Goal: Task Accomplishment & Management: Manage account settings

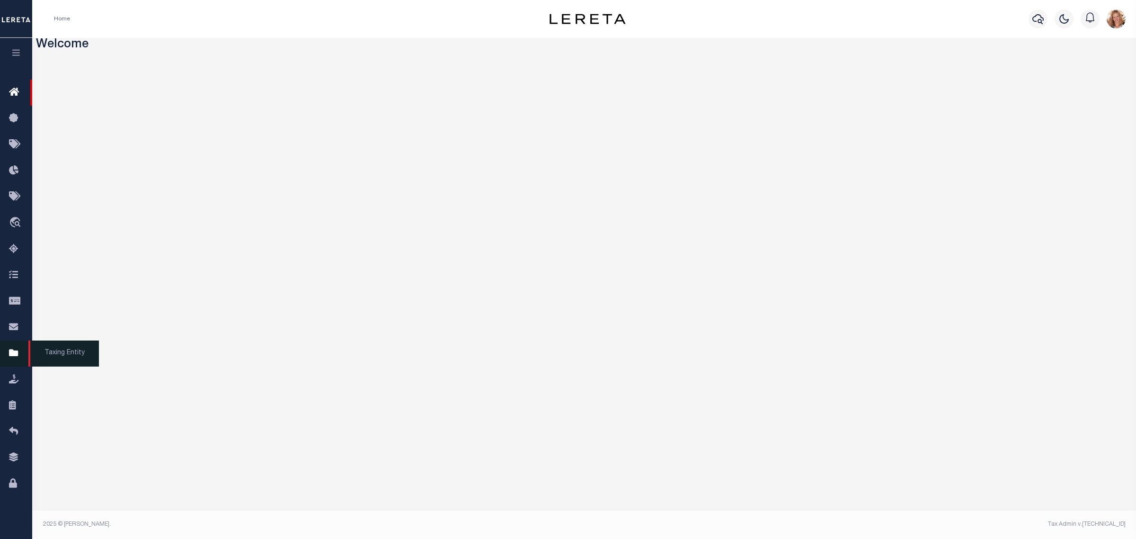
click at [18, 359] on icon at bounding box center [16, 354] width 15 height 12
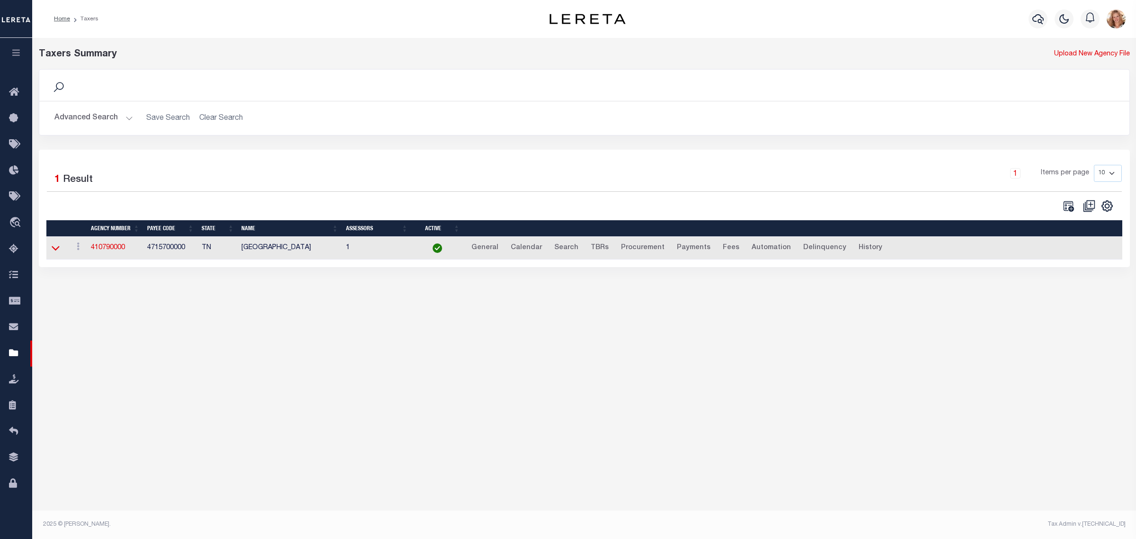
click at [53, 247] on icon at bounding box center [56, 248] width 8 height 10
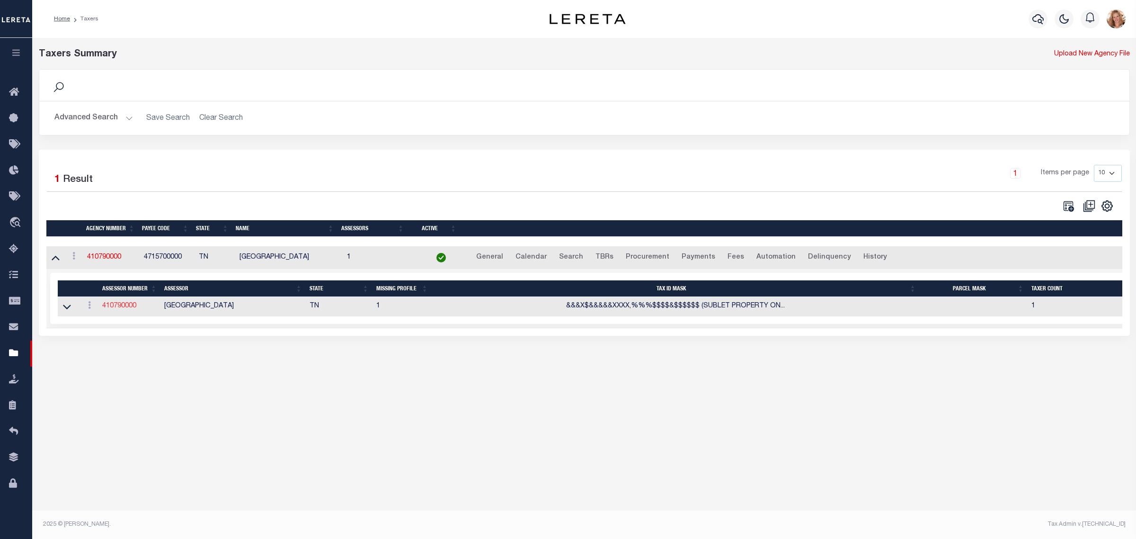
click at [122, 307] on link "410790000" at bounding box center [119, 306] width 34 height 7
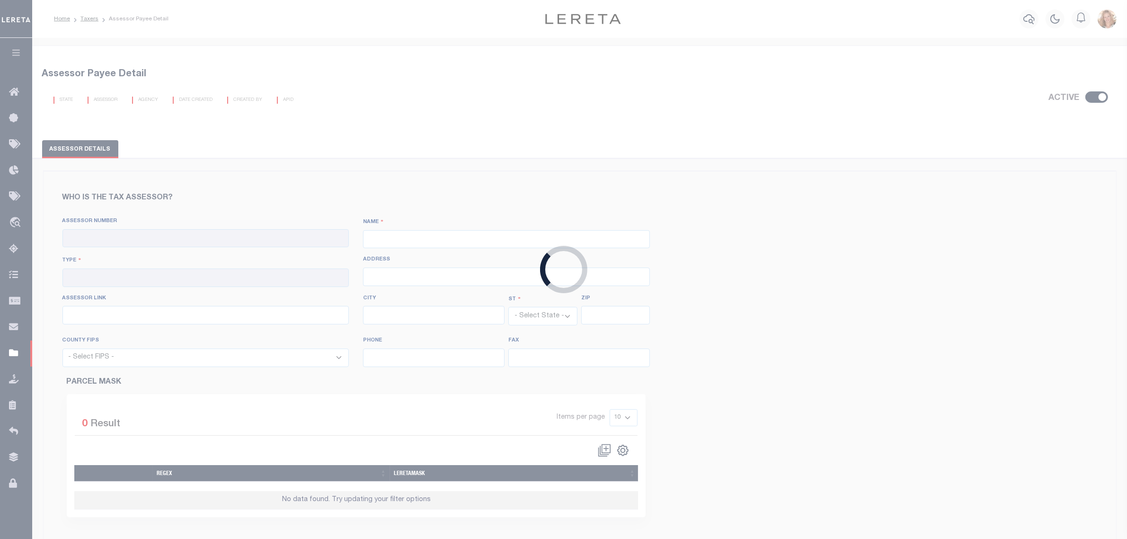
checkbox input "true"
type input "410790000"
type input "SHELBY COUNTY"
type input "00 - County"
type input "157 Poplar Avenue, 2nd Floor"
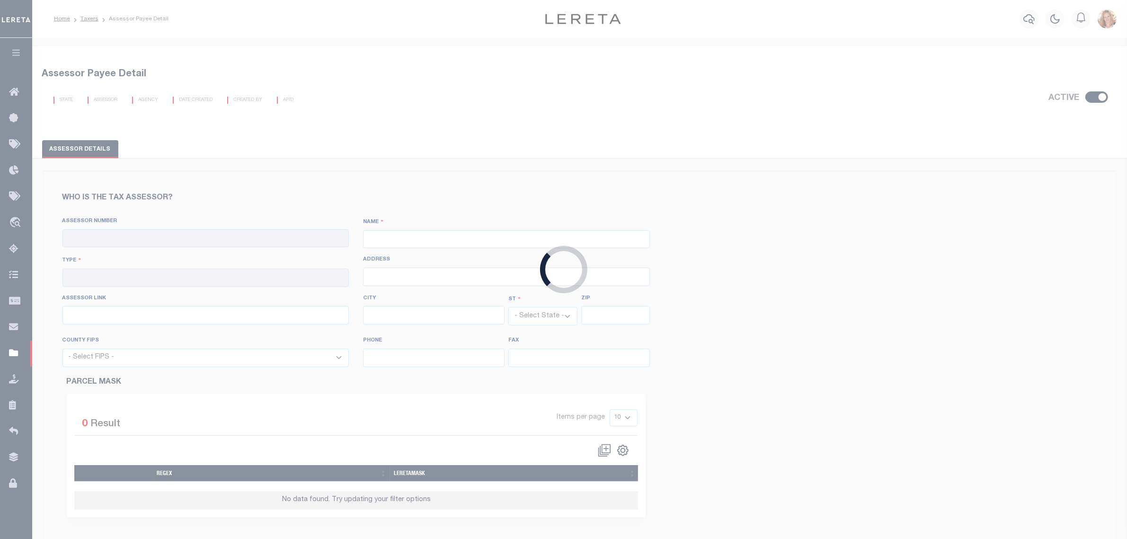
type input "http://www.assessor.shelby.tn.us/content.aspx?key=PropertySearch"
type input "Memphis"
select select "TN"
type input "38103"
select select "47157"
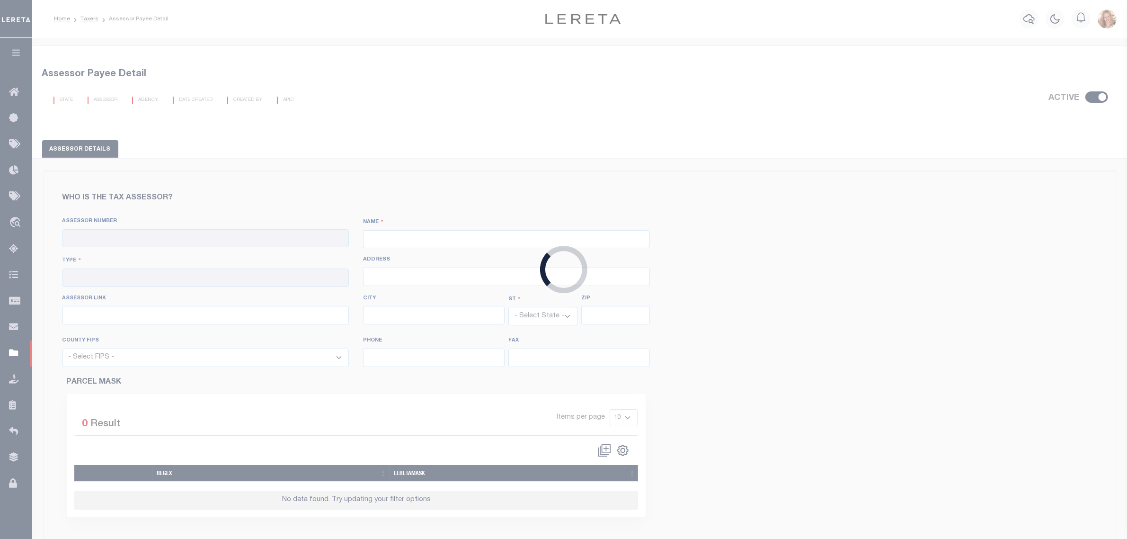
type input "901-222-0200"
type input "901-432-4785"
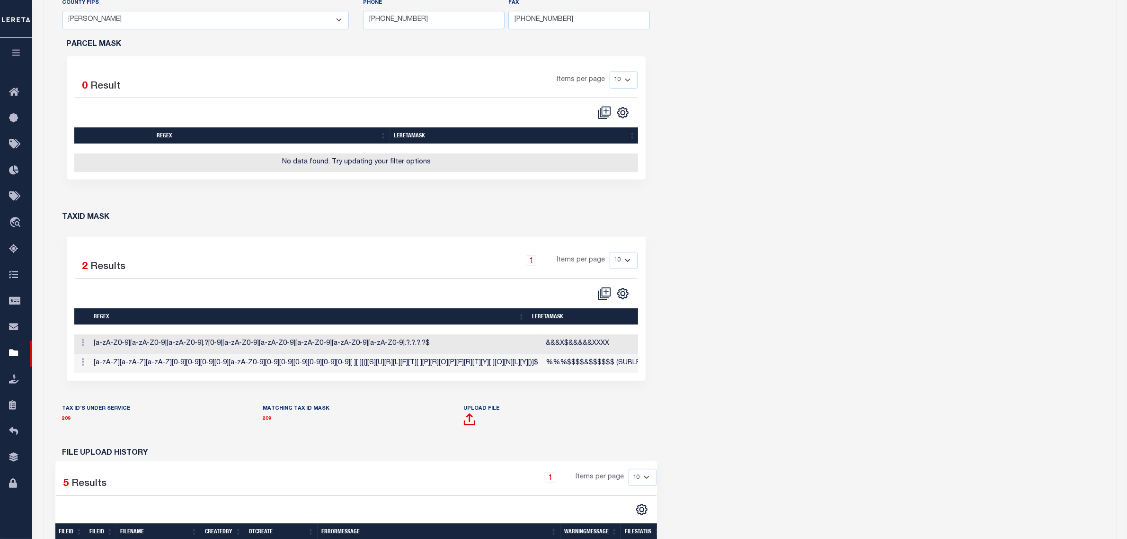
scroll to position [355, 0]
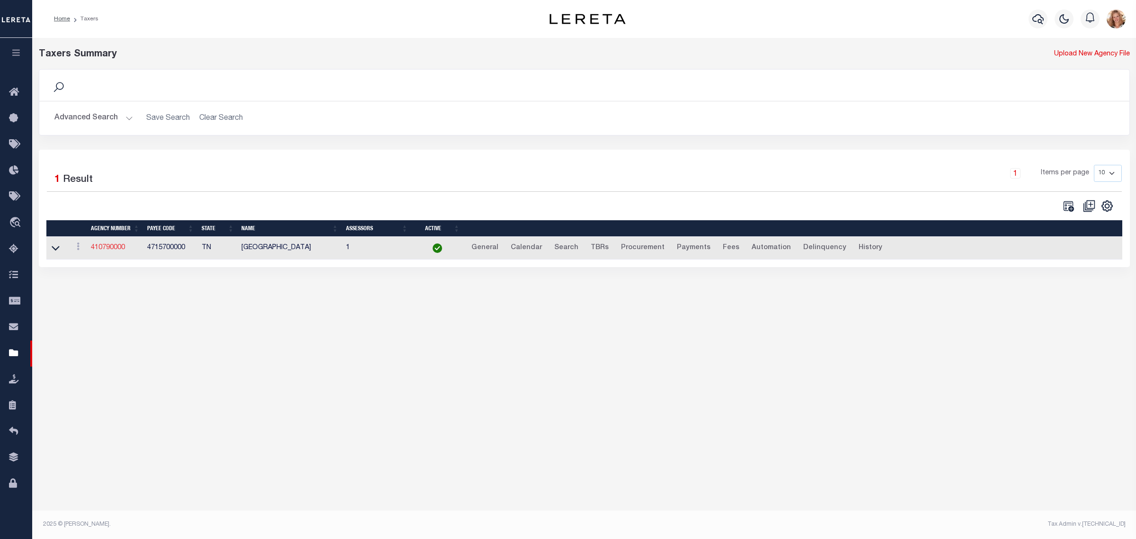
click at [102, 247] on link "410790000" at bounding box center [108, 247] width 34 height 7
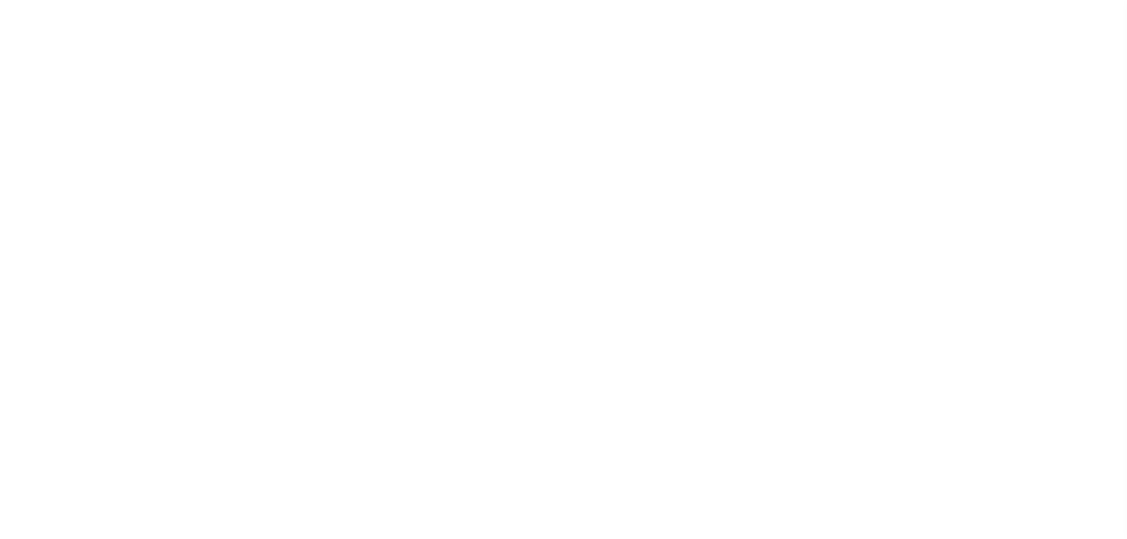
select select
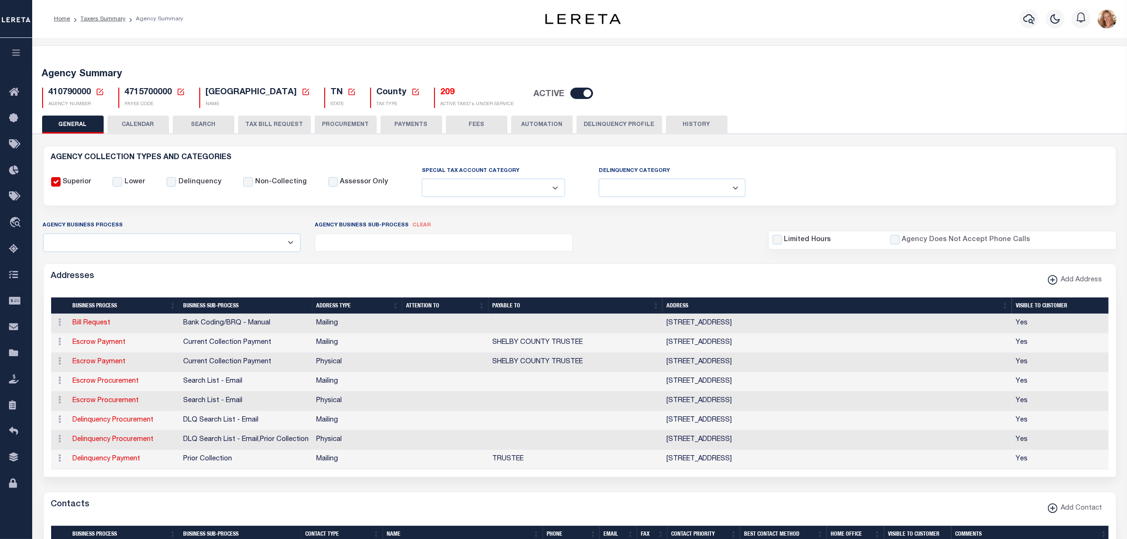
click at [98, 93] on icon at bounding box center [100, 92] width 9 height 9
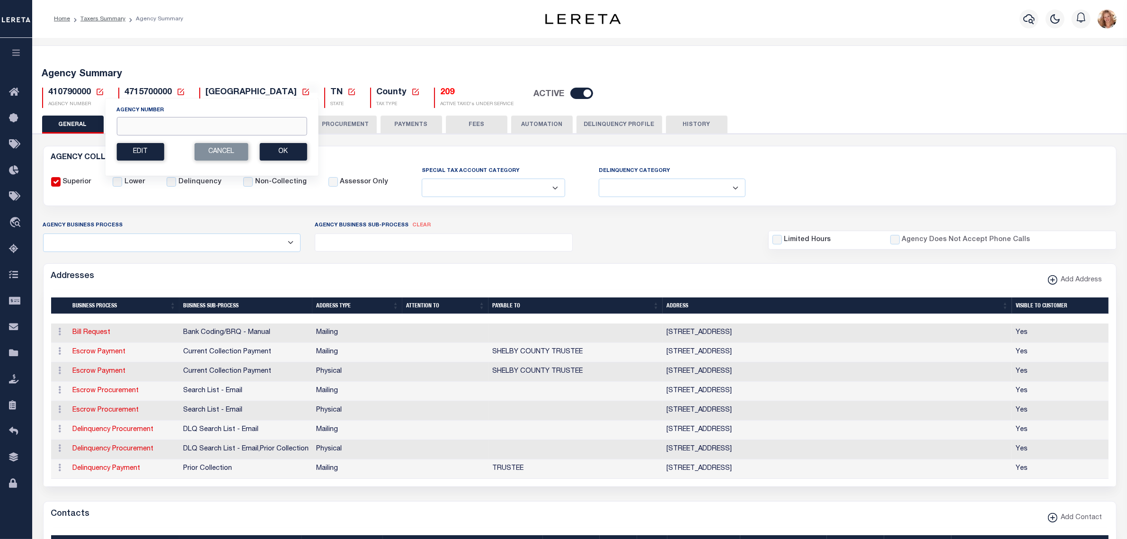
click at [134, 128] on input "Agency Number" at bounding box center [211, 126] width 190 height 18
type input "310080612"
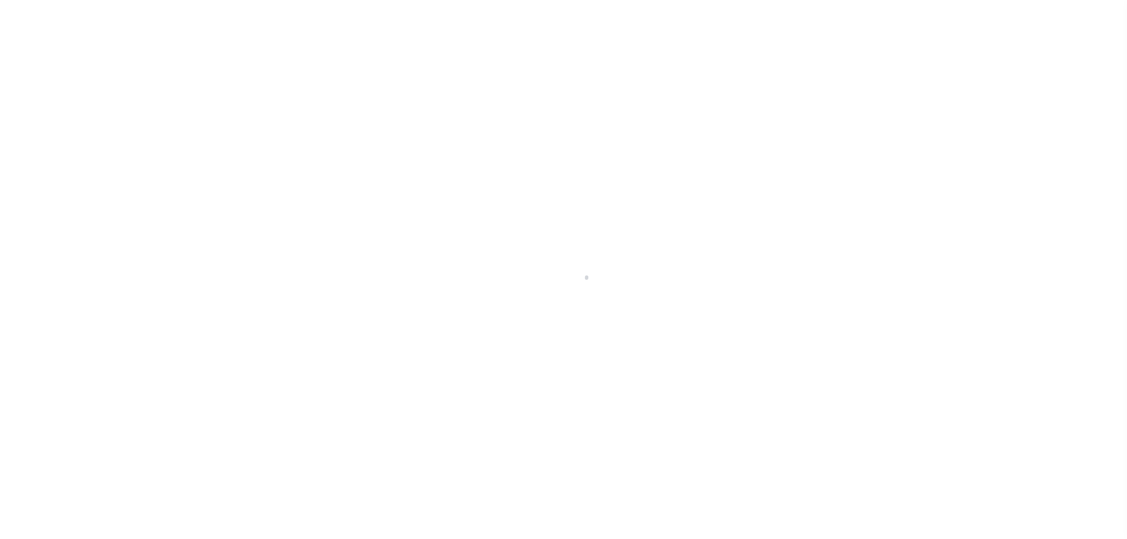
select select
checkbox input "false"
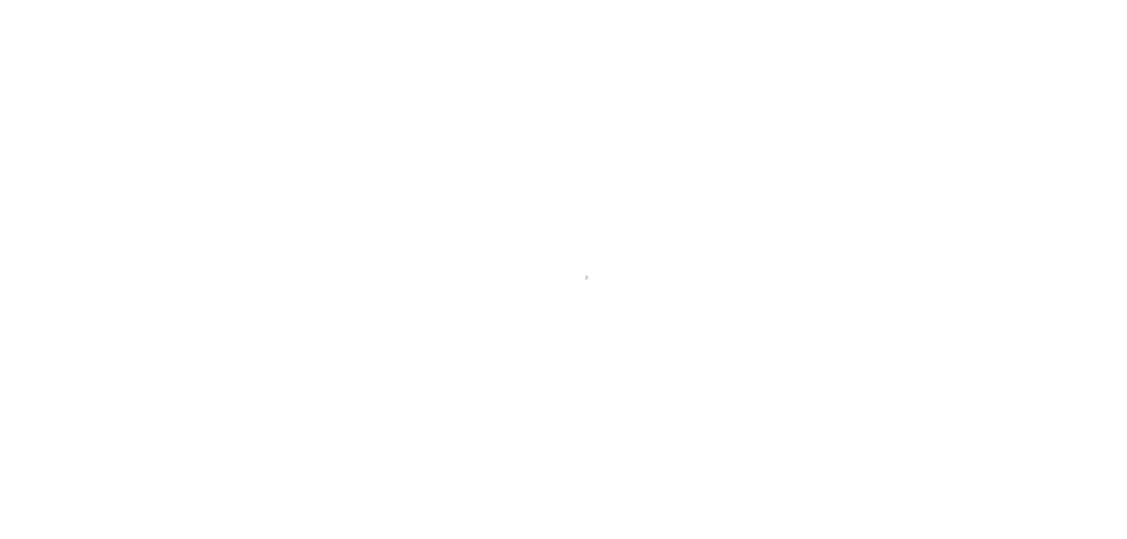
checkbox input "false"
type input "3601516002"
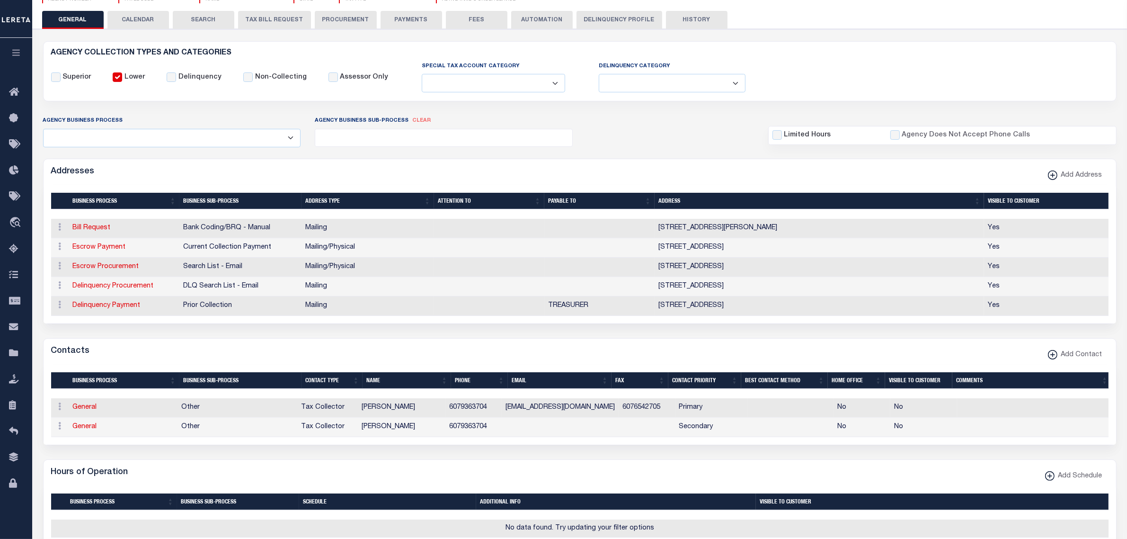
scroll to position [118, 0]
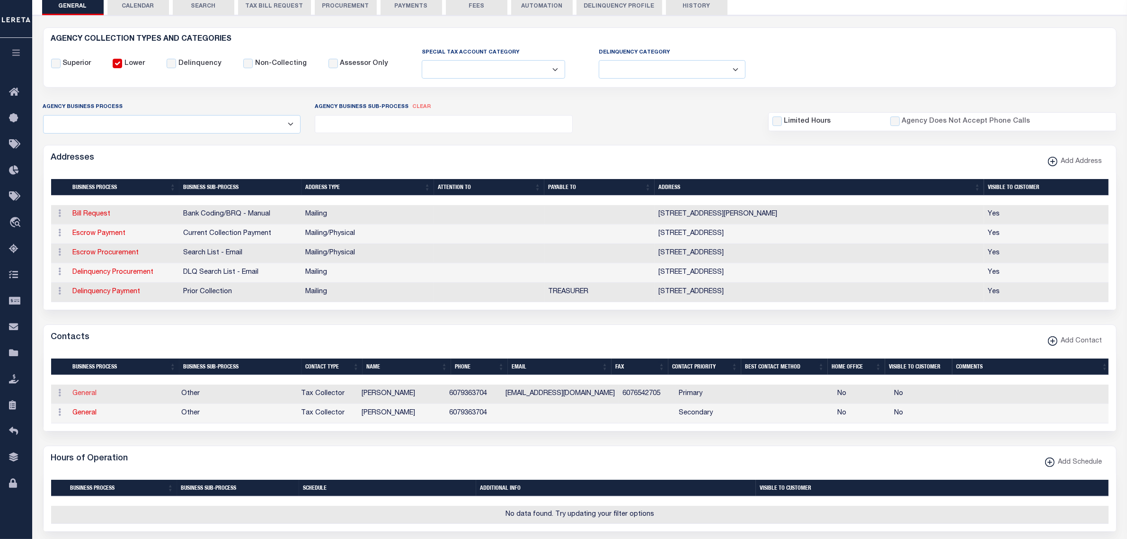
click at [87, 397] on link "General" at bounding box center [85, 393] width 24 height 7
checkbox input "false"
select select
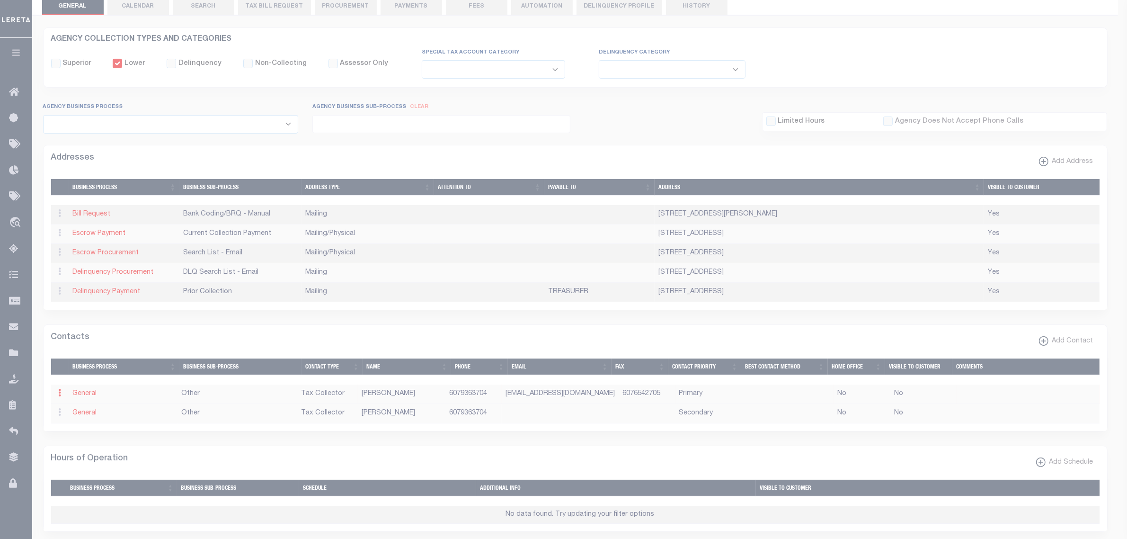
select select "2"
select select "1"
type input "JESSICA"
type input "RUBLE"
type input "6079363704"
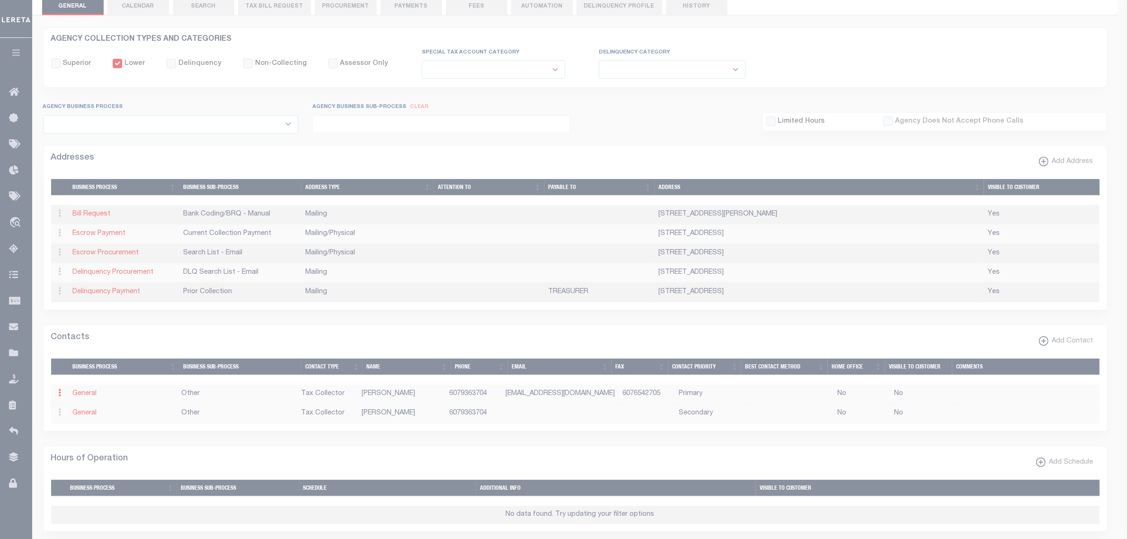
type input "6076542705"
type input "JRUBLE@CPPAST.COM"
select select "6"
select select "39"
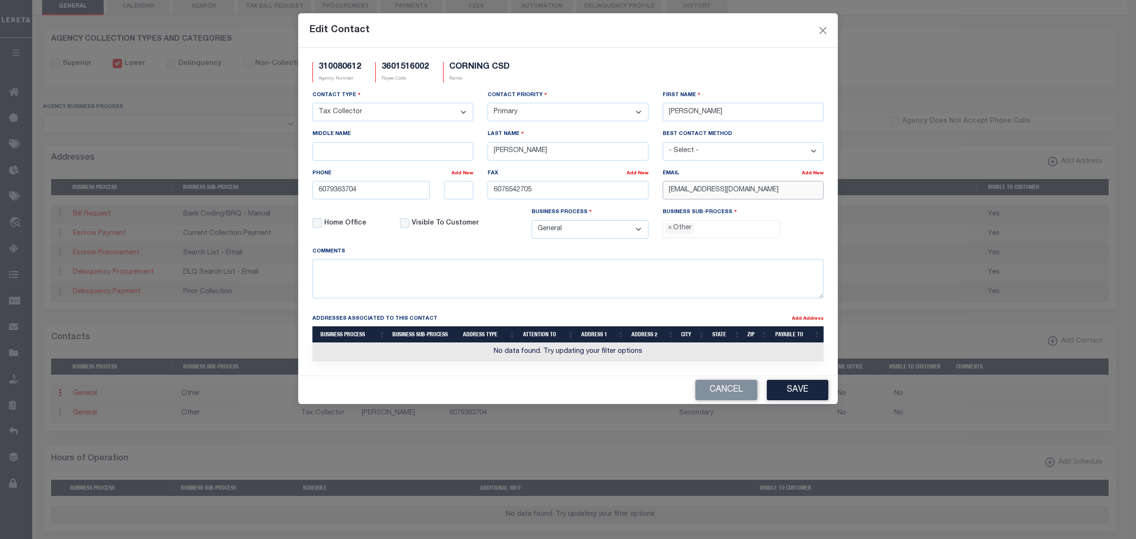
drag, startPoint x: 666, startPoint y: 194, endPoint x: 761, endPoint y: 194, distance: 94.7
click at [761, 194] on input "[EMAIL_ADDRESS][DOMAIN_NAME]" at bounding box center [743, 190] width 161 height 18
paste input "D"
type input "[EMAIL_ADDRESS][DOMAIN_NAME]"
click at [385, 197] on input "6079363704" at bounding box center [371, 190] width 117 height 18
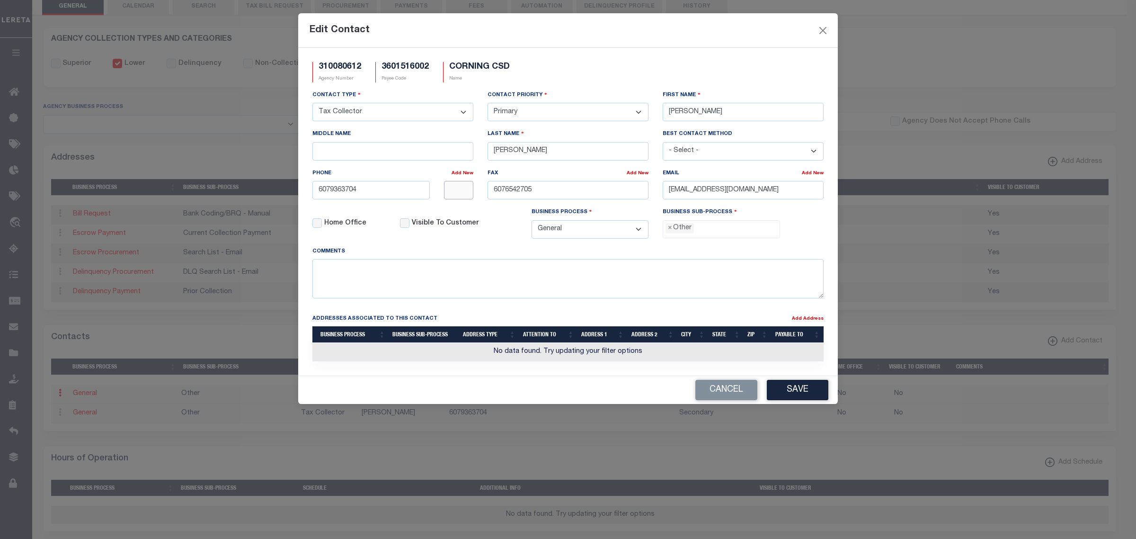
type input "[PHONE_NUMBER]"
type input "1036"
type input "[PHONE_NUMBER]"
click at [807, 394] on button "Save" at bounding box center [798, 390] width 62 height 20
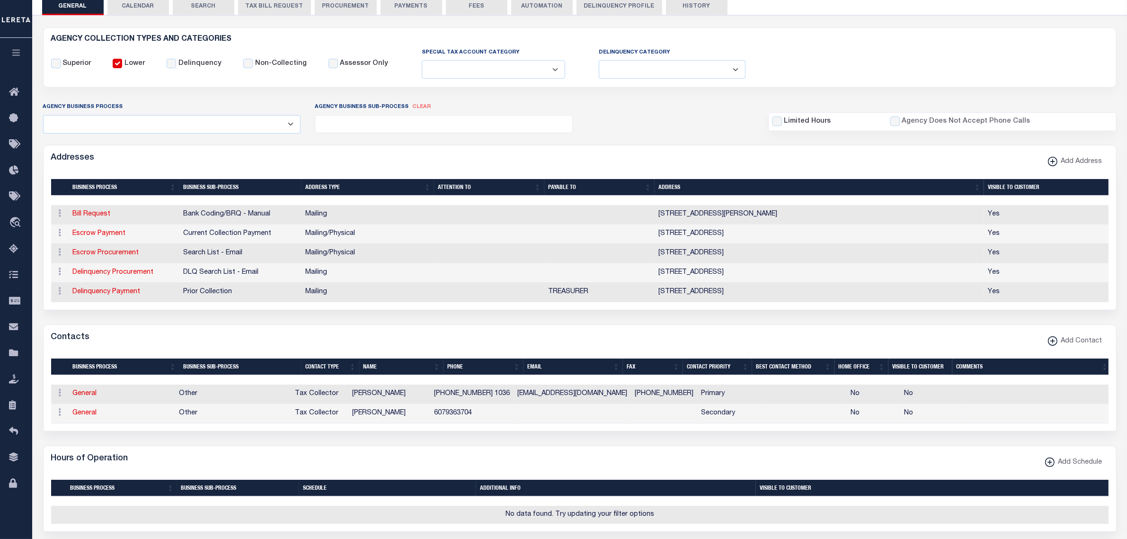
click at [403, 12] on button "PAYMENTS" at bounding box center [412, 6] width 62 height 18
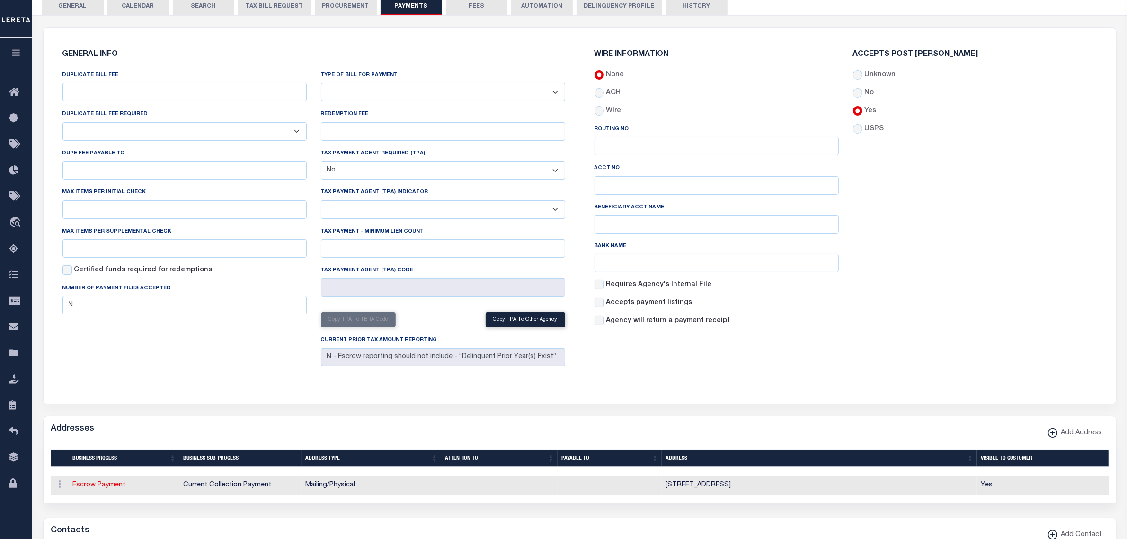
click at [275, 9] on button "TAX BILL REQUEST" at bounding box center [274, 6] width 73 height 18
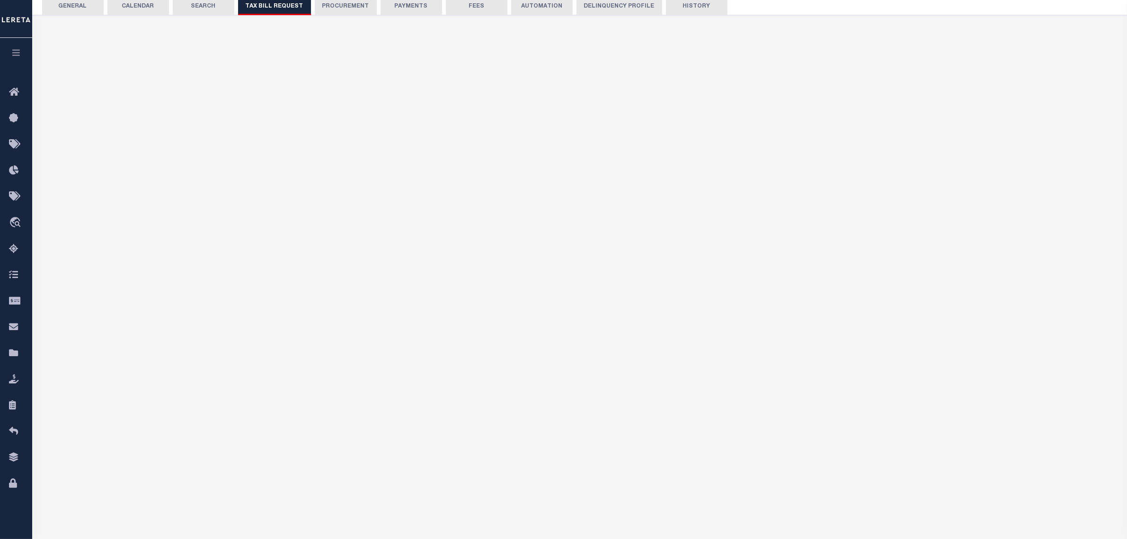
select select "27"
select select "20"
select select "false"
select select "1"
select select
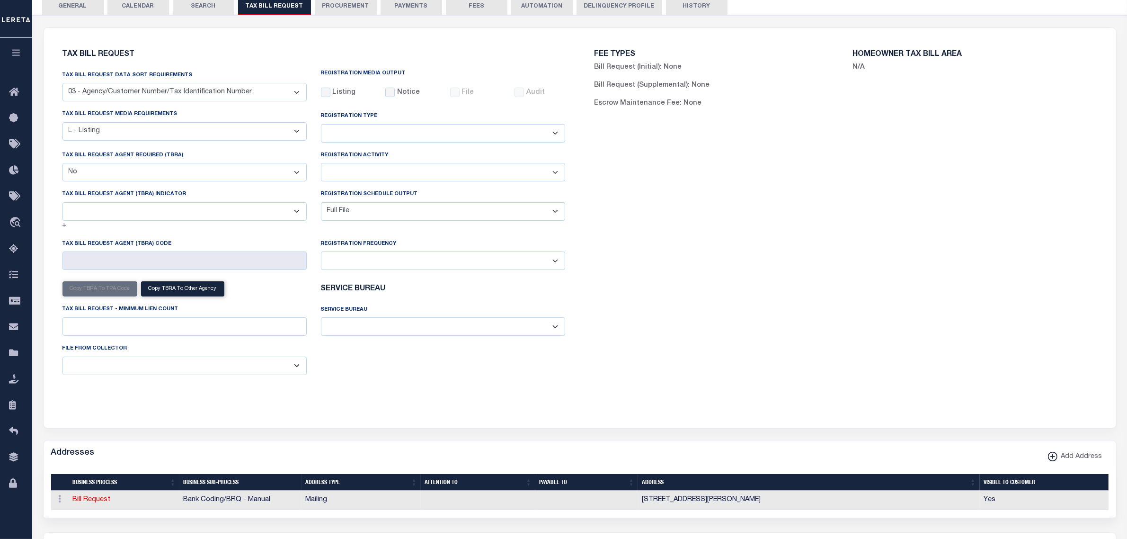
click at [490, 5] on button "FEES" at bounding box center [477, 6] width 62 height 18
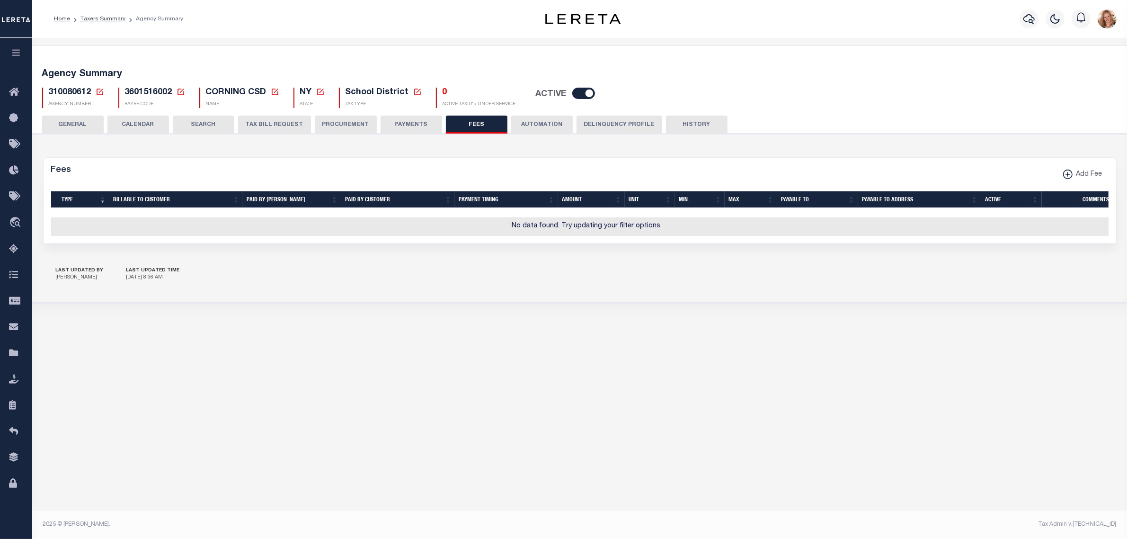
scroll to position [0, 0]
drag, startPoint x: 72, startPoint y: 129, endPoint x: 96, endPoint y: 98, distance: 39.5
click at [72, 129] on button "GENERAL" at bounding box center [73, 125] width 62 height 18
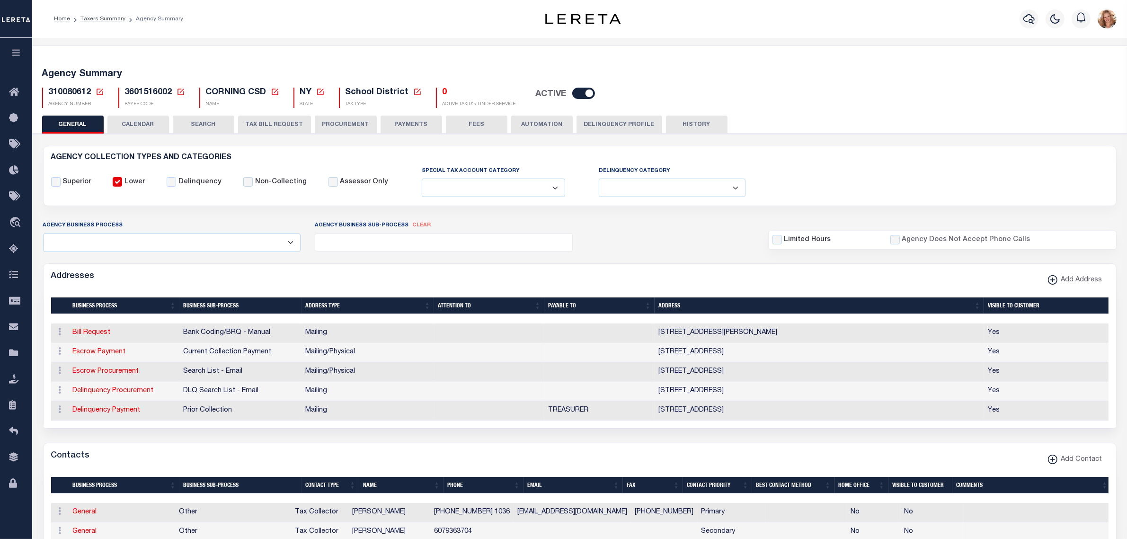
click at [101, 87] on div "310080612 Agency Number Edit Cancel Ok" at bounding box center [580, 94] width 1090 height 28
click at [101, 89] on icon at bounding box center [100, 92] width 9 height 9
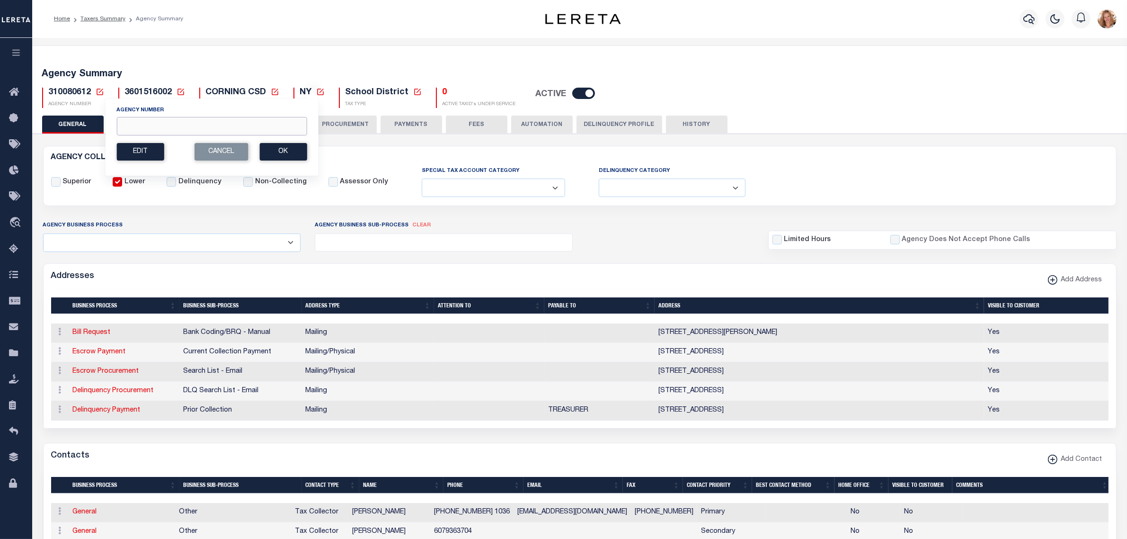
click at [134, 129] on input "Agency Number" at bounding box center [211, 126] width 190 height 18
type input "310080624"
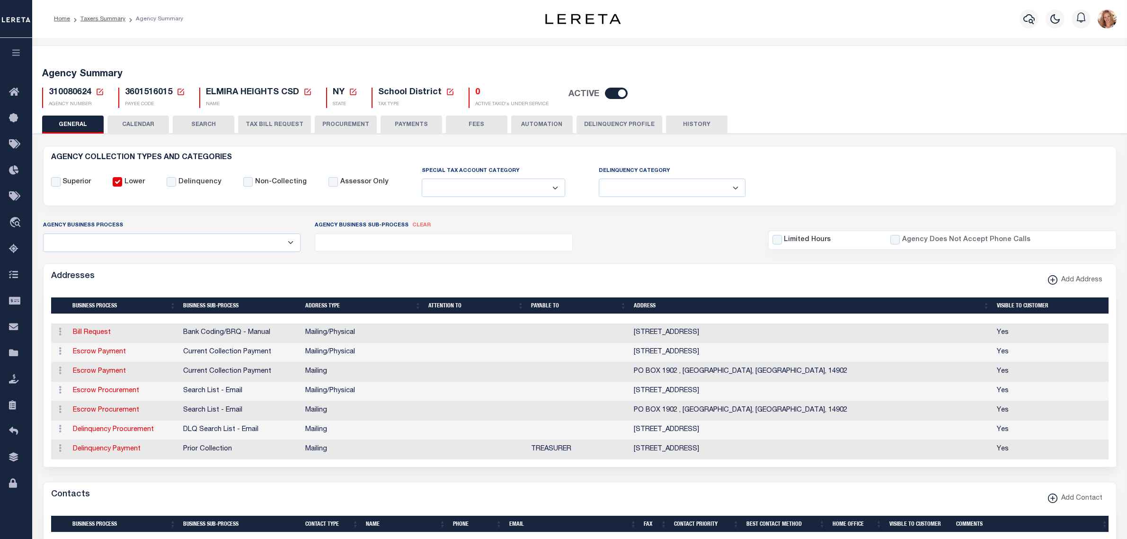
select select
drag, startPoint x: 89, startPoint y: 334, endPoint x: 116, endPoint y: 354, distance: 33.6
click at [89, 334] on link "Bill Request" at bounding box center [92, 332] width 38 height 7
select select "1"
checkbox input "false"
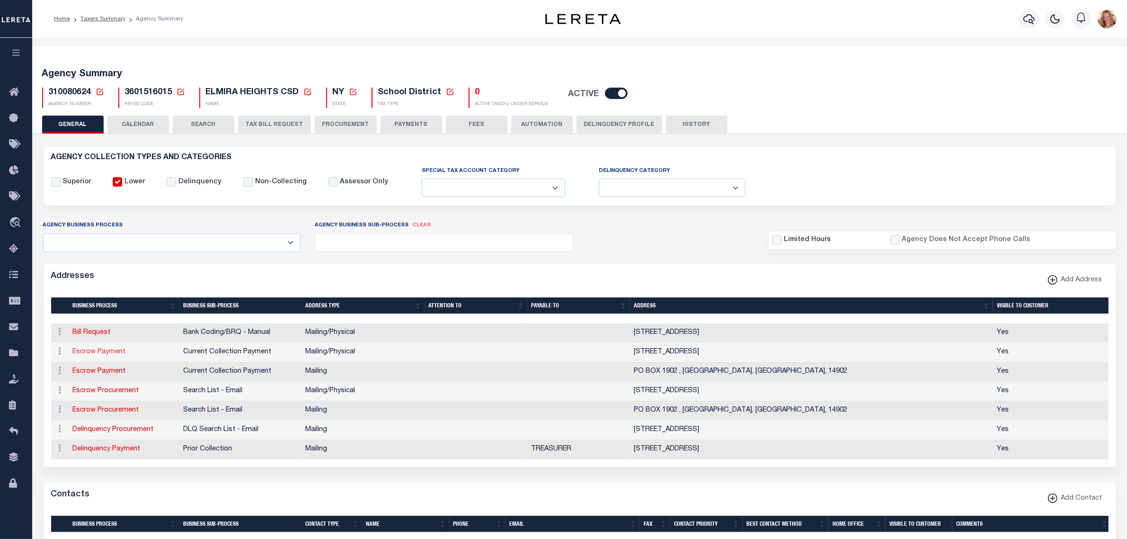
select select
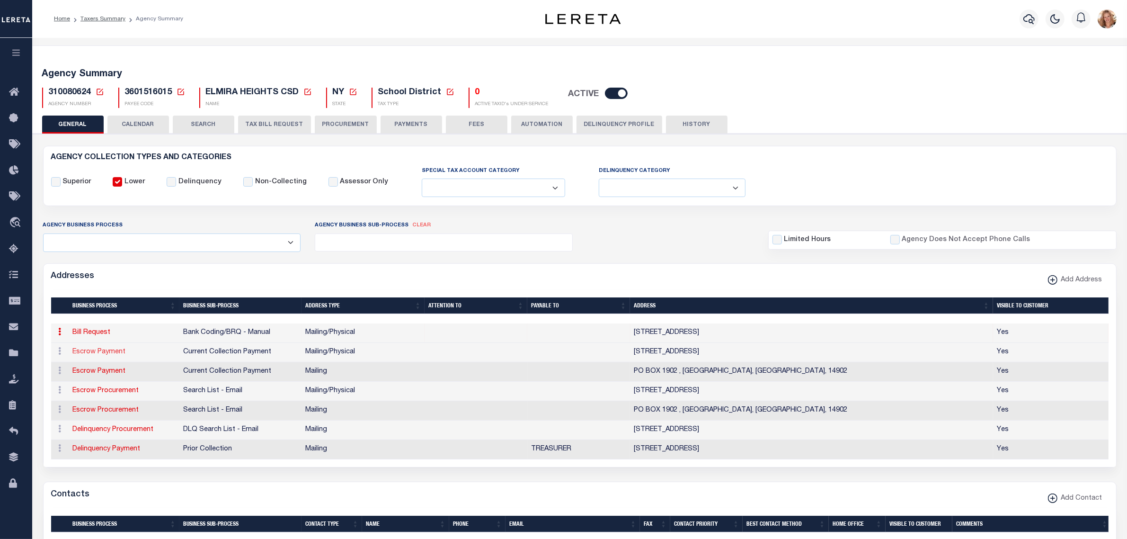
type input "2083 COLLEGE AVE"
type input "ELMIRA HEIGHTS"
select select "NY"
type input "14903"
select select "5"
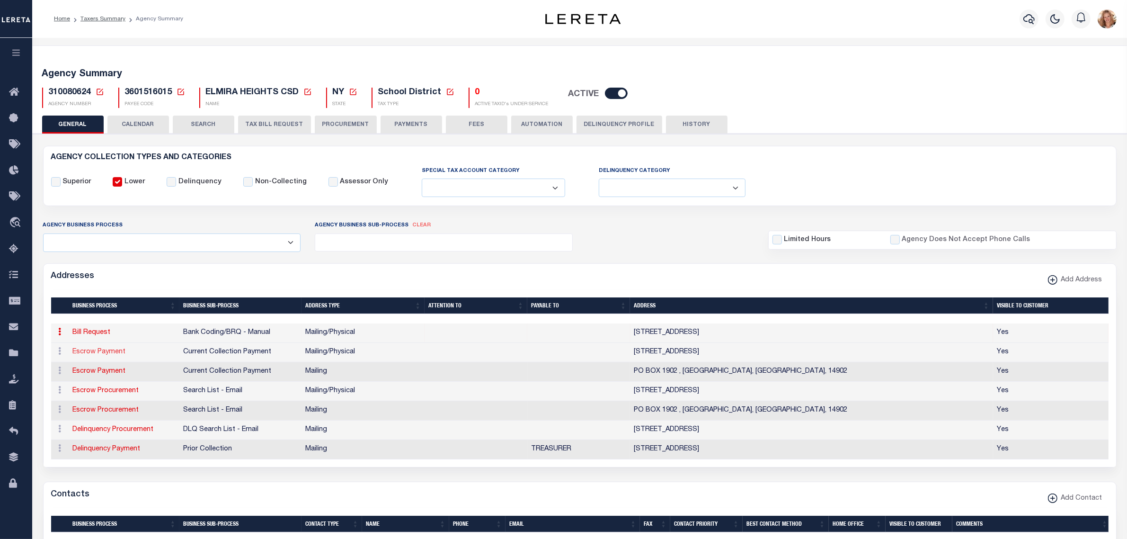
checkbox input "true"
select select "1"
select select "2"
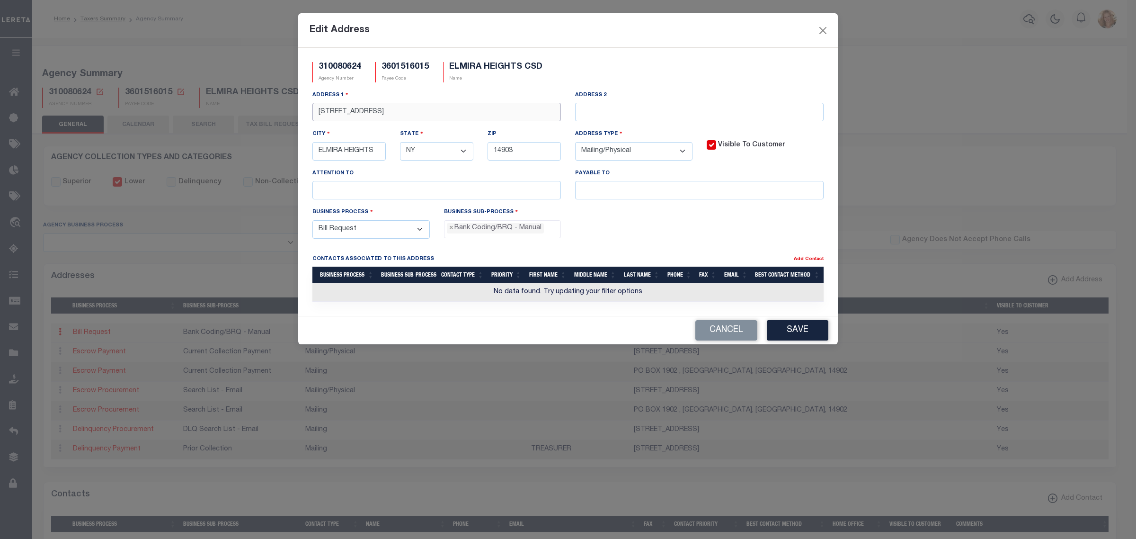
drag, startPoint x: 316, startPoint y: 117, endPoint x: 482, endPoint y: 117, distance: 166.2
click at [482, 117] on input "2083 COLLEGE AVE" at bounding box center [437, 112] width 249 height 18
type input "PO BOX 1902"
type input "T"
type input "ELMIRA"
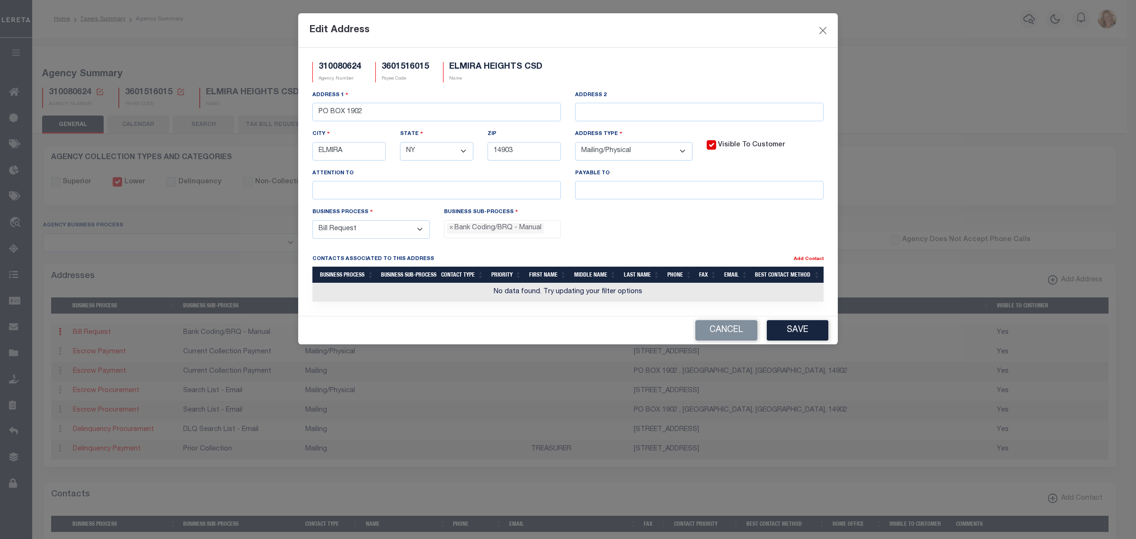
click at [635, 147] on select "- Select - FedEx/Overnight Lock Box Mailing Mailing/Physical Physical" at bounding box center [633, 151] width 117 height 18
select select "1"
click at [575, 144] on select "- Select - FedEx/Overnight Lock Box Mailing Mailing/Physical Physical" at bounding box center [633, 151] width 117 height 18
click at [796, 335] on button "Save" at bounding box center [798, 330] width 62 height 20
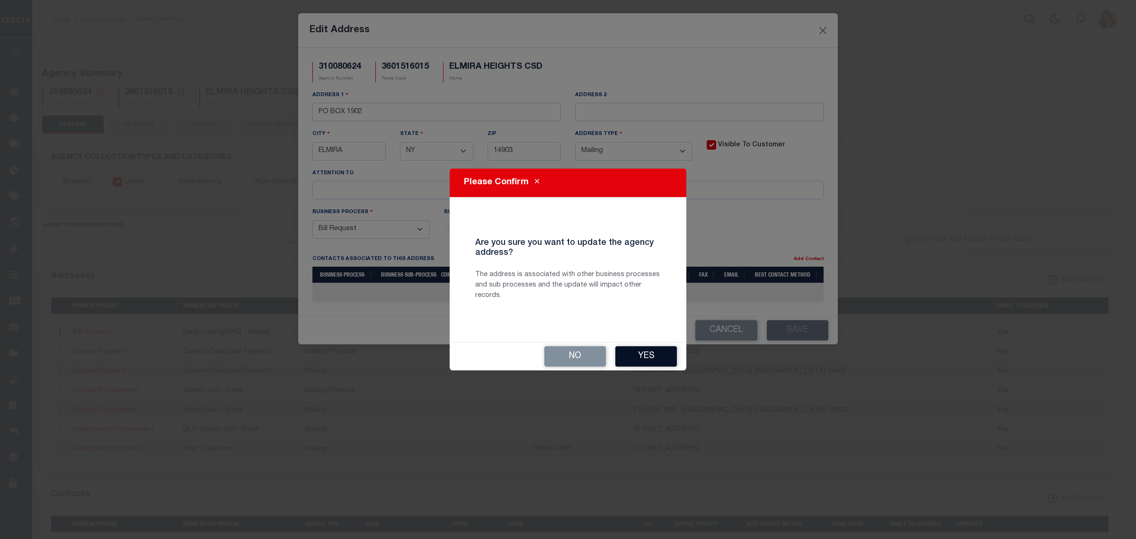
click at [670, 354] on button "Yes" at bounding box center [647, 356] width 62 height 20
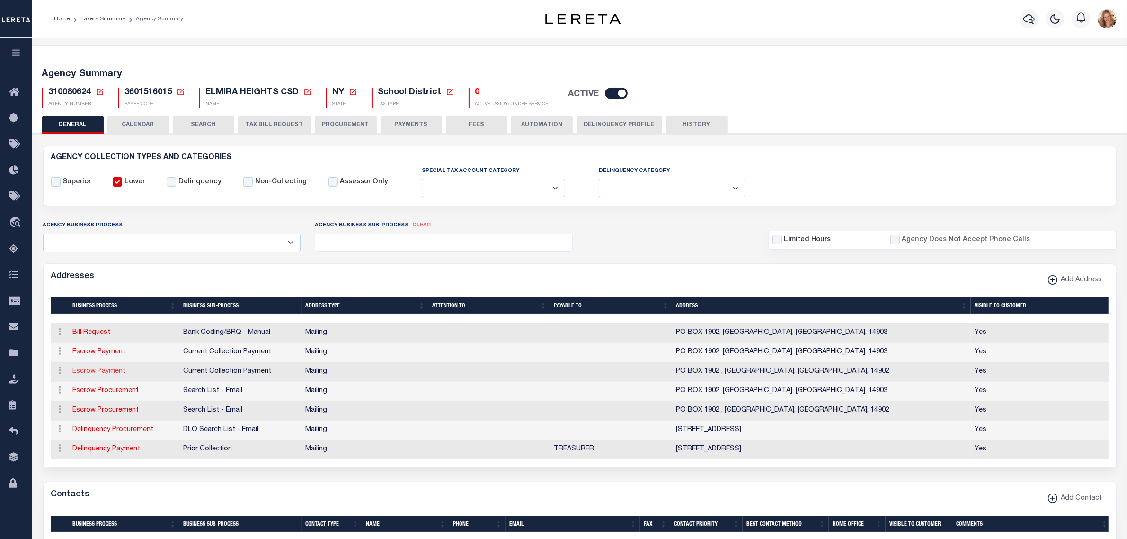
click at [109, 370] on link "Escrow Payment" at bounding box center [99, 371] width 53 height 7
select select
select select "1"
checkbox input "false"
select select
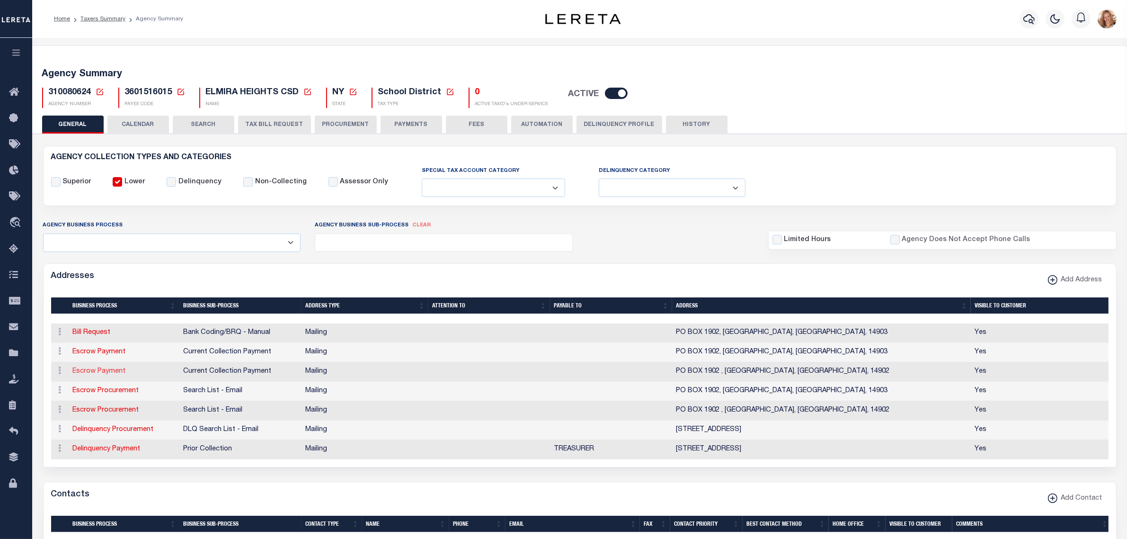
select select
type input "PO BOX 1902"
type input "ELMIRA"
select select "NY"
type input "14902"
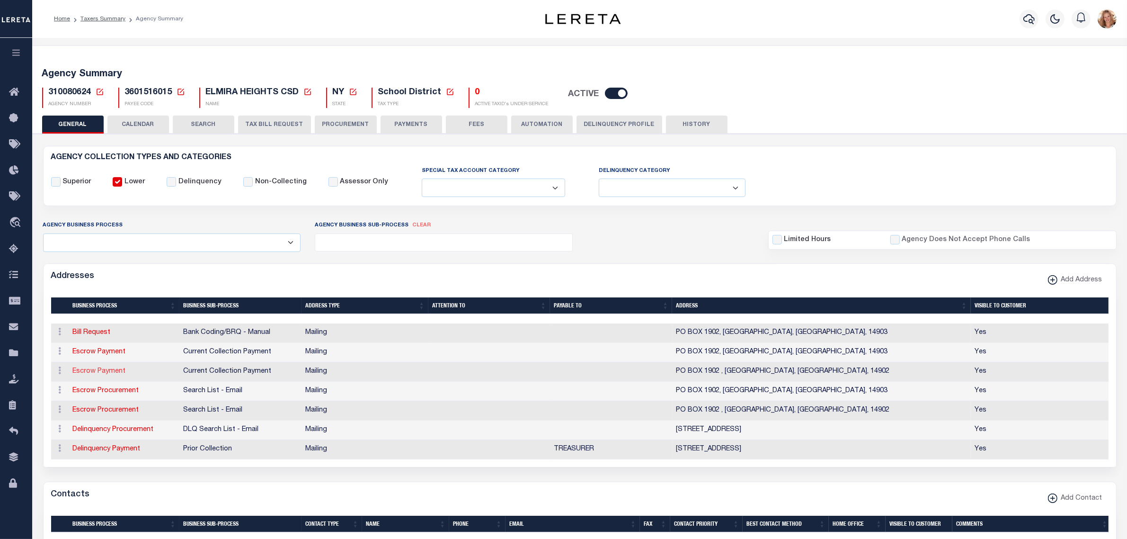
checkbox input "true"
select select "3"
select select "11"
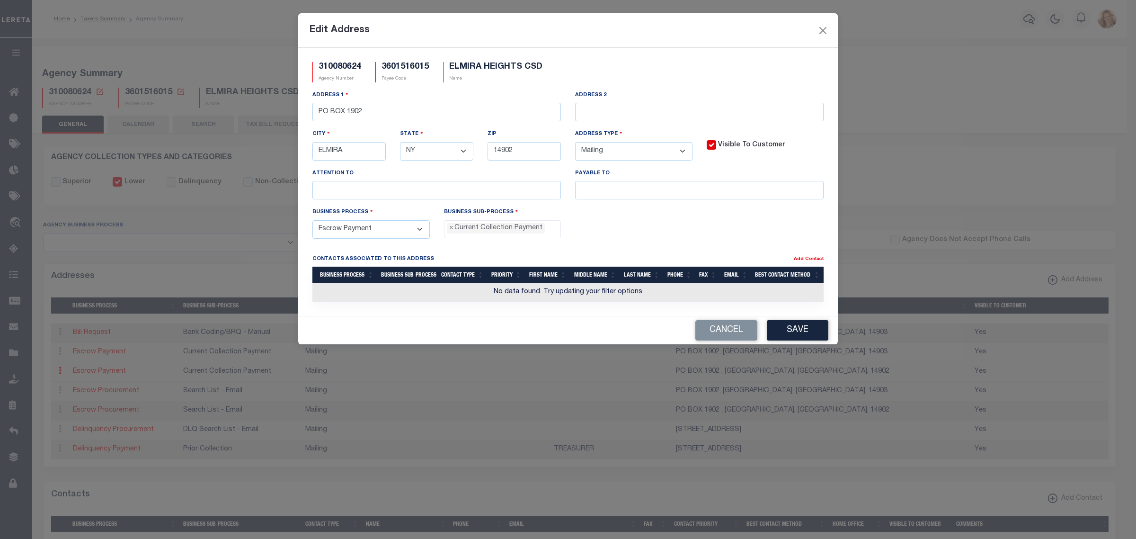
click at [600, 154] on select "- Select - FedEx/Overnight Lock Box Mailing Mailing/Physical Physical" at bounding box center [633, 151] width 117 height 18
select select "2"
click at [575, 144] on select "- Select - FedEx/Overnight Lock Box Mailing Mailing/Physical Physical" at bounding box center [633, 151] width 117 height 18
drag, startPoint x: 315, startPoint y: 115, endPoint x: 519, endPoint y: 117, distance: 204.1
click at [519, 117] on input "PO BOX 1902" at bounding box center [437, 112] width 249 height 18
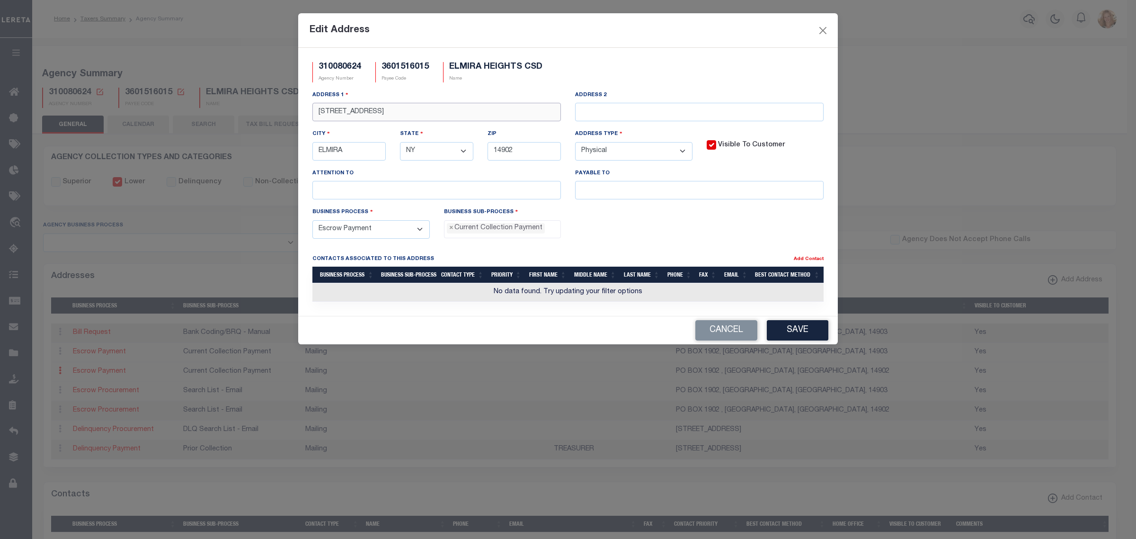
type input "2745 CORNING ROAD"
type input "14903"
click at [808, 337] on button "Save" at bounding box center [798, 330] width 62 height 20
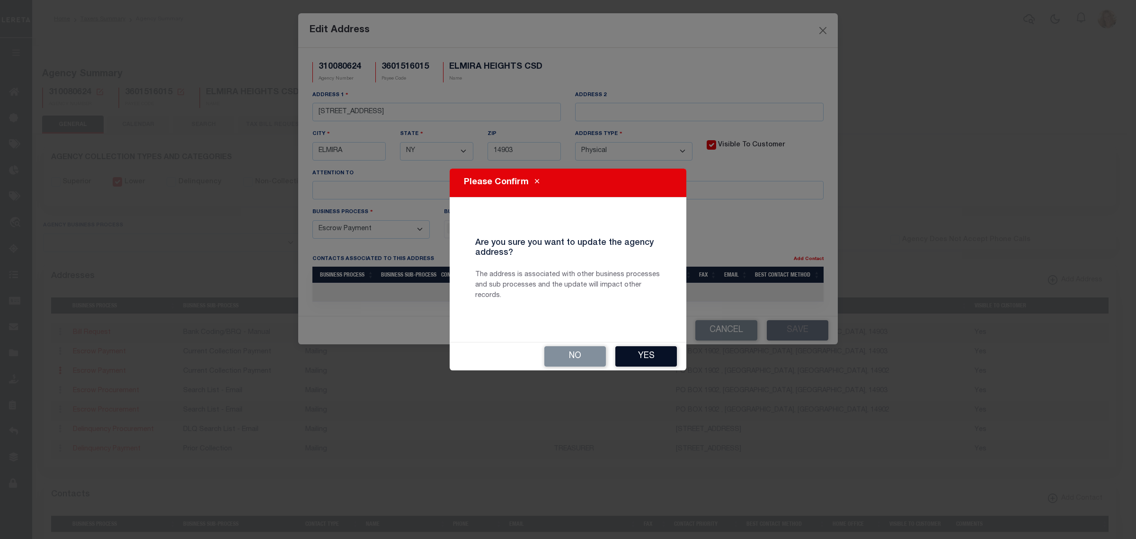
click at [651, 356] on button "Yes" at bounding box center [647, 356] width 62 height 20
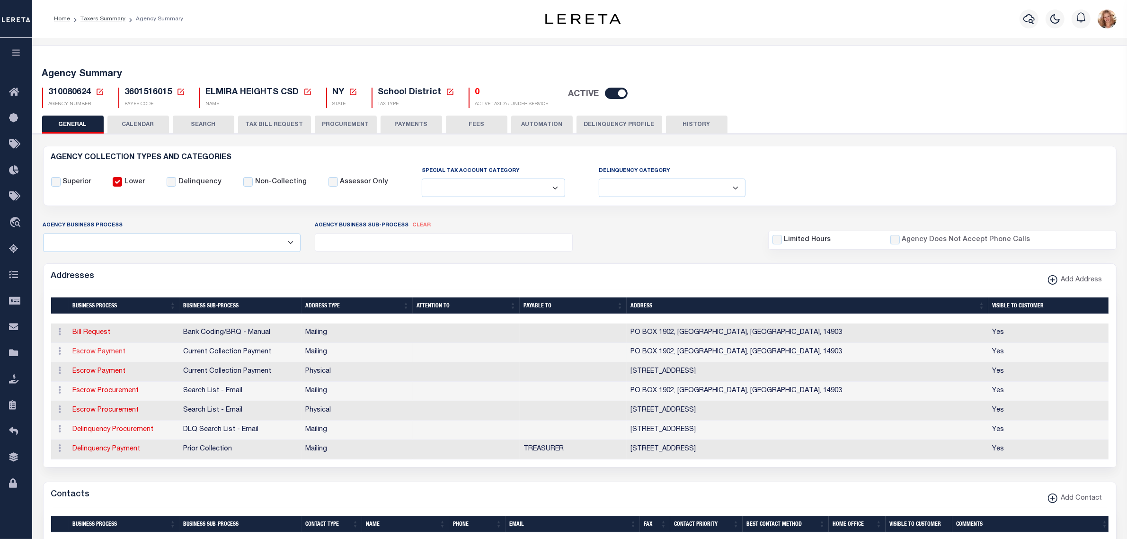
click at [113, 354] on link "Escrow Payment" at bounding box center [99, 352] width 53 height 7
select select
select select "1"
checkbox input "false"
select select
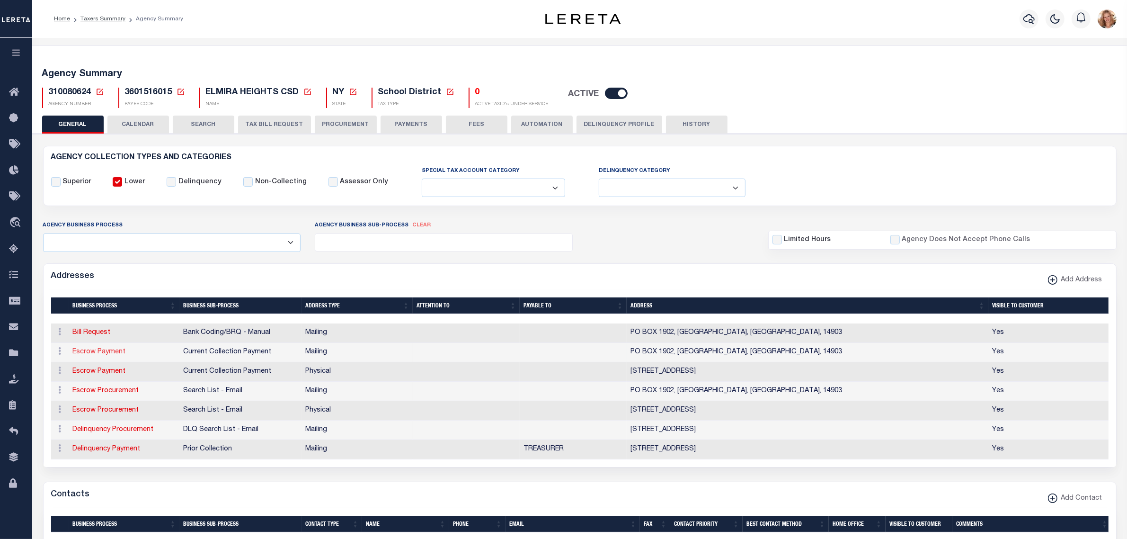
select select
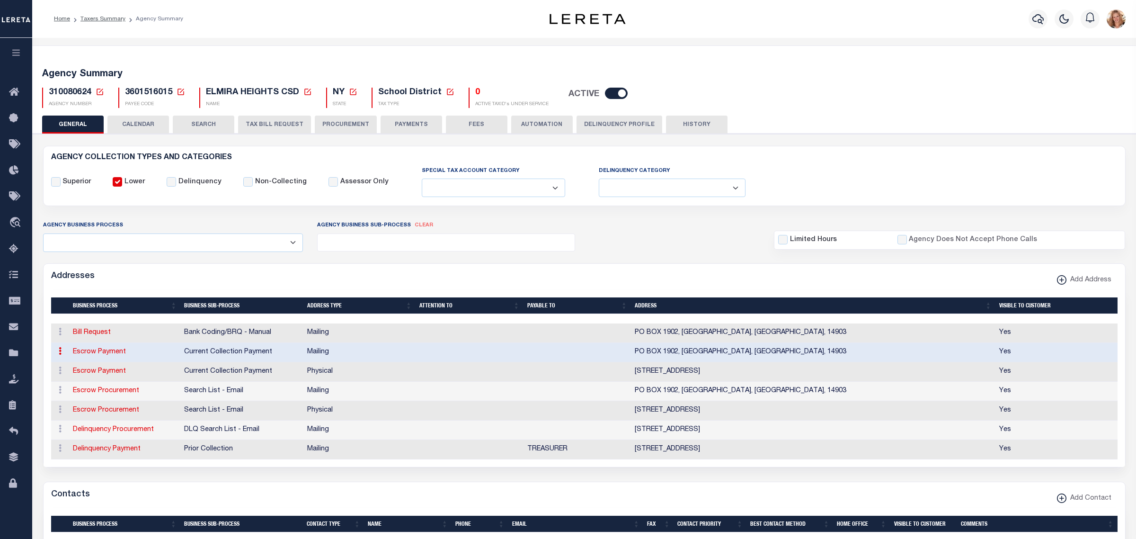
type input "PO BOX 1902"
type input "ELMIRA"
select select "NY"
type input "14903"
checkbox input "true"
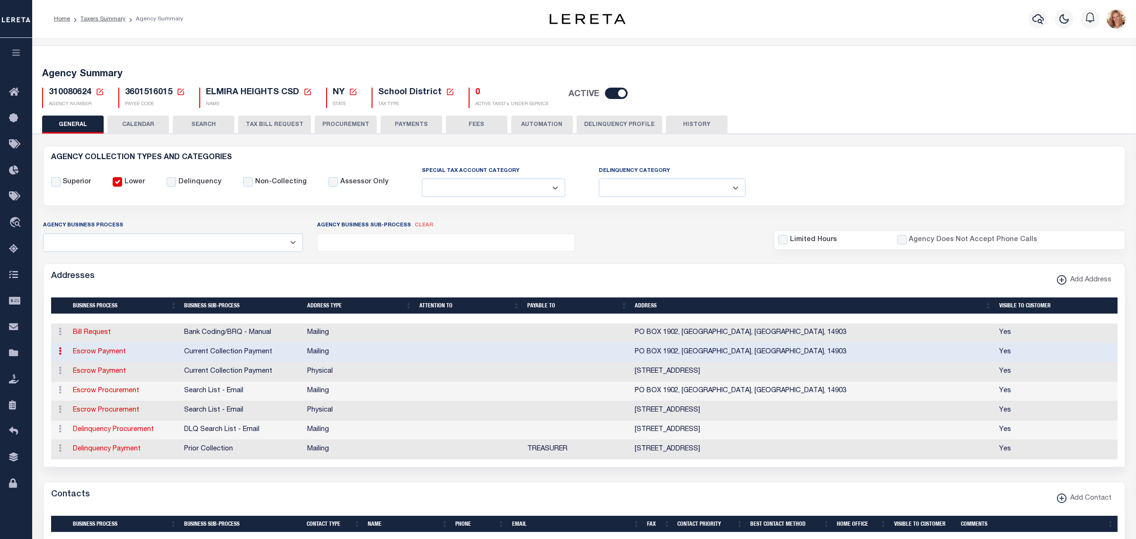
select select "3"
select select "11"
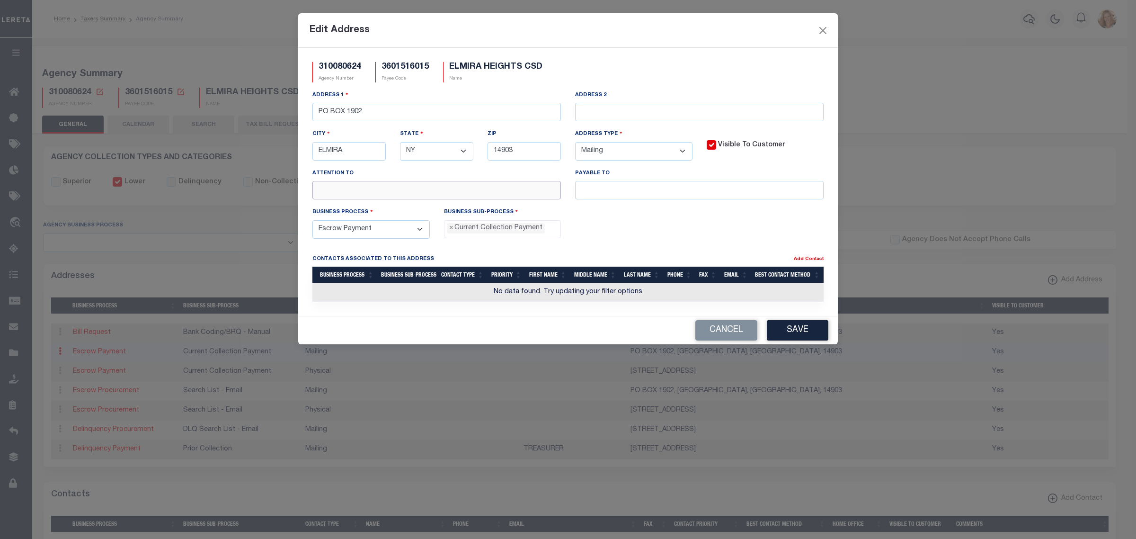
click at [474, 188] on input "text" at bounding box center [437, 190] width 249 height 18
type input "C/O GST BOCES"
click at [780, 334] on button "Save" at bounding box center [798, 330] width 62 height 20
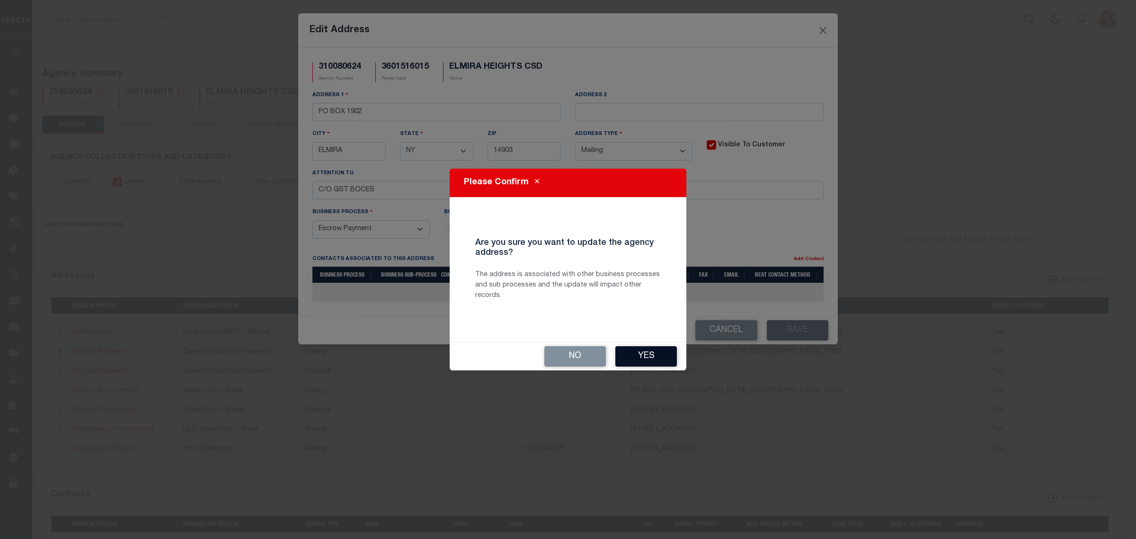
click at [635, 358] on button "Yes" at bounding box center [647, 356] width 62 height 20
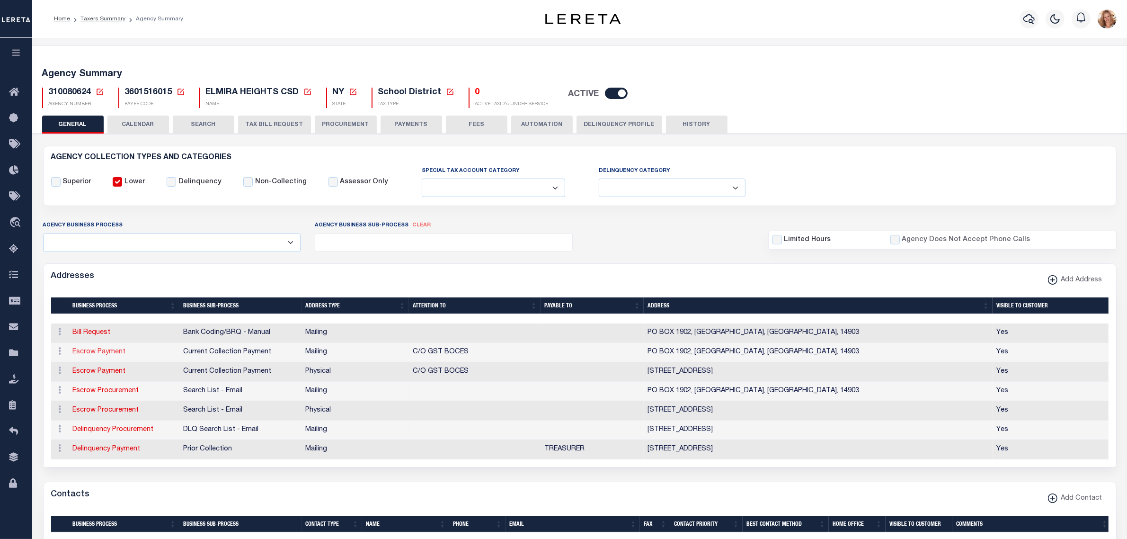
click at [88, 354] on link "Escrow Payment" at bounding box center [99, 352] width 53 height 7
select select
select select "1"
checkbox input "false"
select select
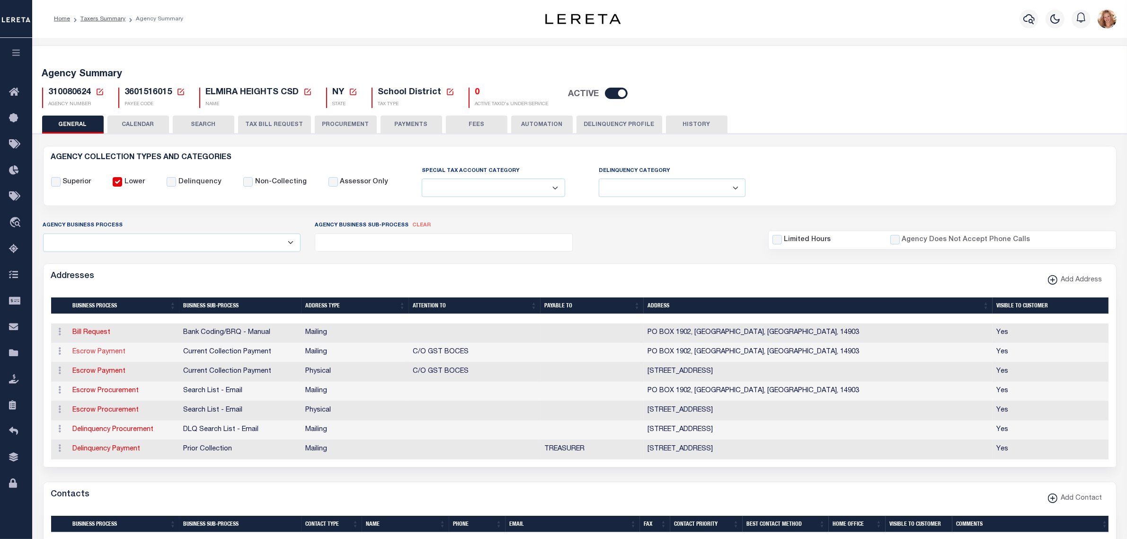
select select
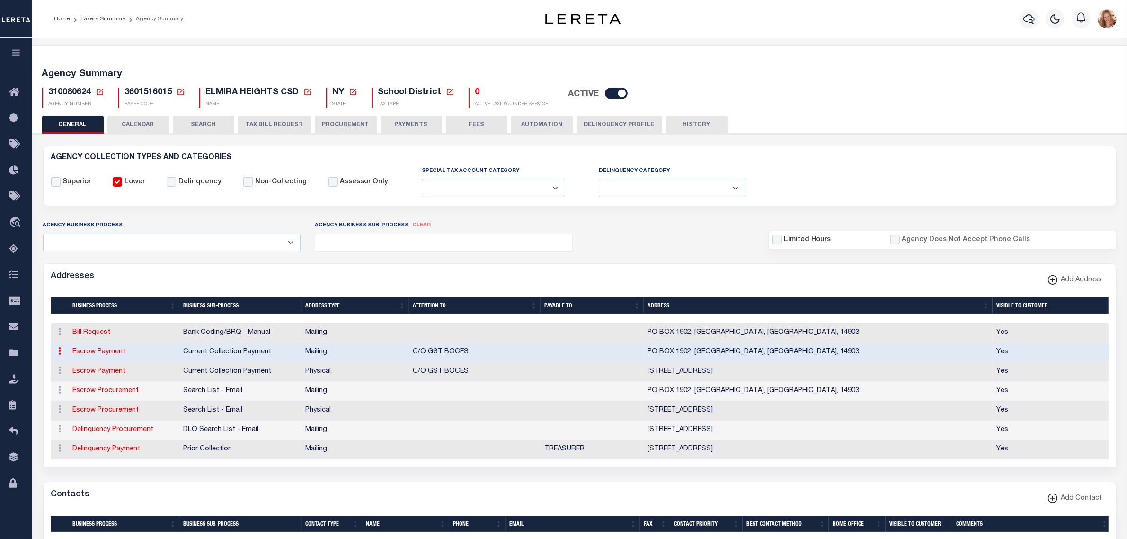
type input "PO BOX 1902"
type input "ELMIRA"
select select "NY"
type input "14903"
checkbox input "true"
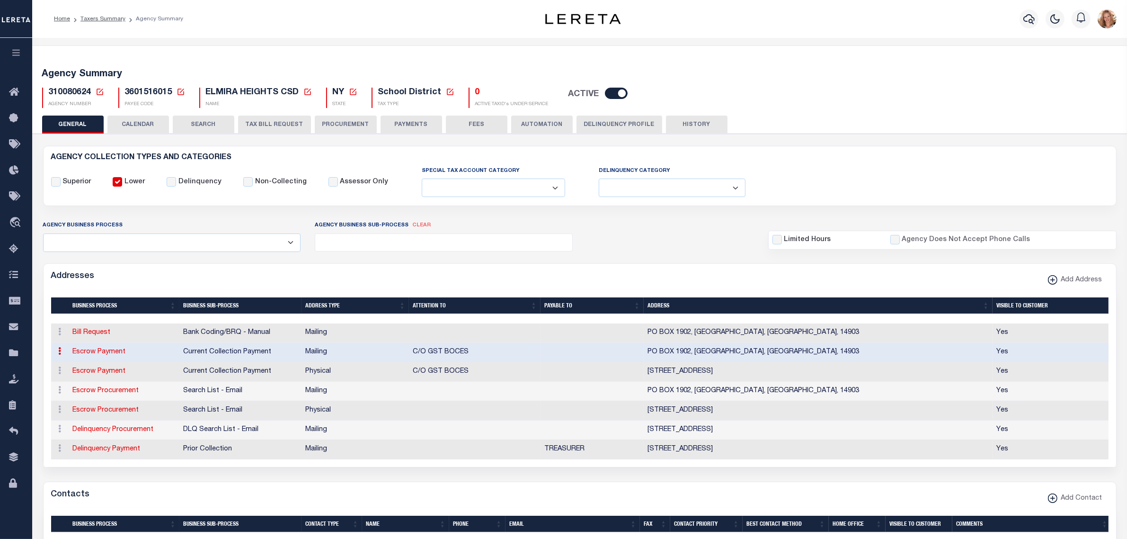
type input "C/O GST BOCES"
select select "3"
select select "11"
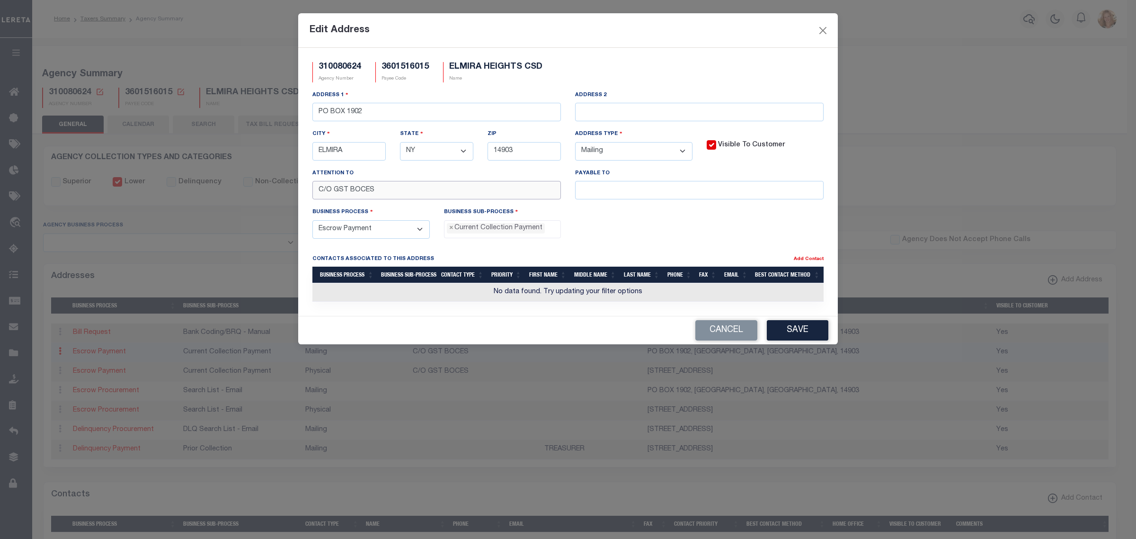
drag, startPoint x: 377, startPoint y: 190, endPoint x: 164, endPoint y: 184, distance: 213.7
click at [164, 184] on div "Edit Address 310080624 Agency Number 3601516015 Payee Code ELMIRA HEIGHTS CSD N…" at bounding box center [568, 269] width 1136 height 539
click at [787, 337] on button "Save" at bounding box center [798, 330] width 62 height 20
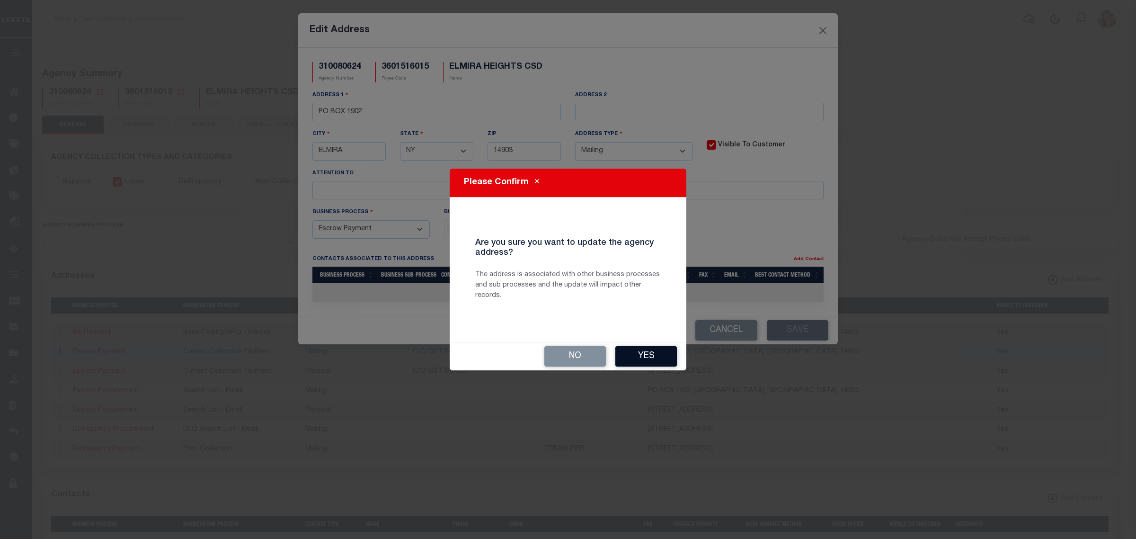
click at [641, 353] on button "Yes" at bounding box center [647, 356] width 62 height 20
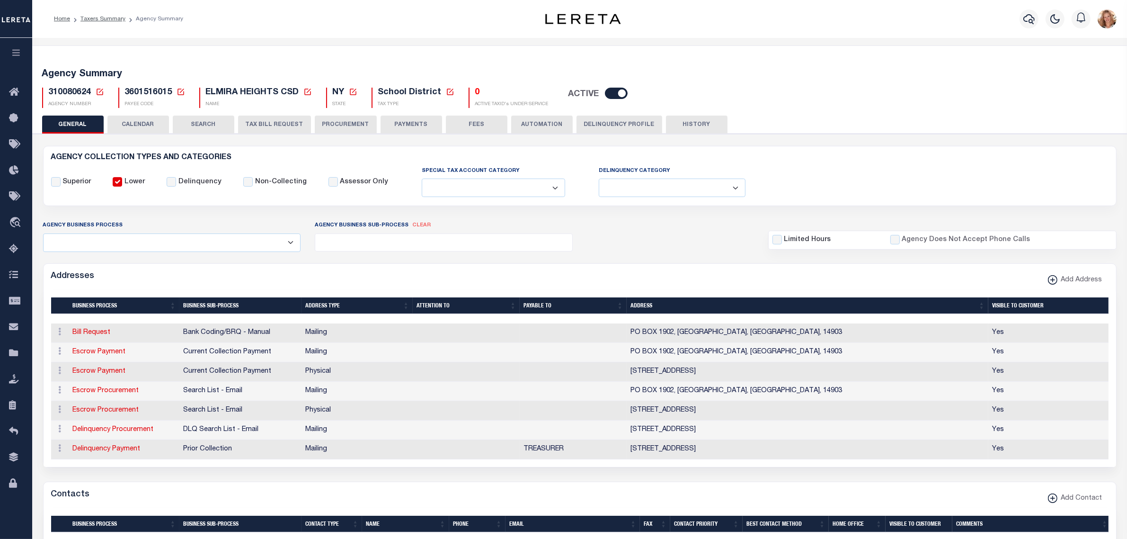
click at [287, 124] on button "TAX BILL REQUEST" at bounding box center [274, 125] width 73 height 18
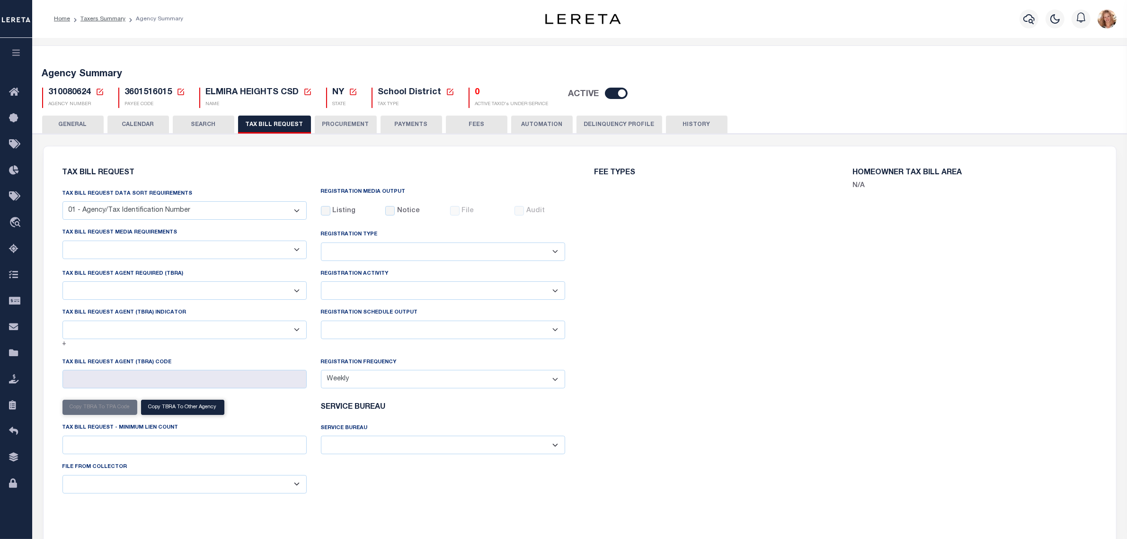
select select "29"
checkbox input "false"
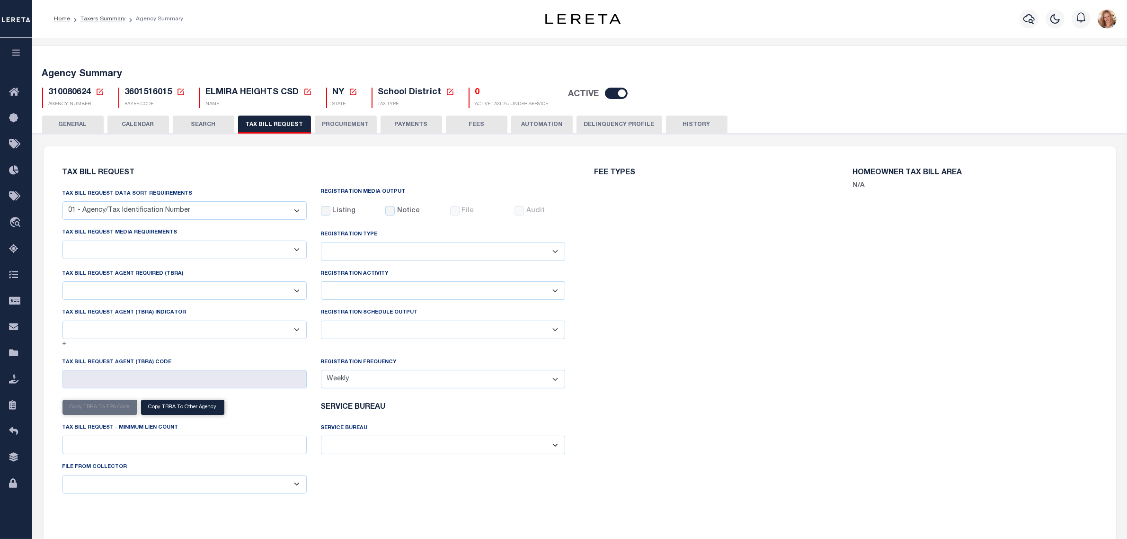
select select "20"
select select "false"
select select
click at [423, 119] on button "PAYMENTS" at bounding box center [412, 125] width 62 height 18
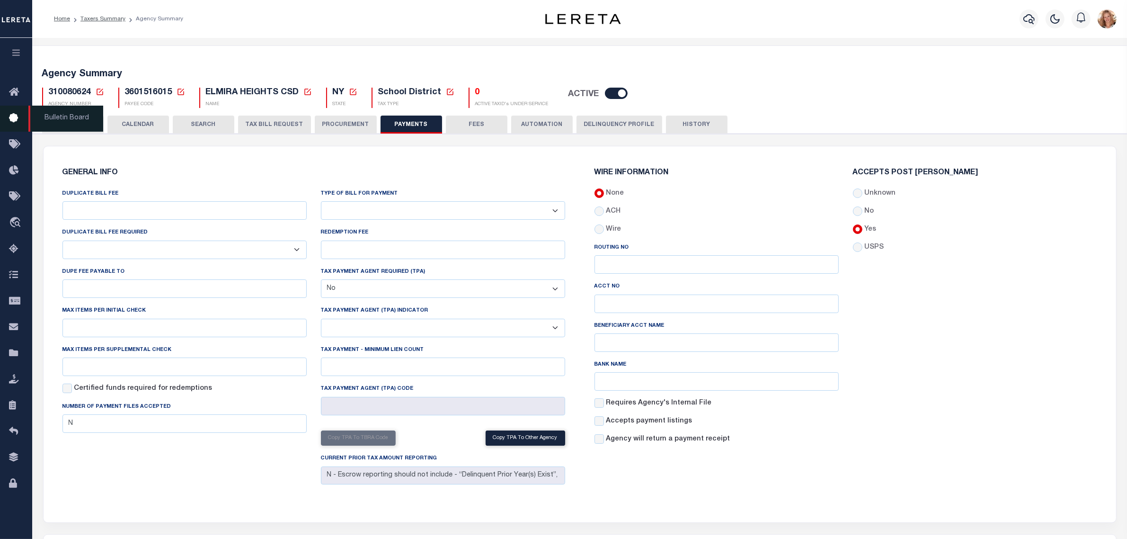
click at [68, 120] on button "GENERAL" at bounding box center [73, 125] width 62 height 18
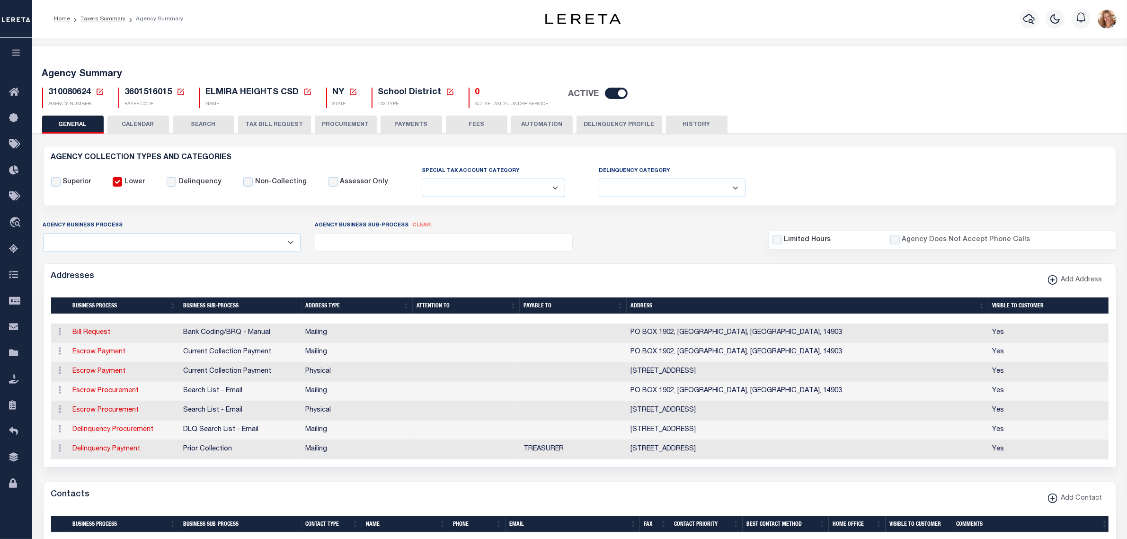
click at [98, 89] on icon at bounding box center [100, 92] width 7 height 7
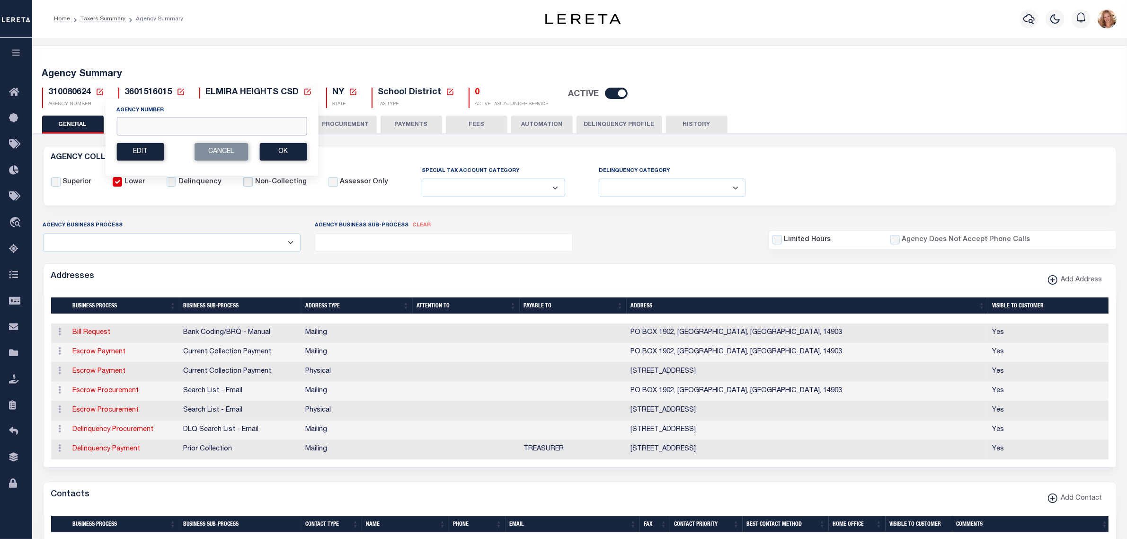
drag, startPoint x: 133, startPoint y: 126, endPoint x: 165, endPoint y: 107, distance: 37.0
click at [133, 126] on input "Agency Number" at bounding box center [211, 126] width 190 height 18
type input "310110616"
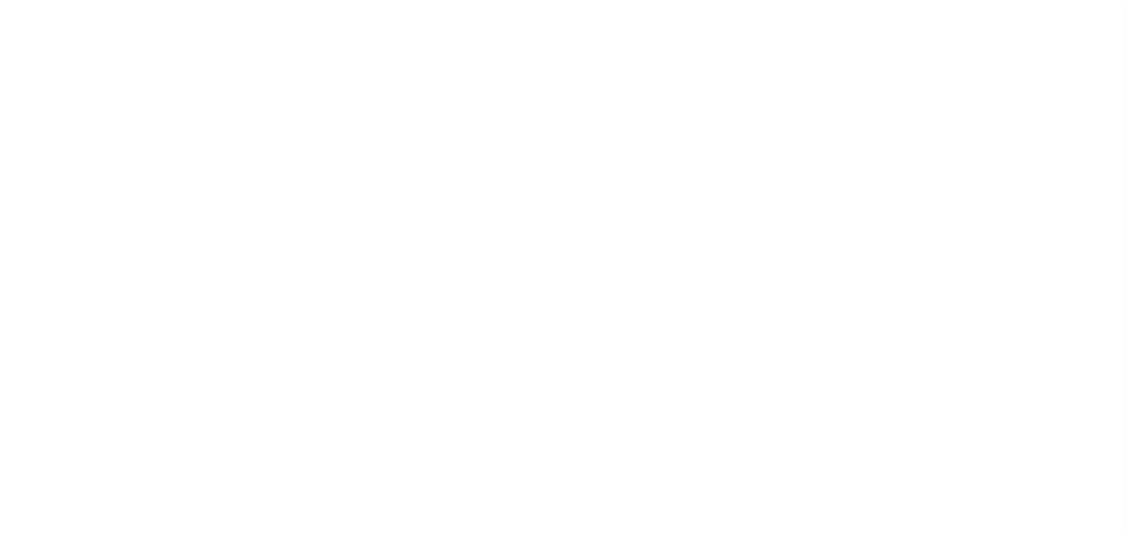
select select
checkbox input "false"
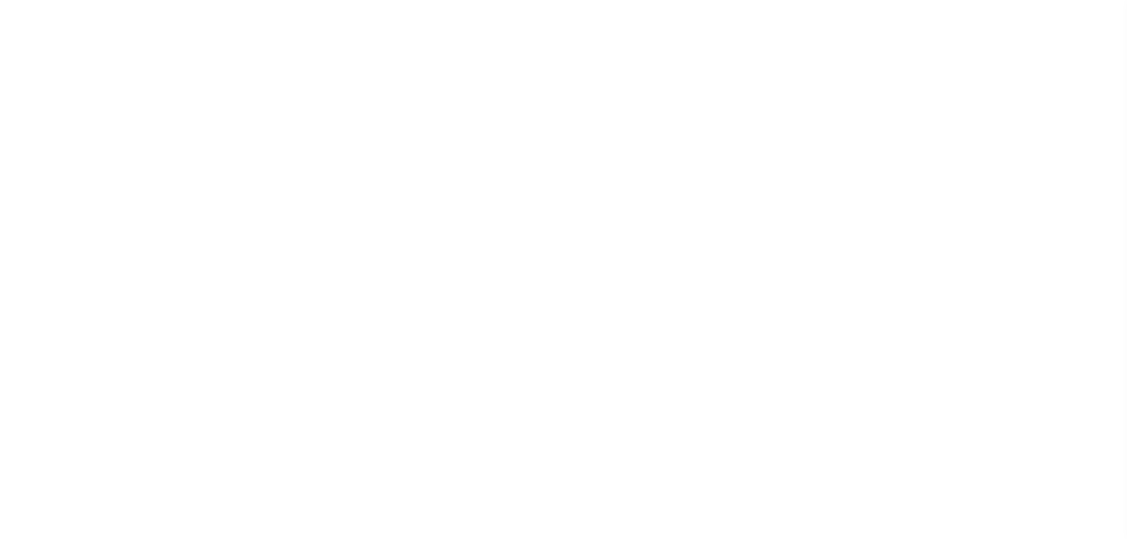
checkbox input "false"
type input "3602116012"
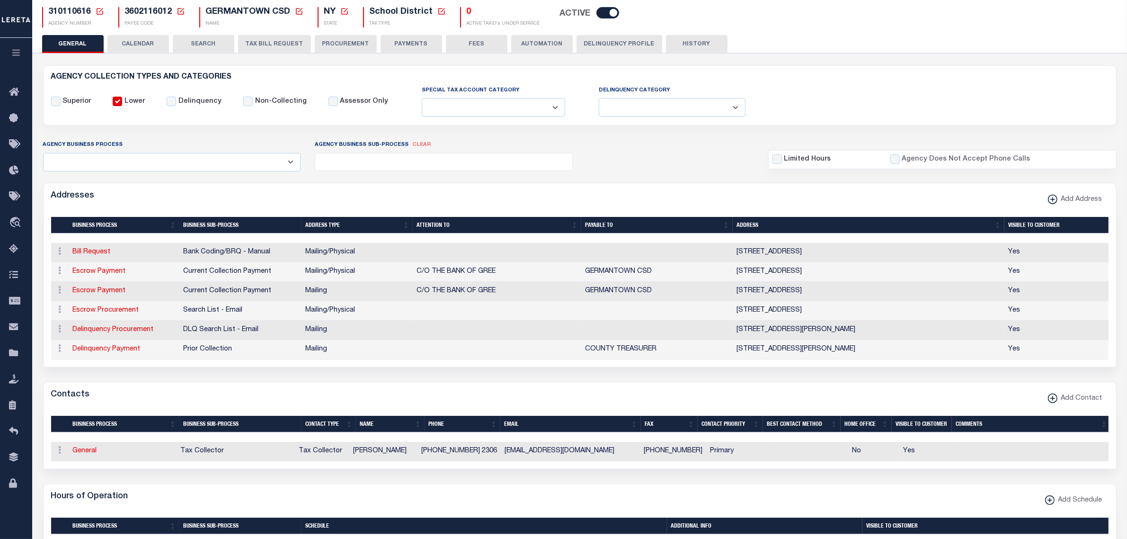
scroll to position [118, 0]
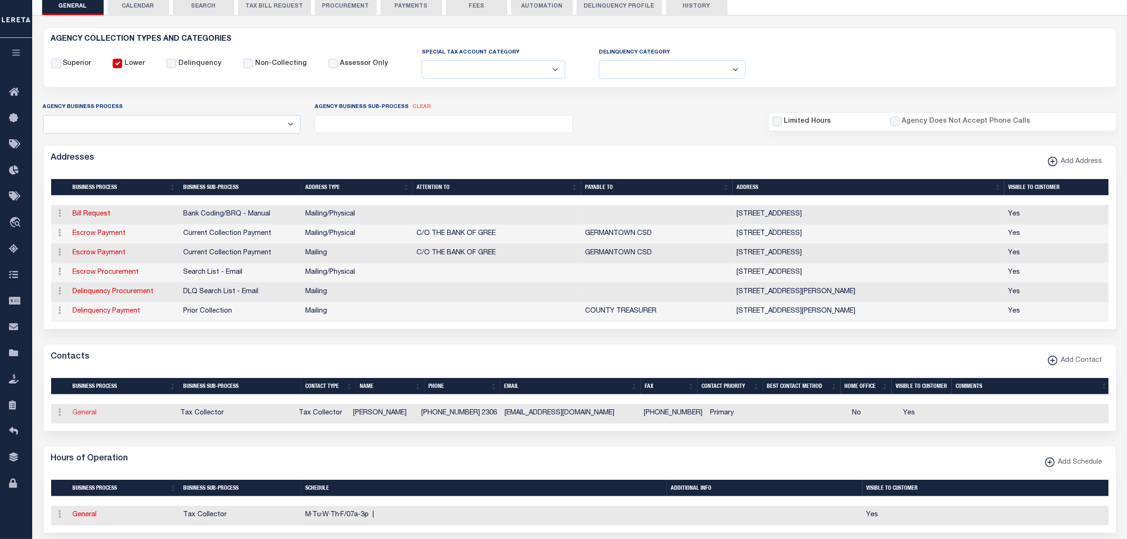
click at [74, 416] on link "General" at bounding box center [85, 413] width 24 height 7
checkbox input "false"
select select
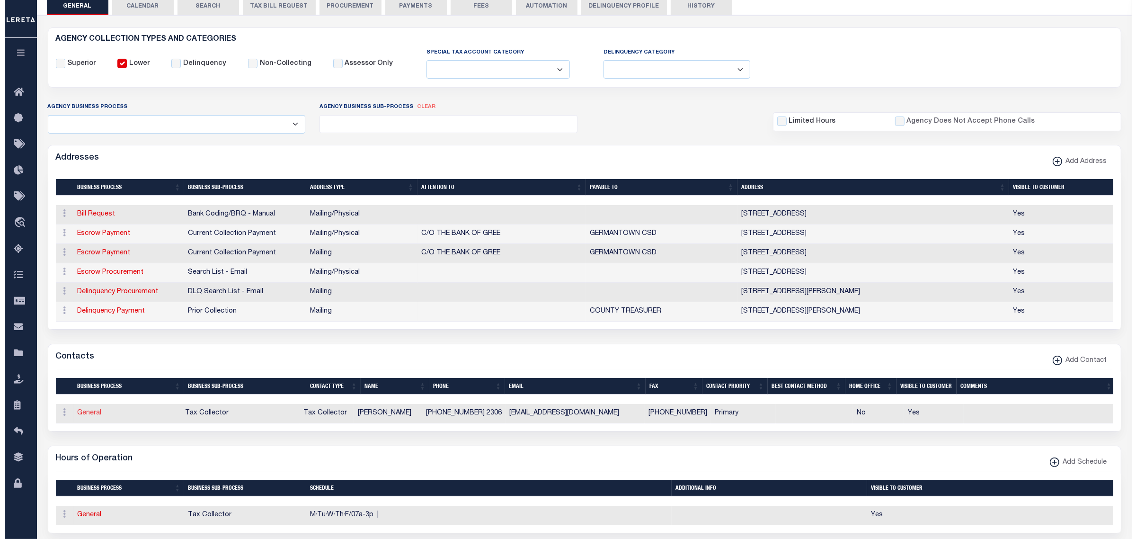
select select "2"
select select "1"
type input "CARRIE"
type input "WESSEL"
type input "518-537-6281"
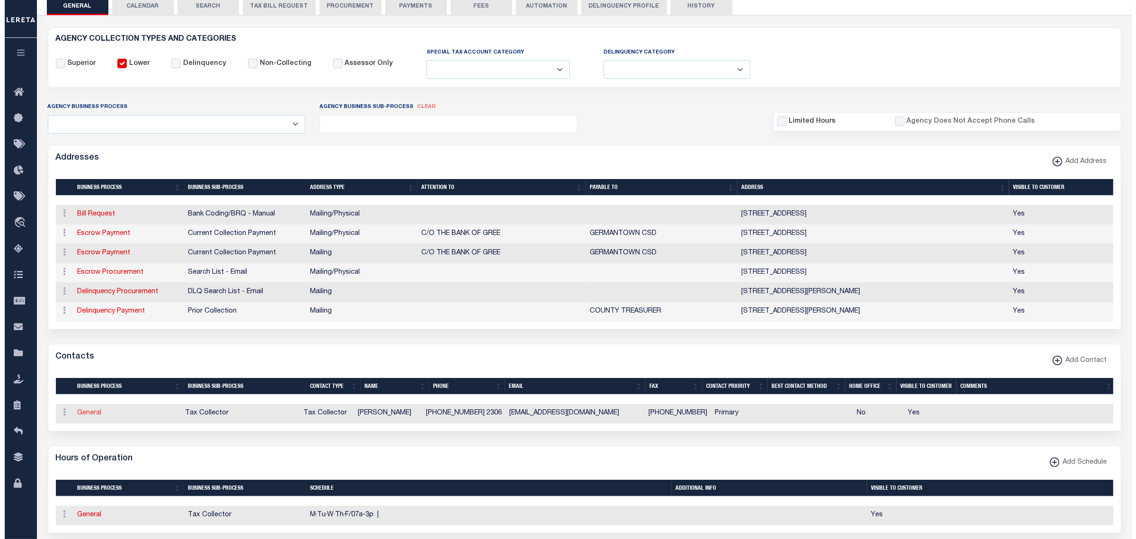
type input "2306"
type input "518-537-6283"
type input "CWESSEL@GERMANTOWNCSD.ORG"
checkbox input "true"
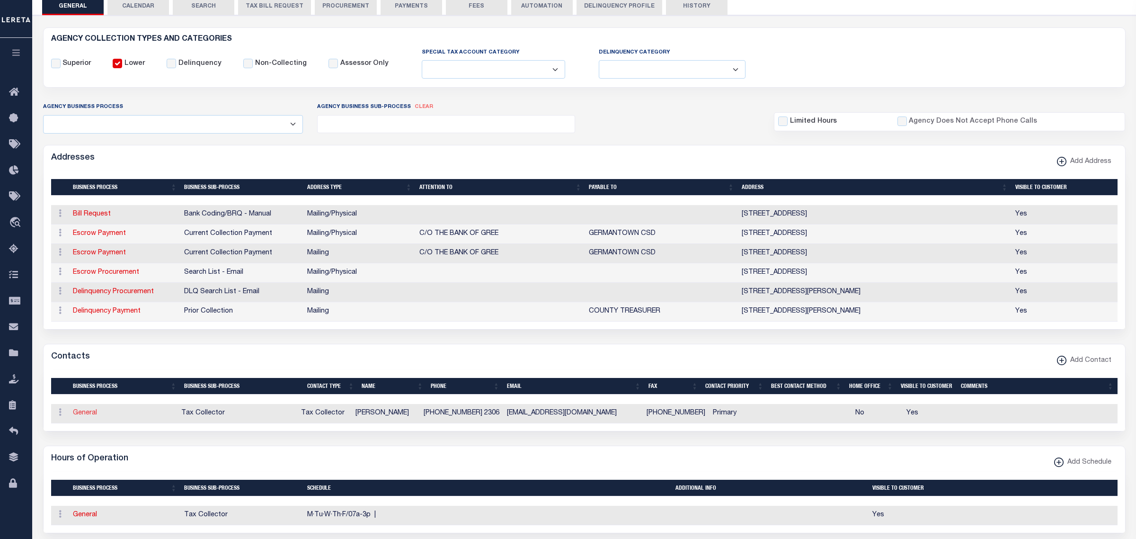
select select "6"
select select "31"
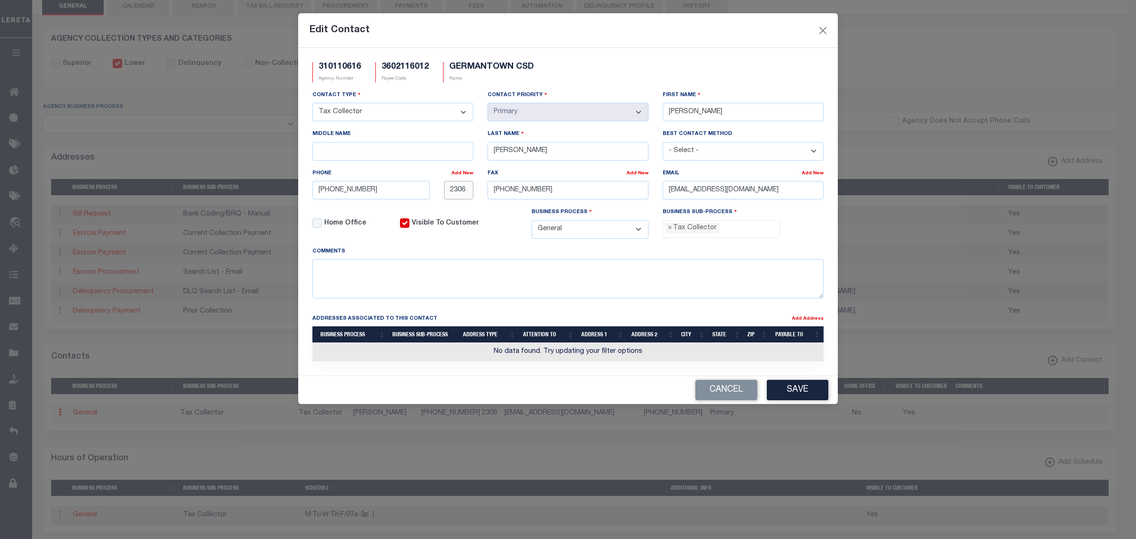
click at [454, 192] on input "2306" at bounding box center [459, 190] width 30 height 18
click at [801, 396] on button "Save" at bounding box center [798, 390] width 62 height 20
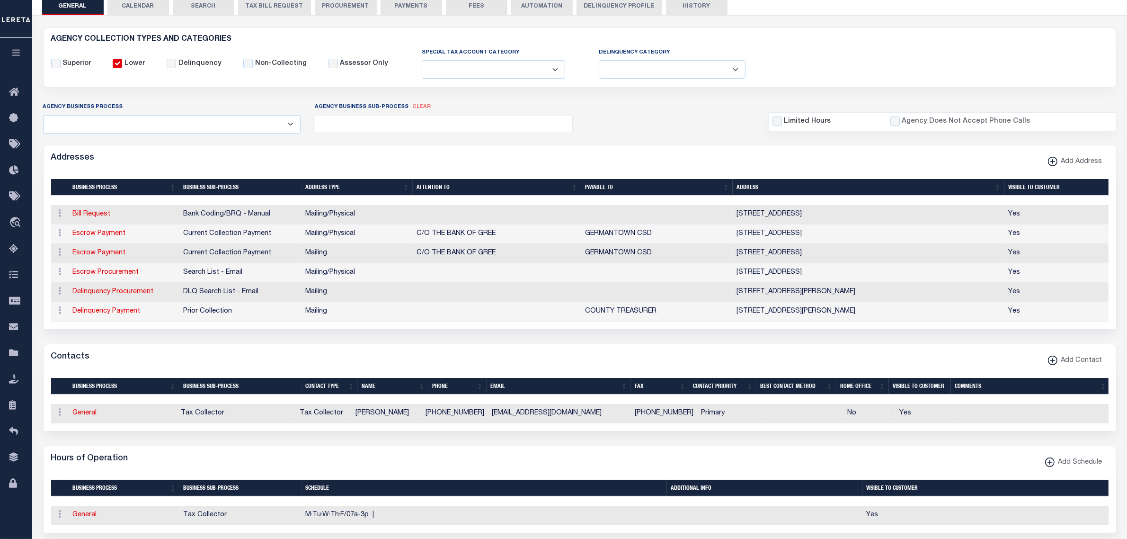
click at [252, 8] on button "TAX BILL REQUEST" at bounding box center [274, 6] width 73 height 18
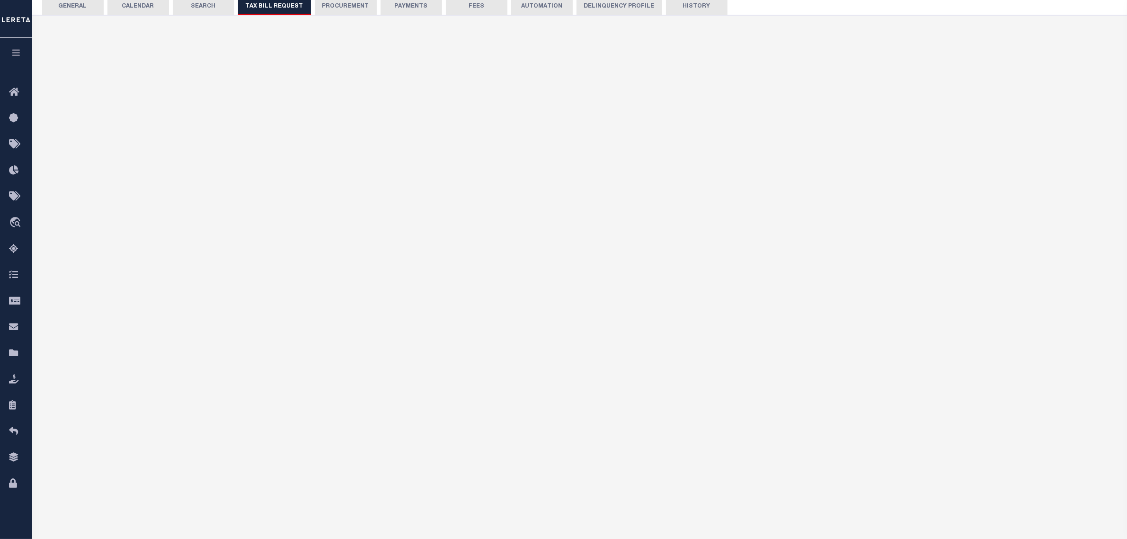
select select "27"
checkbox input "false"
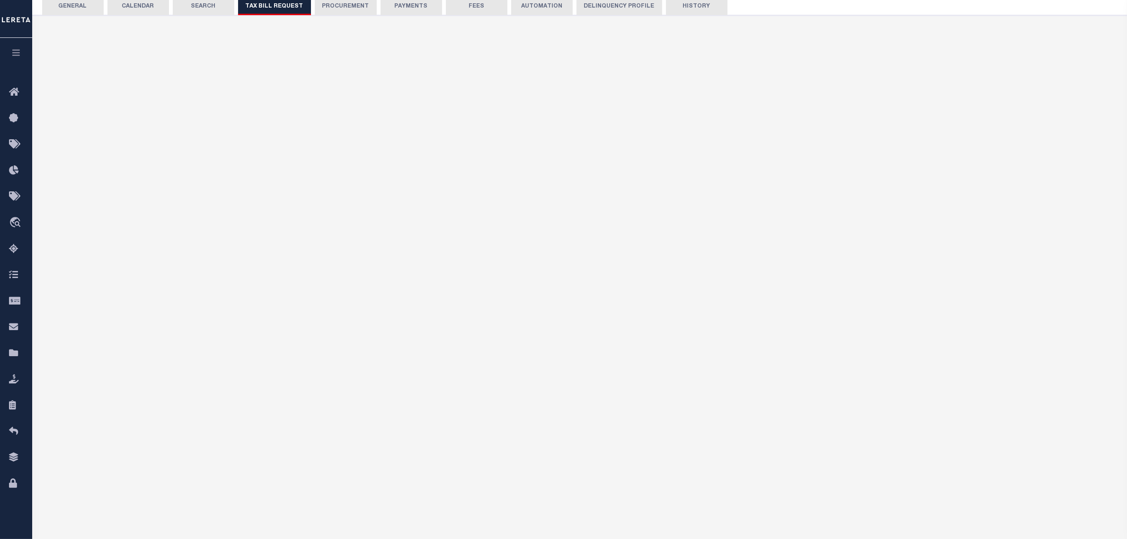
select select "20"
select select "false"
select select
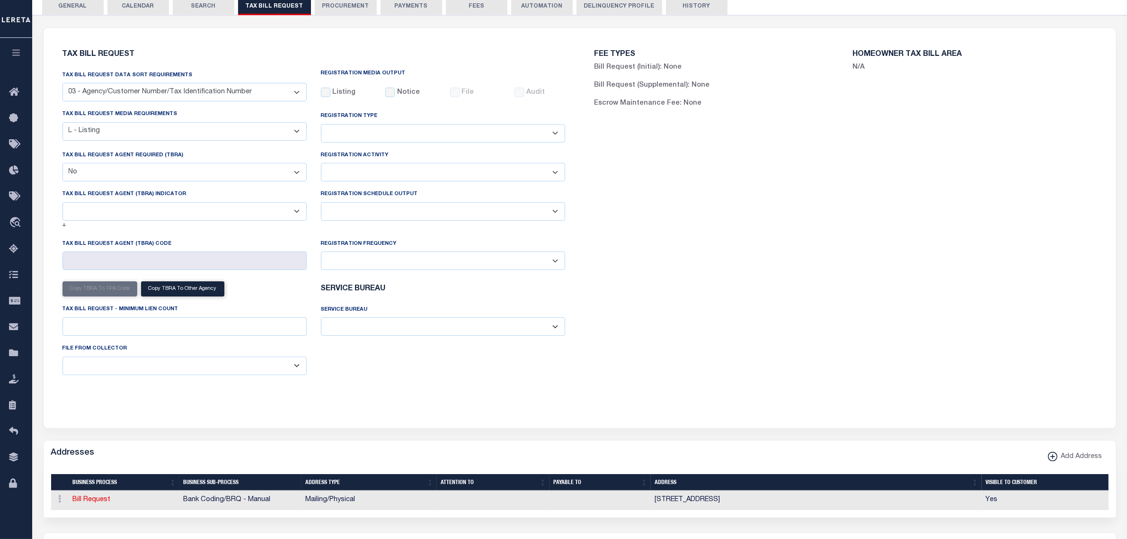
click at [405, 12] on button "PAYMENTS" at bounding box center [412, 6] width 62 height 18
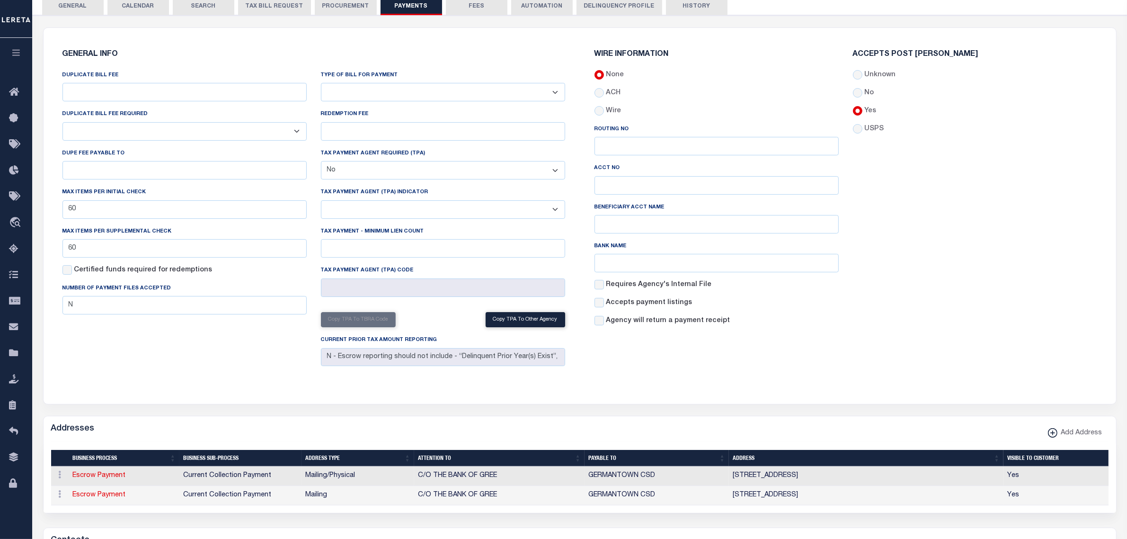
click at [354, 91] on select "Bar-Coded Tax Statement Print Tax Bills from Web. No DBF Required. Memo Bill Or…" at bounding box center [443, 92] width 244 height 18
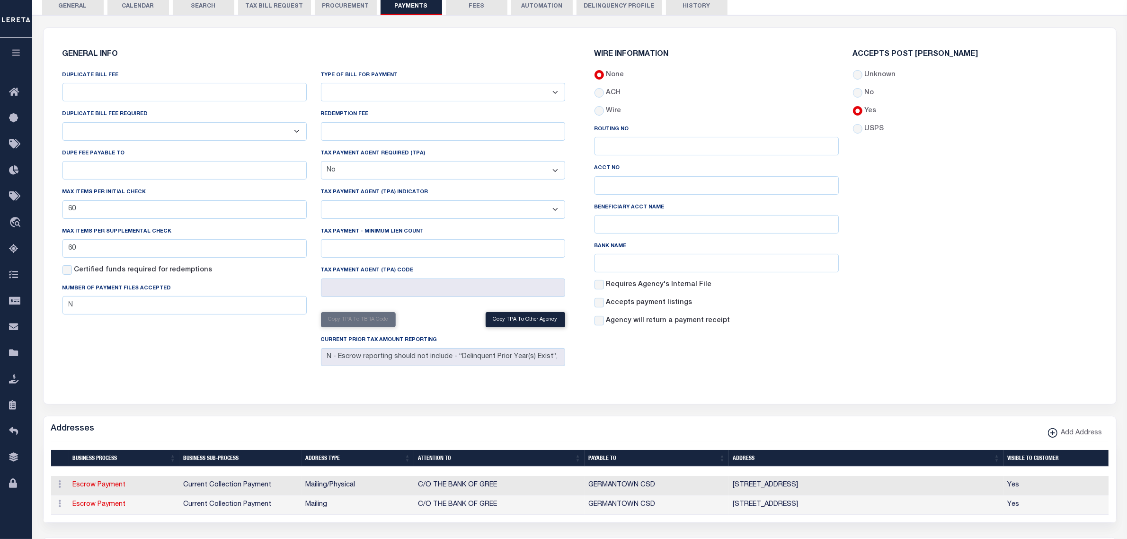
select select "35"
click at [321, 83] on select "Bar-Coded Tax Statement Print Tax Bills from Web. No DBF Required. Memo Bill Or…" at bounding box center [443, 92] width 244 height 18
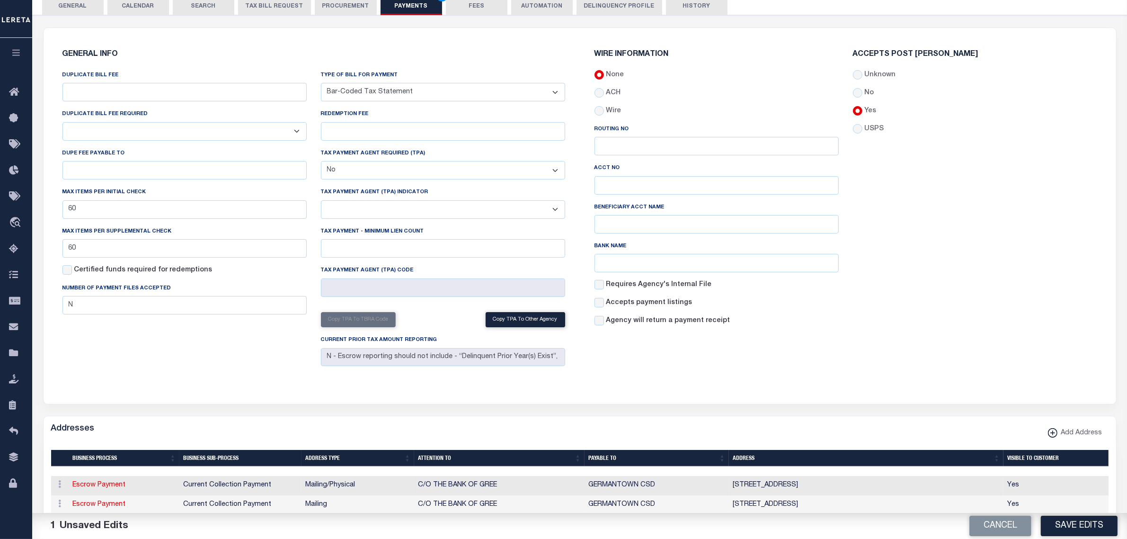
click at [990, 340] on div "WIRE INFORMATION None ACH Wire" at bounding box center [846, 192] width 518 height 306
click at [1087, 534] on button "Save Edits" at bounding box center [1079, 526] width 77 height 20
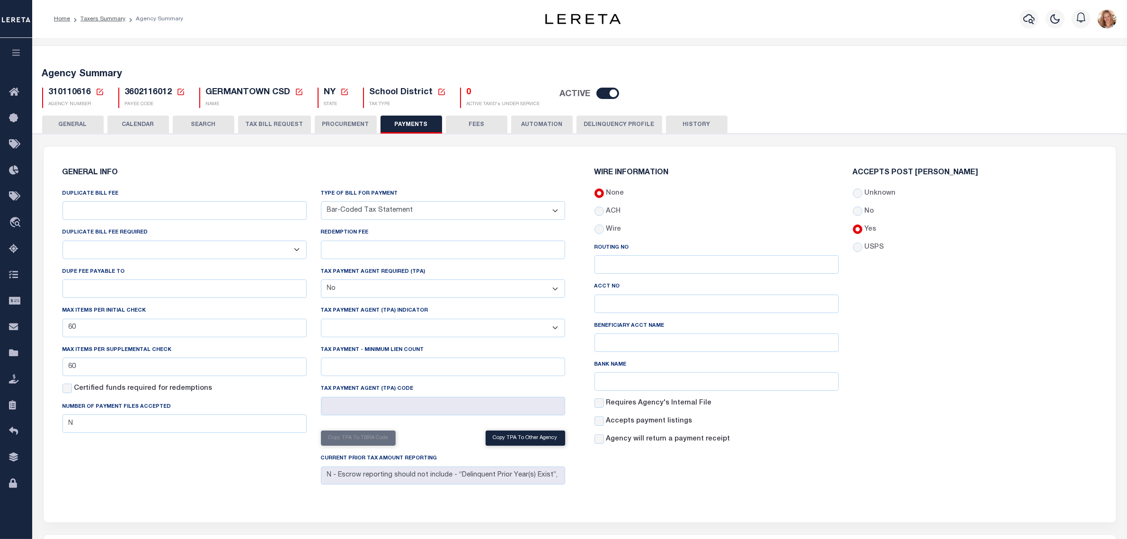
click at [482, 128] on button "FEES" at bounding box center [477, 125] width 62 height 18
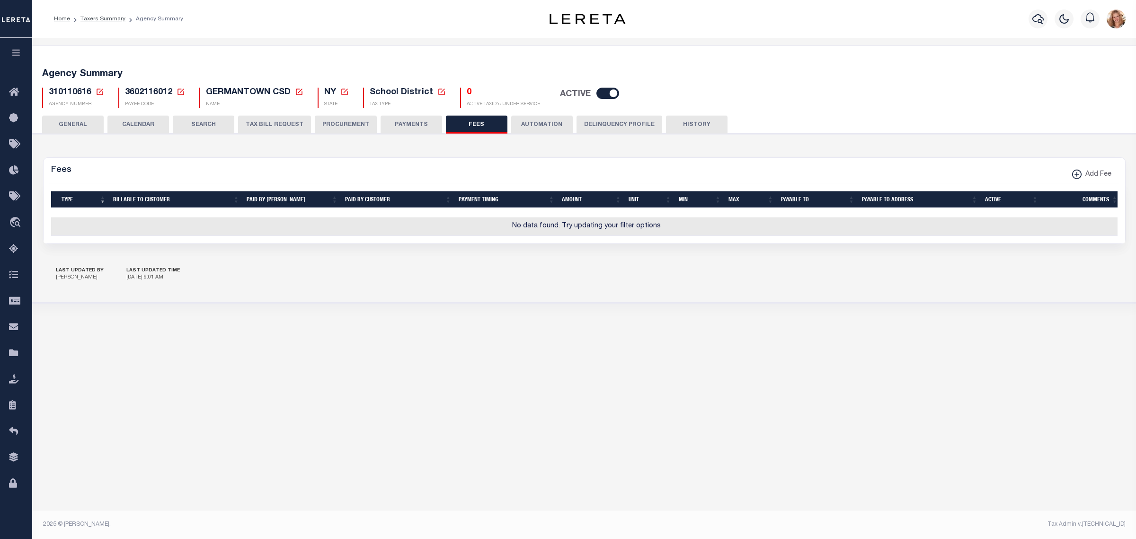
click at [86, 124] on button "GENERAL" at bounding box center [73, 125] width 62 height 18
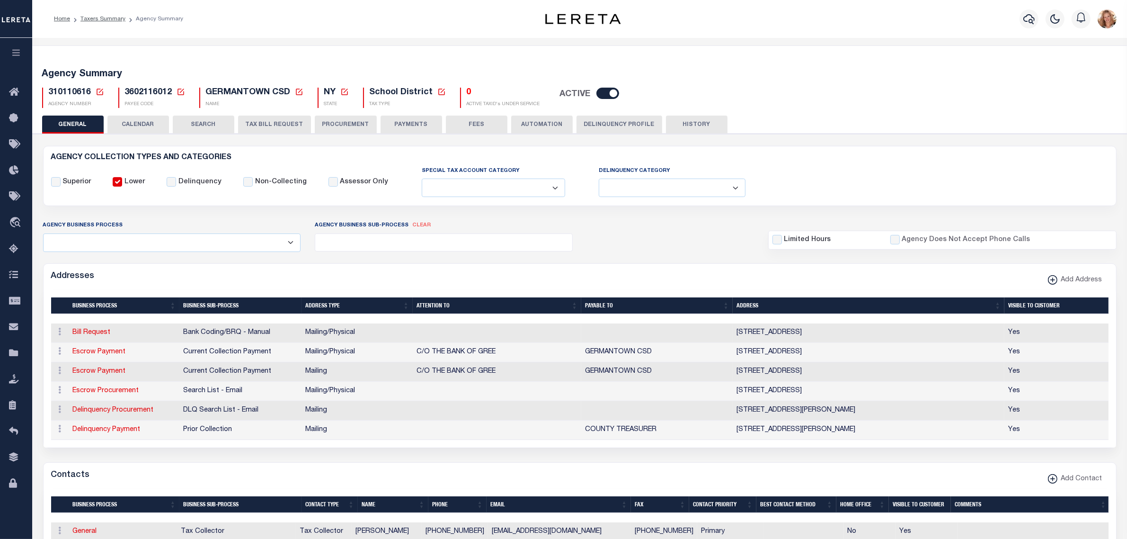
click at [101, 90] on icon at bounding box center [100, 92] width 7 height 7
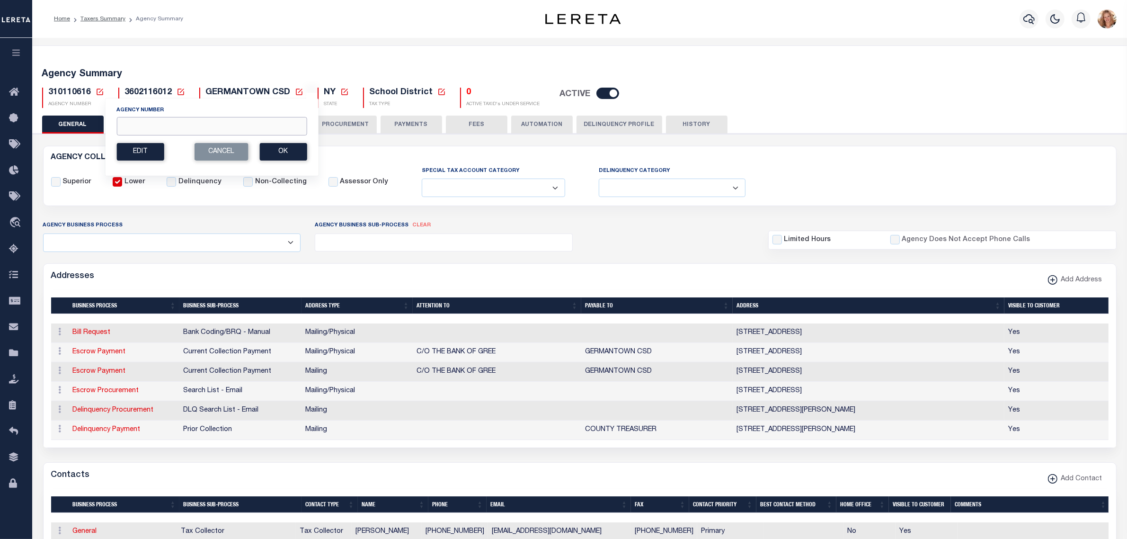
click at [147, 124] on input "Agency Number" at bounding box center [211, 126] width 190 height 18
type input "310490604"
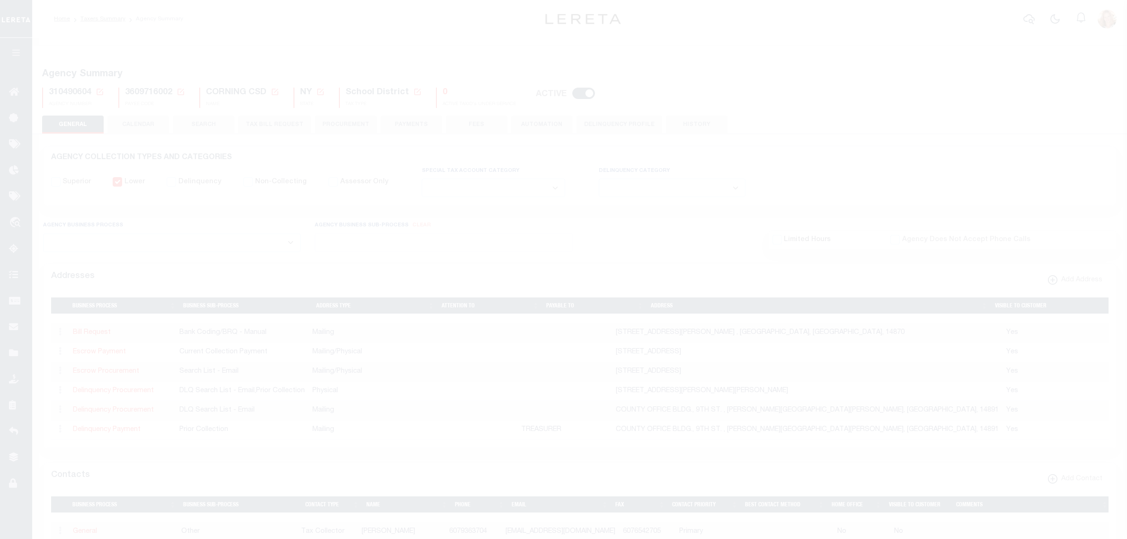
select select
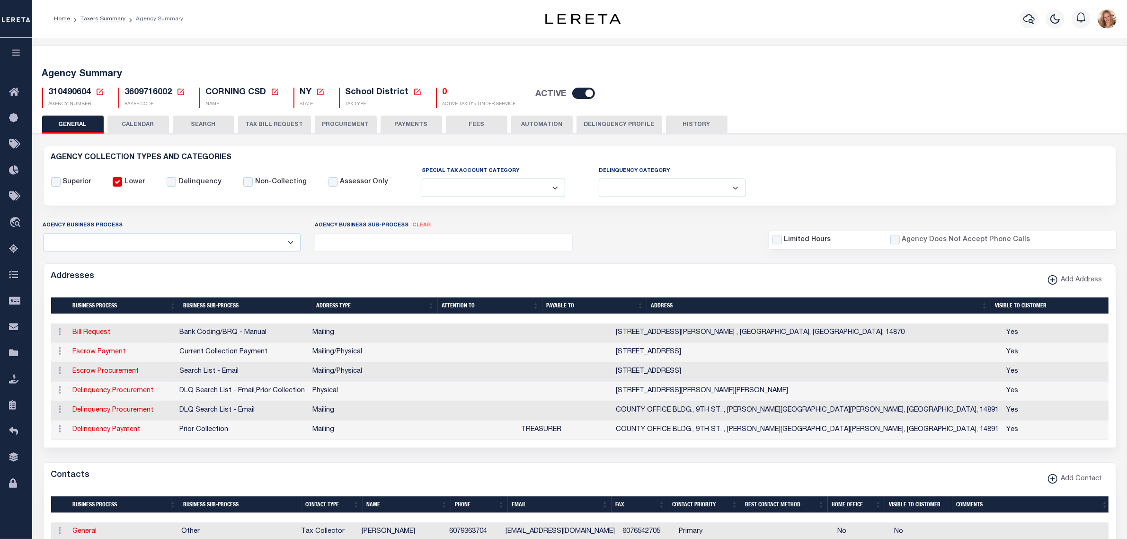
scroll to position [59, 0]
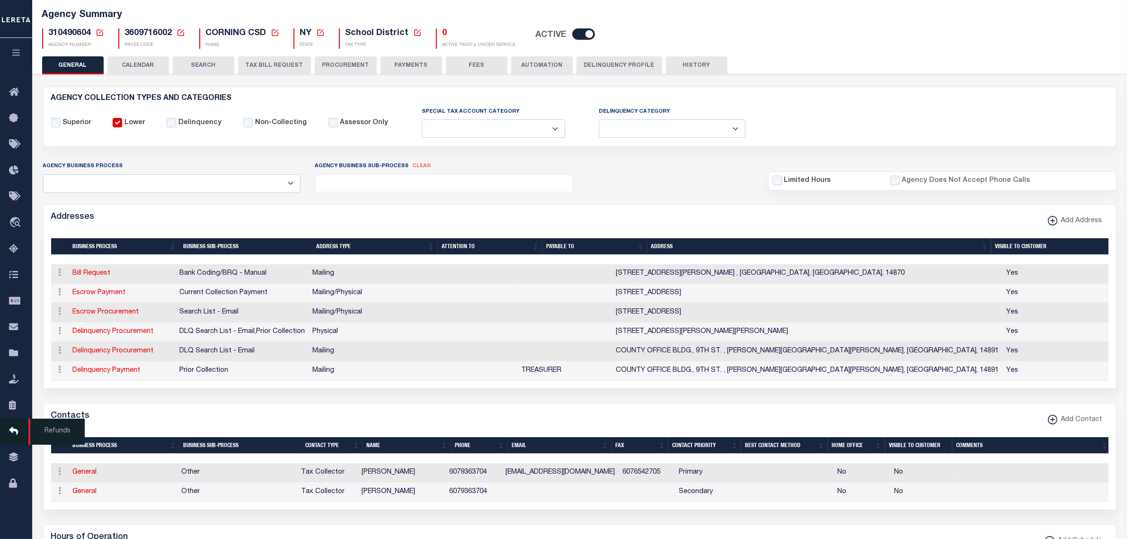
drag, startPoint x: 86, startPoint y: 481, endPoint x: 1, endPoint y: 425, distance: 101.5
click at [86, 475] on link "General" at bounding box center [85, 472] width 24 height 7
checkbox input "false"
select select
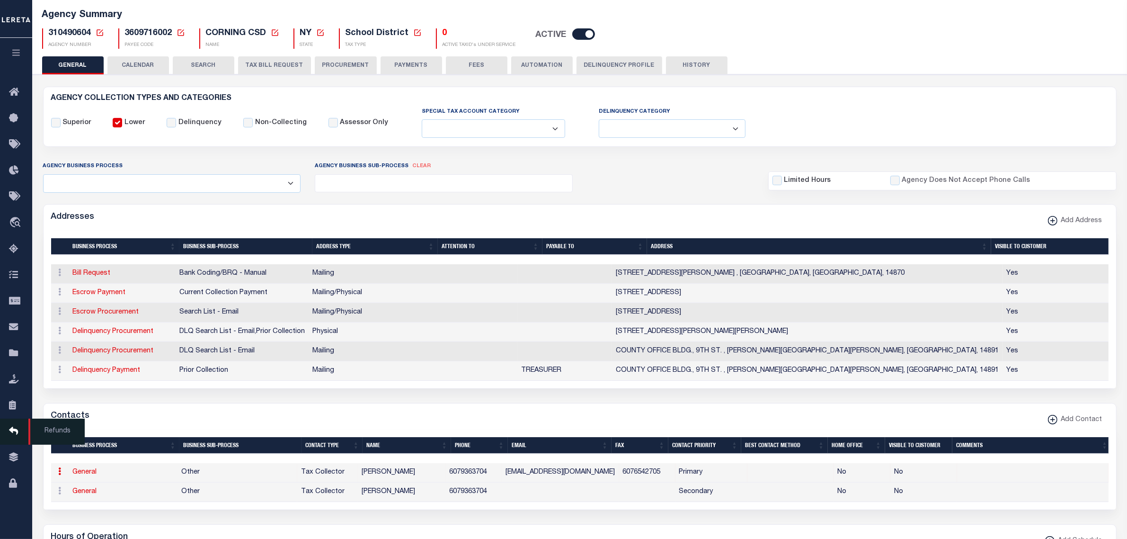
select select "2"
select select "1"
type input "[PERSON_NAME]"
type input "6079363704"
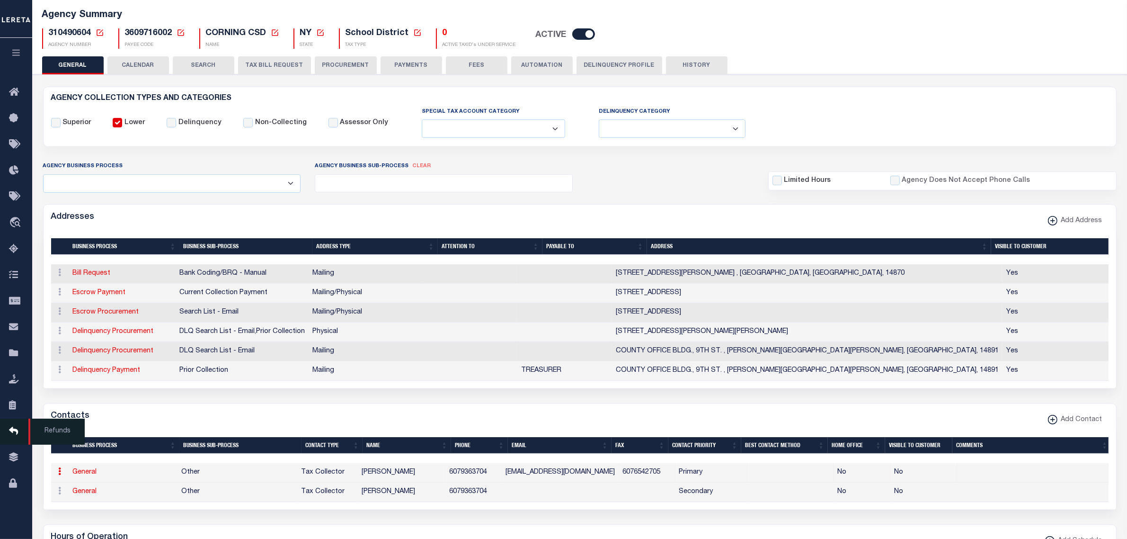
type input "6076542705"
type input "[EMAIL_ADDRESS][DOMAIN_NAME]"
select select "6"
select select "39"
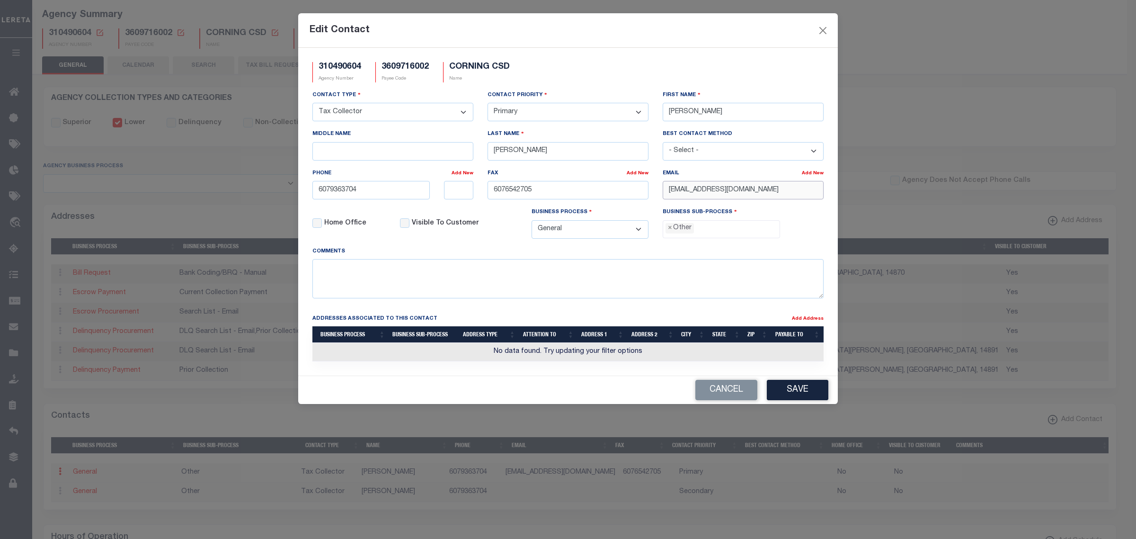
drag, startPoint x: 670, startPoint y: 192, endPoint x: 796, endPoint y: 192, distance: 126.4
click at [796, 192] on input "[EMAIL_ADDRESS][DOMAIN_NAME]" at bounding box center [743, 190] width 161 height 18
paste input "D"
type input "[EMAIL_ADDRESS][DOMAIN_NAME]"
click at [363, 194] on input "6079363704" at bounding box center [371, 190] width 117 height 18
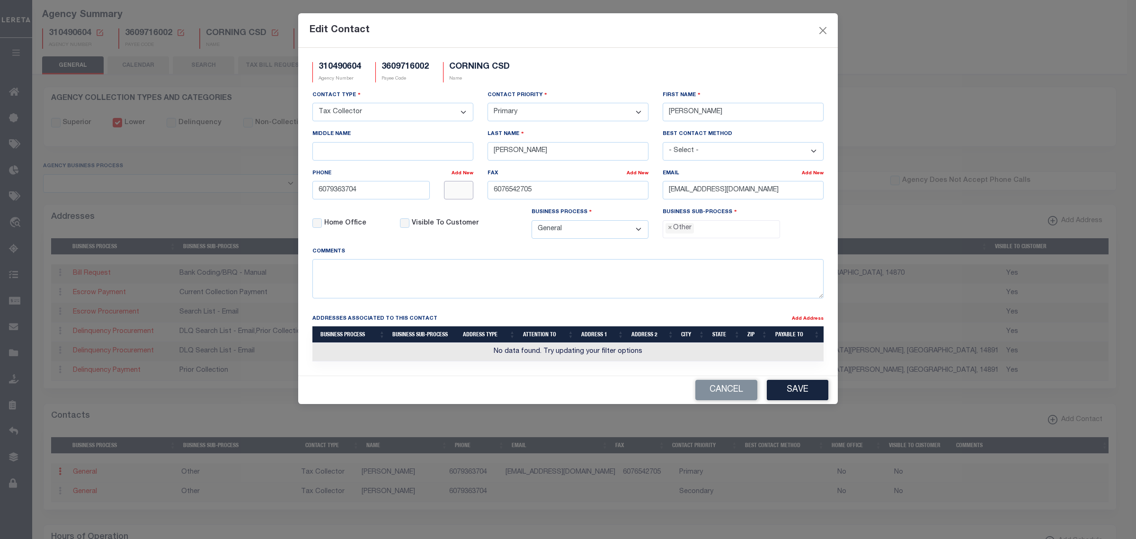
type input "[PHONE_NUMBER]"
type input "1036"
type input "607-654-2705"
click at [810, 396] on button "Save" at bounding box center [798, 390] width 62 height 20
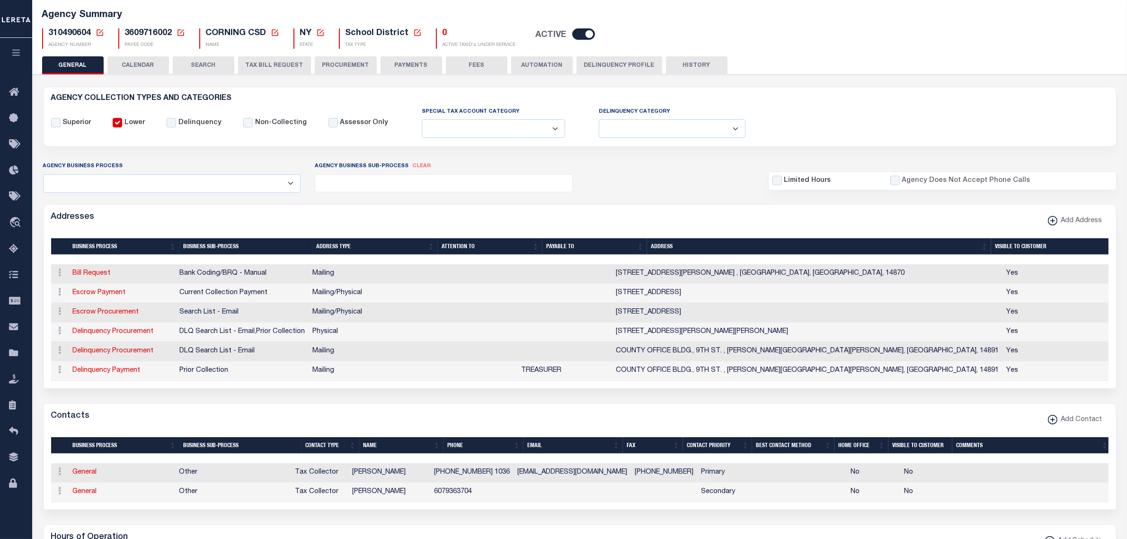
click at [285, 60] on button "TAX BILL REQUEST" at bounding box center [274, 65] width 73 height 18
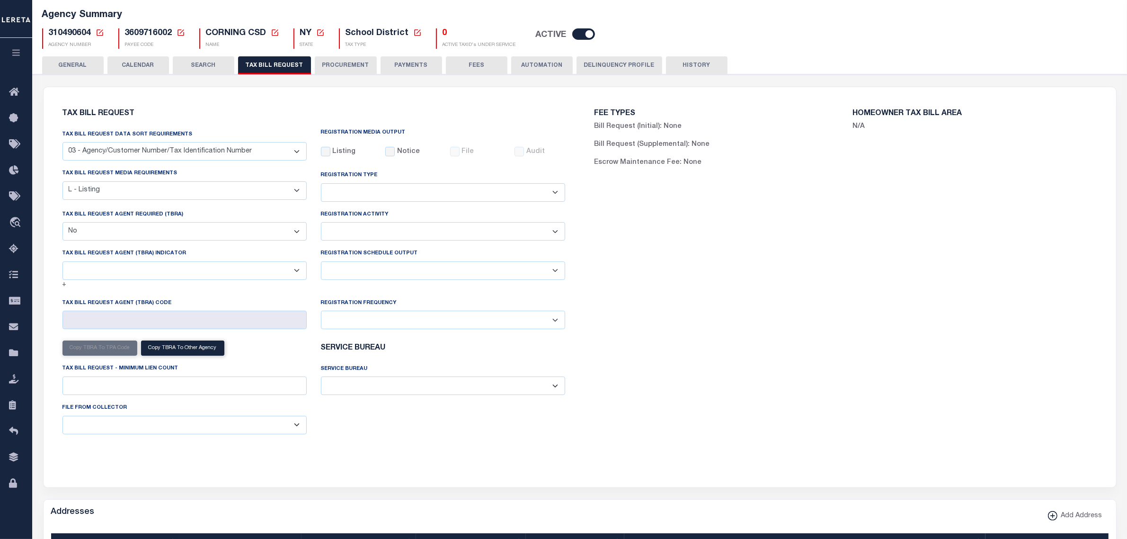
click at [396, 64] on button "PAYMENTS" at bounding box center [412, 65] width 62 height 18
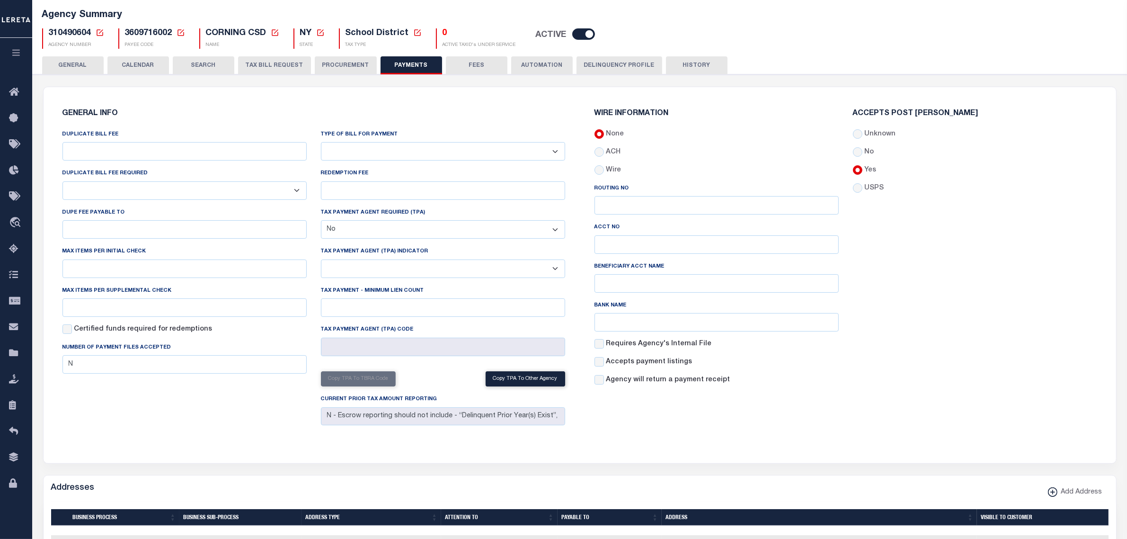
click at [100, 63] on button "GENERAL" at bounding box center [73, 65] width 62 height 18
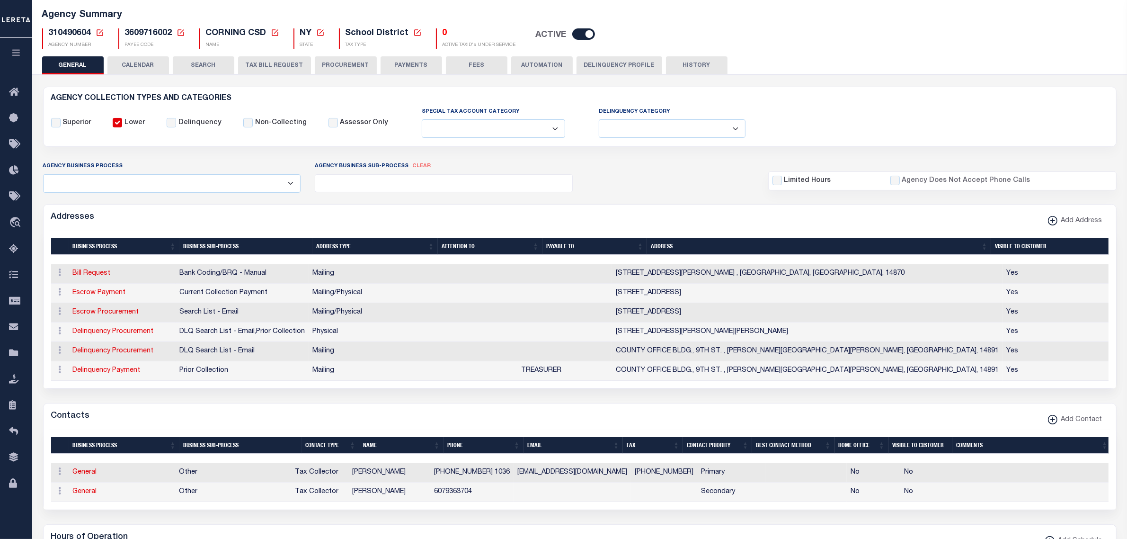
click at [465, 71] on button "FEES" at bounding box center [477, 65] width 62 height 18
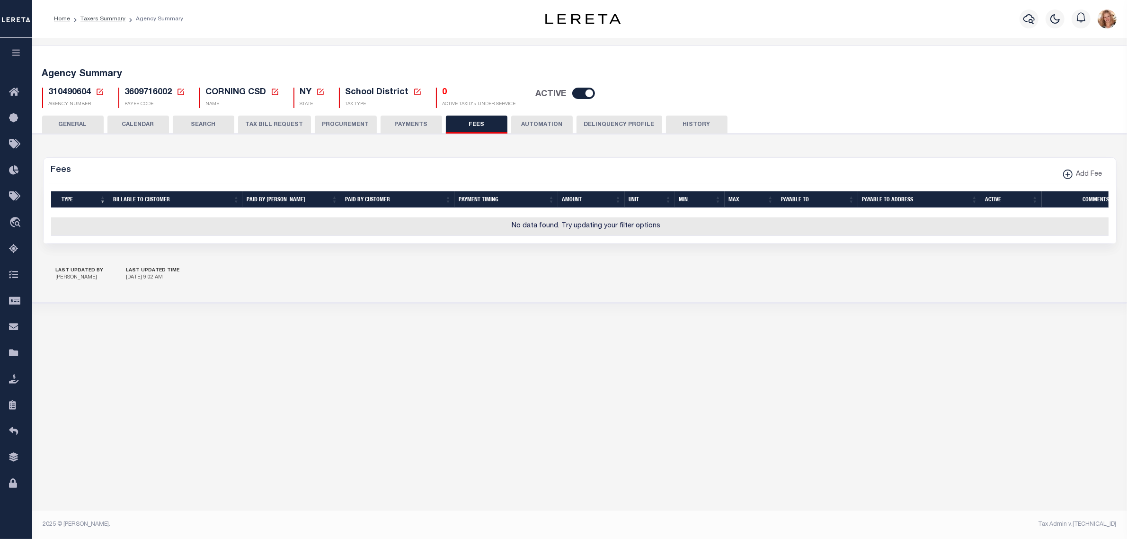
scroll to position [0, 0]
click at [63, 60] on div "Agency Summary 310490604 Agency Number Edit Cancel Ok New Agency Number Cancel …" at bounding box center [585, 86] width 1108 height 58
click at [80, 112] on div "Agency Summary 310490604 Agency Number Edit Cancel Ok New Agency Number Cancel …" at bounding box center [585, 86] width 1108 height 58
click at [82, 119] on button "GENERAL" at bounding box center [73, 125] width 62 height 18
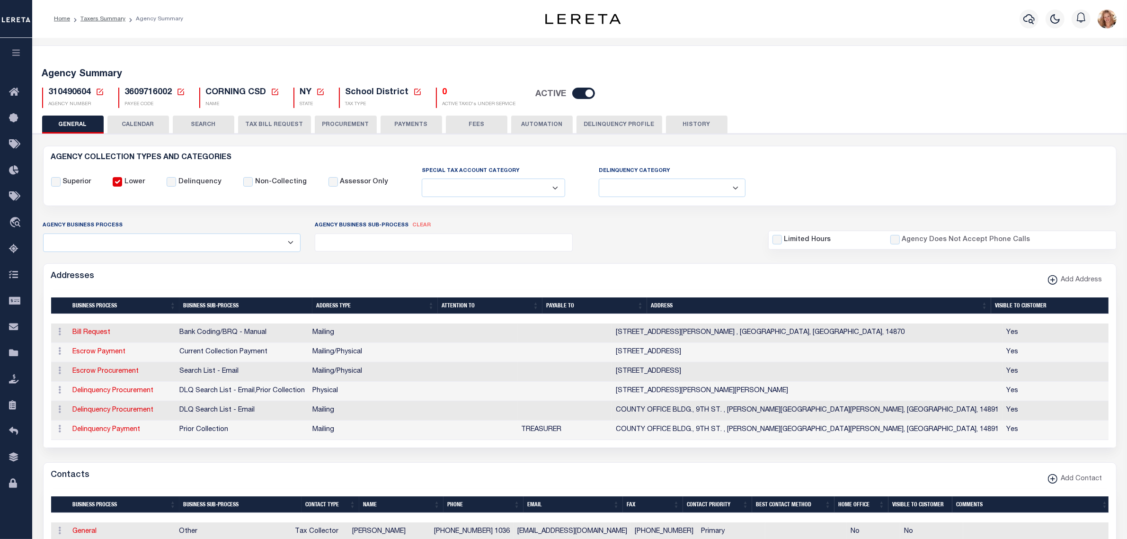
click at [98, 91] on icon at bounding box center [100, 92] width 9 height 9
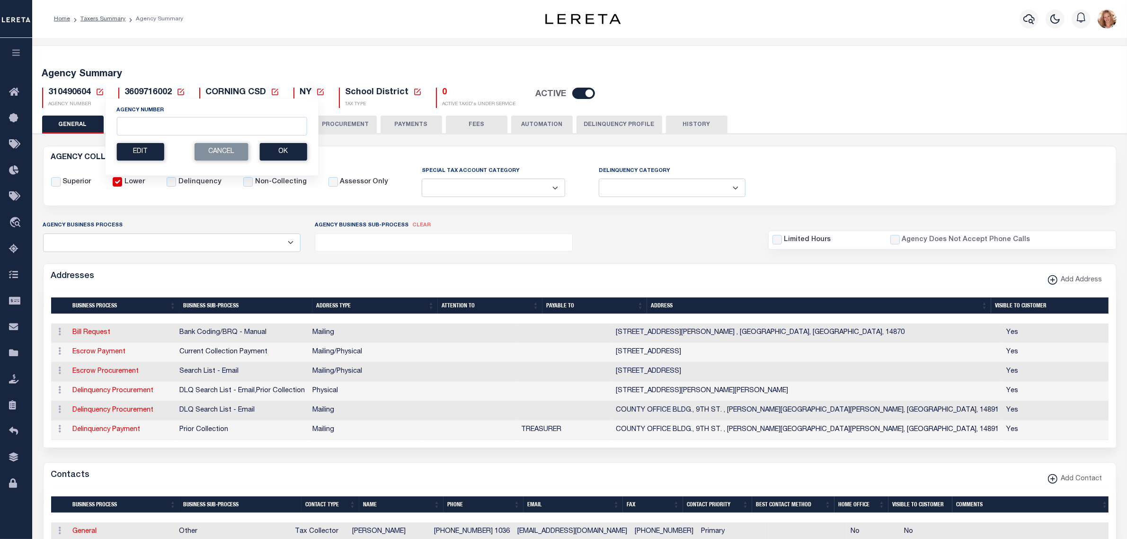
click at [96, 88] on link at bounding box center [100, 92] width 9 height 9
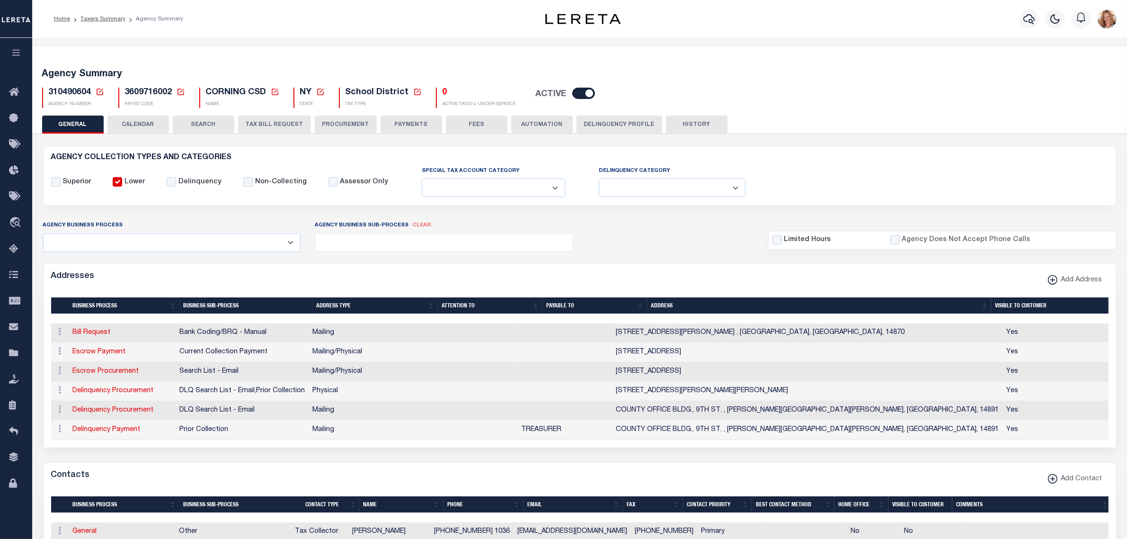
click at [98, 88] on icon at bounding box center [100, 92] width 9 height 9
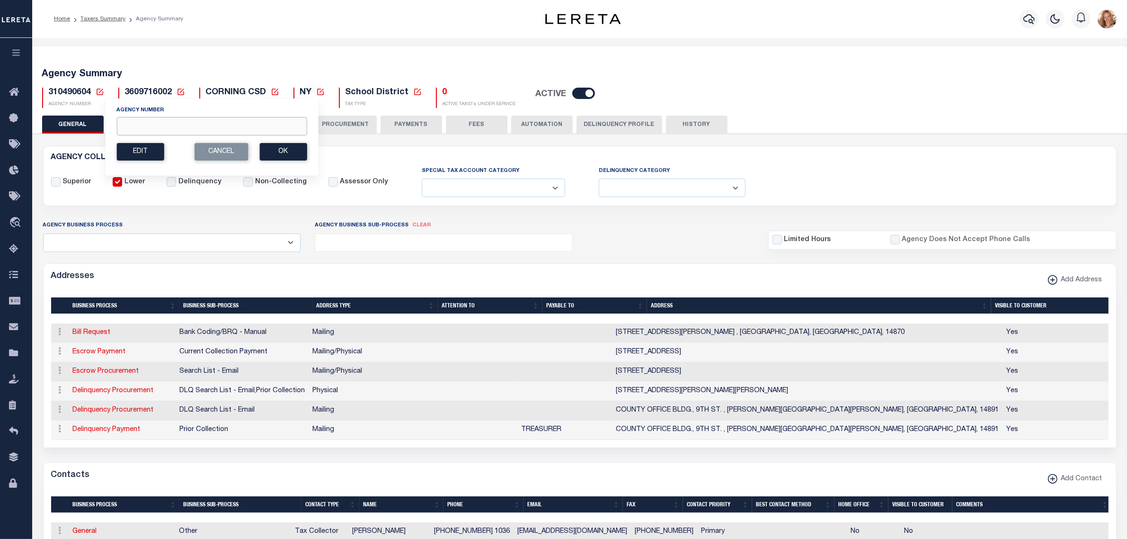
click at [148, 131] on input "Agency Number" at bounding box center [211, 126] width 190 height 18
type input "310510657"
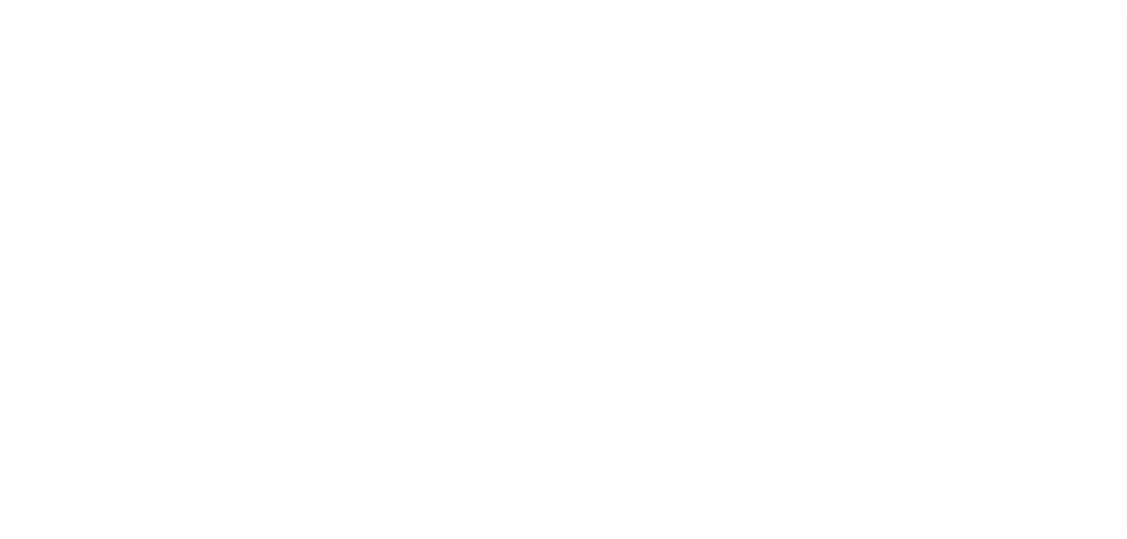
select select
checkbox input "false"
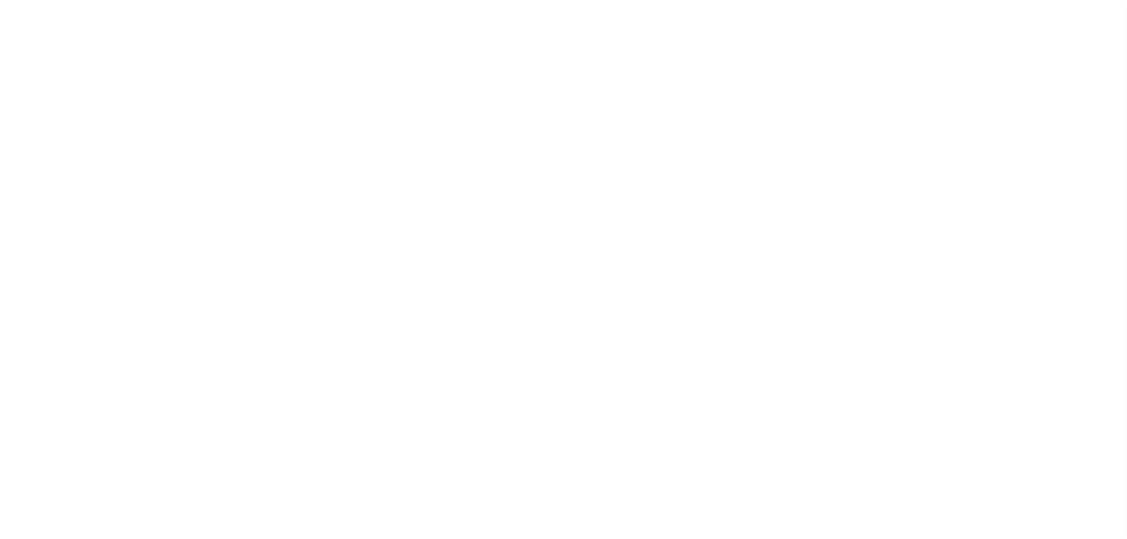
checkbox input "false"
type input "3610116034"
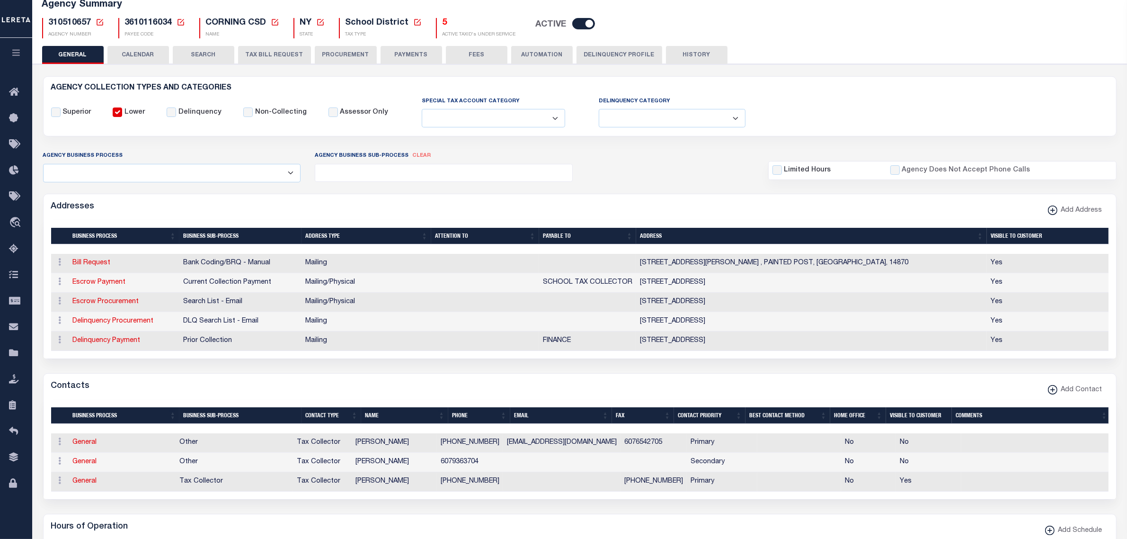
scroll to position [118, 0]
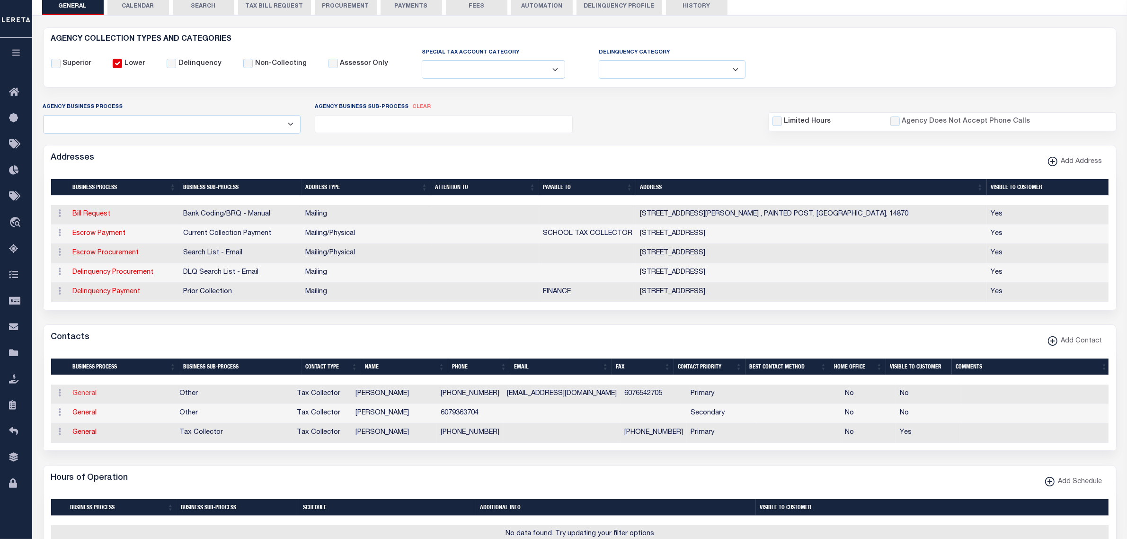
click at [86, 397] on link "General" at bounding box center [85, 393] width 24 height 7
checkbox input "false"
select select
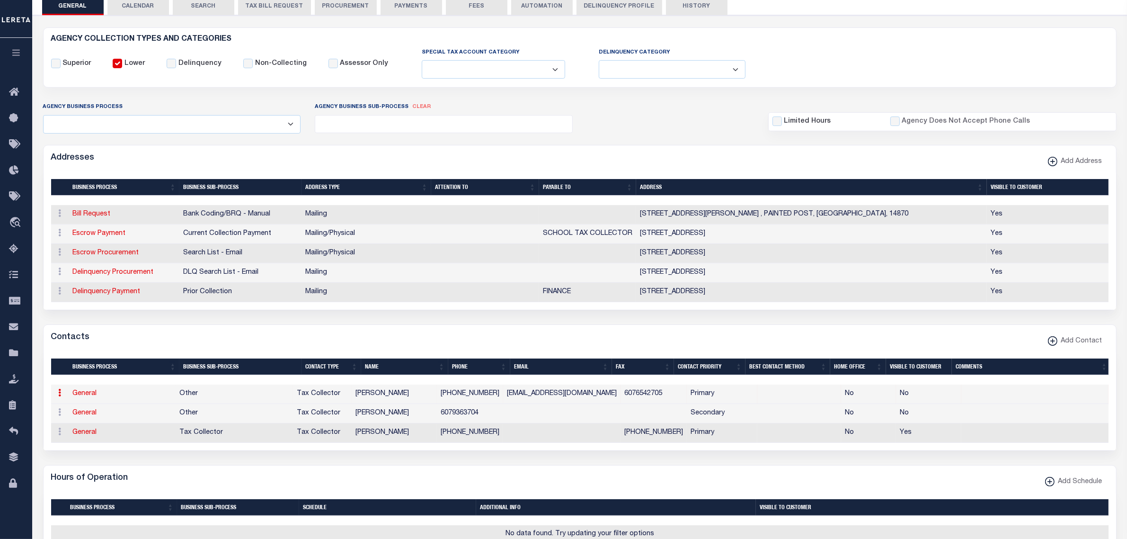
select select "2"
select select "1"
type input "[PERSON_NAME]"
type input "[PHONE_NUMBER]"
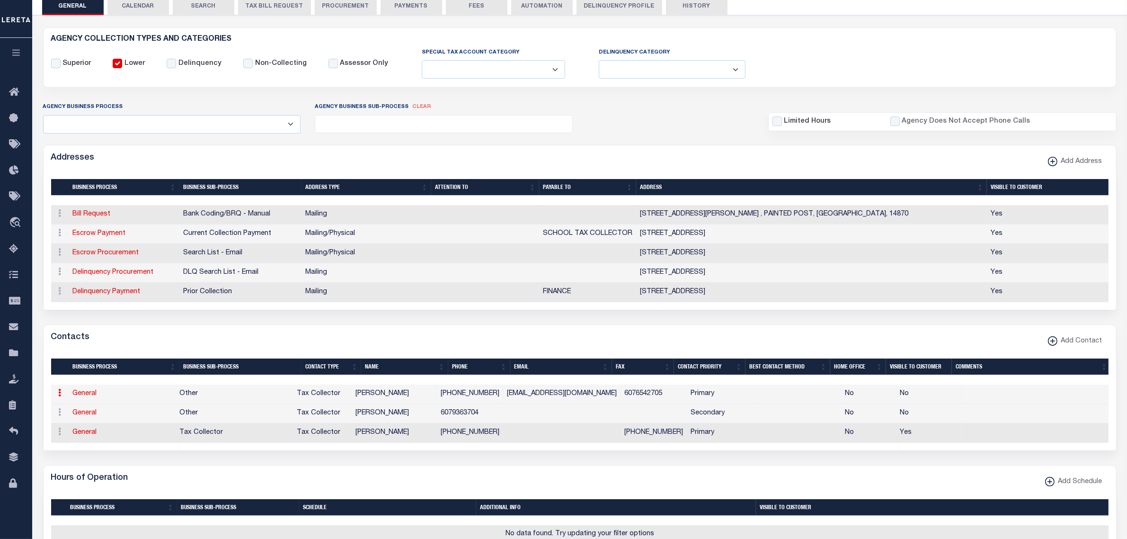
type input "6076542705"
type input "[EMAIL_ADDRESS][DOMAIN_NAME]"
select select "6"
select select "39"
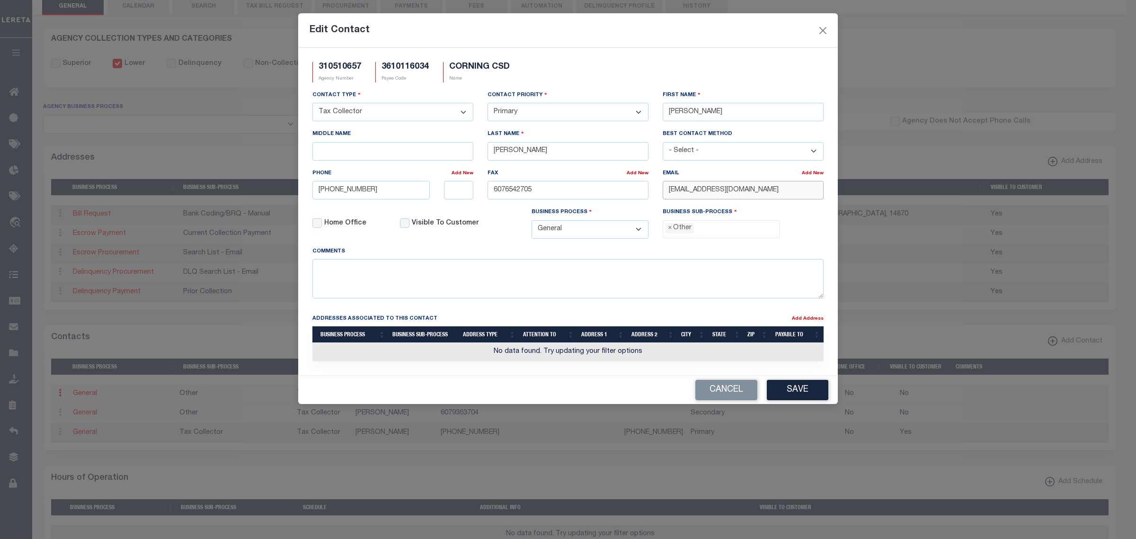
click at [767, 196] on input "[EMAIL_ADDRESS][DOMAIN_NAME]" at bounding box center [743, 190] width 161 height 18
paste input "D"
type input "[EMAIL_ADDRESS][DOMAIN_NAME]"
click at [401, 194] on input "[PHONE_NUMBER]" at bounding box center [371, 190] width 117 height 18
click at [527, 190] on input "6076542705" at bounding box center [568, 190] width 161 height 18
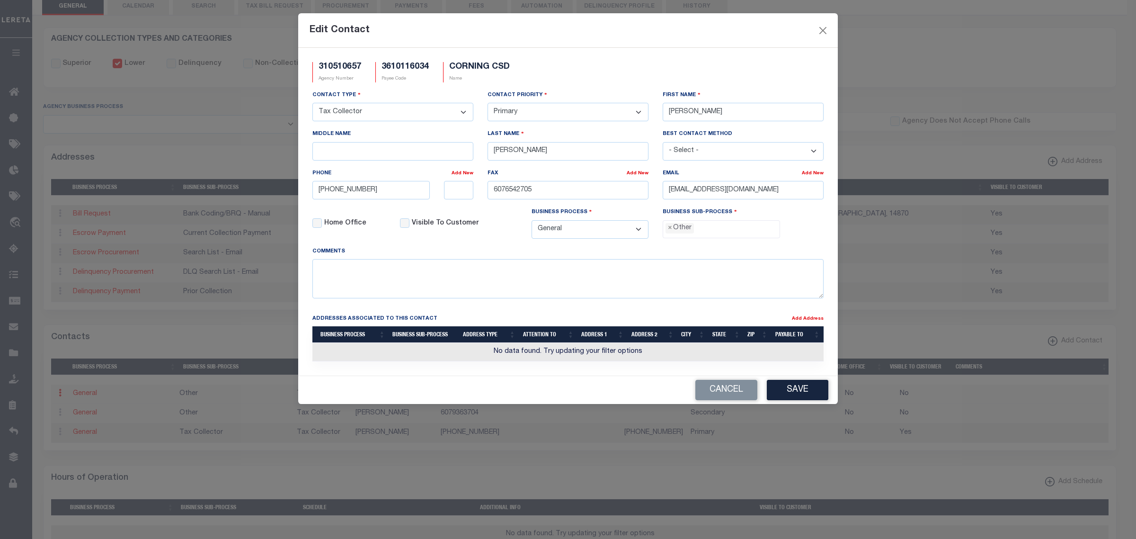
type input "[PHONE_NUMBER]"
click at [782, 396] on button "Save" at bounding box center [798, 390] width 62 height 20
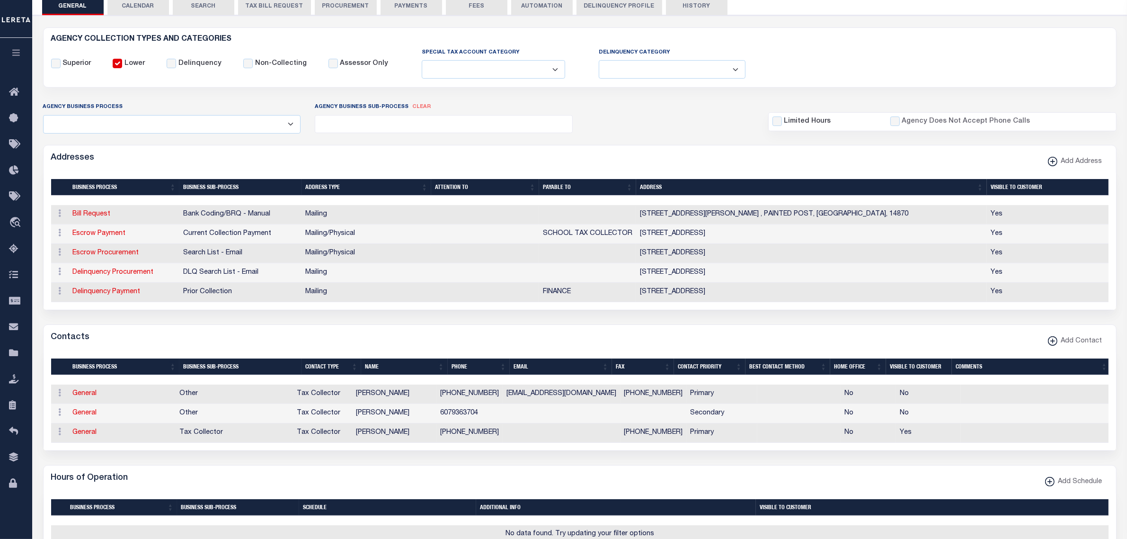
drag, startPoint x: 272, startPoint y: 10, endPoint x: 415, endPoint y: 12, distance: 143.0
click at [272, 10] on button "TAX BILL REQUEST" at bounding box center [274, 6] width 73 height 18
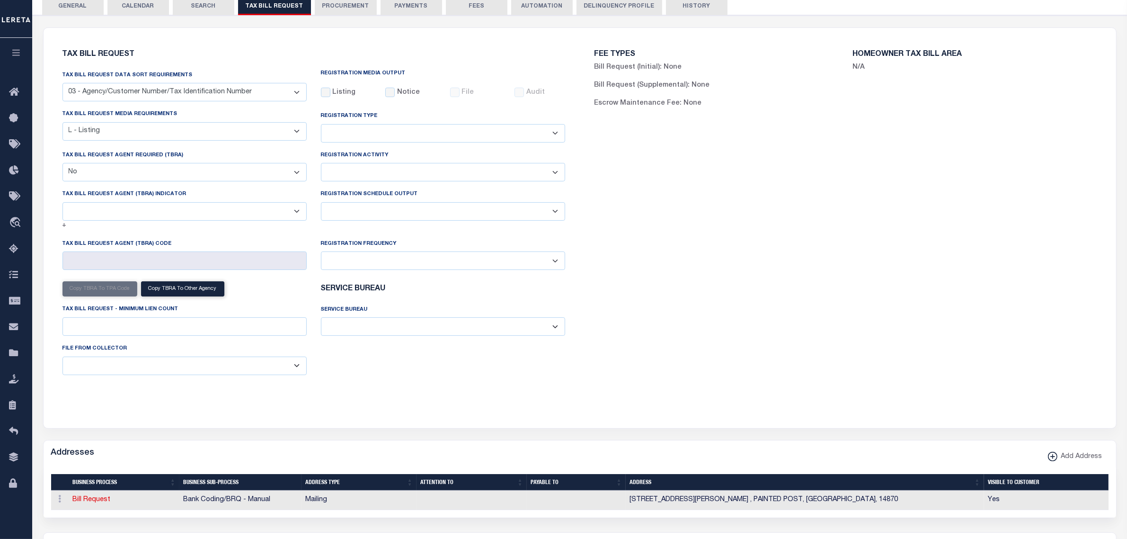
click at [415, 12] on button "PAYMENTS" at bounding box center [412, 6] width 62 height 18
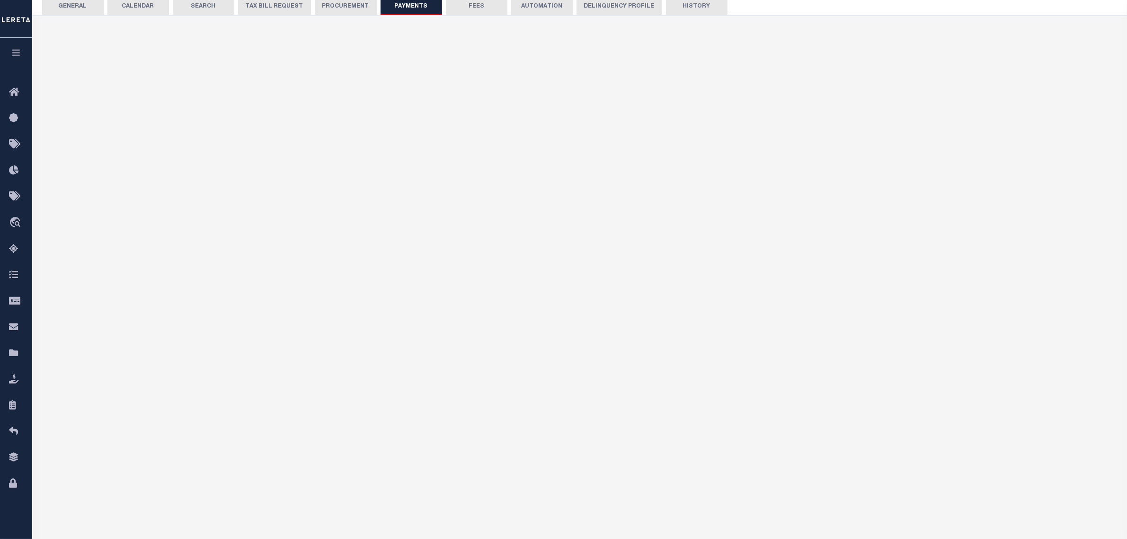
click at [469, 12] on button "FEES" at bounding box center [477, 6] width 62 height 18
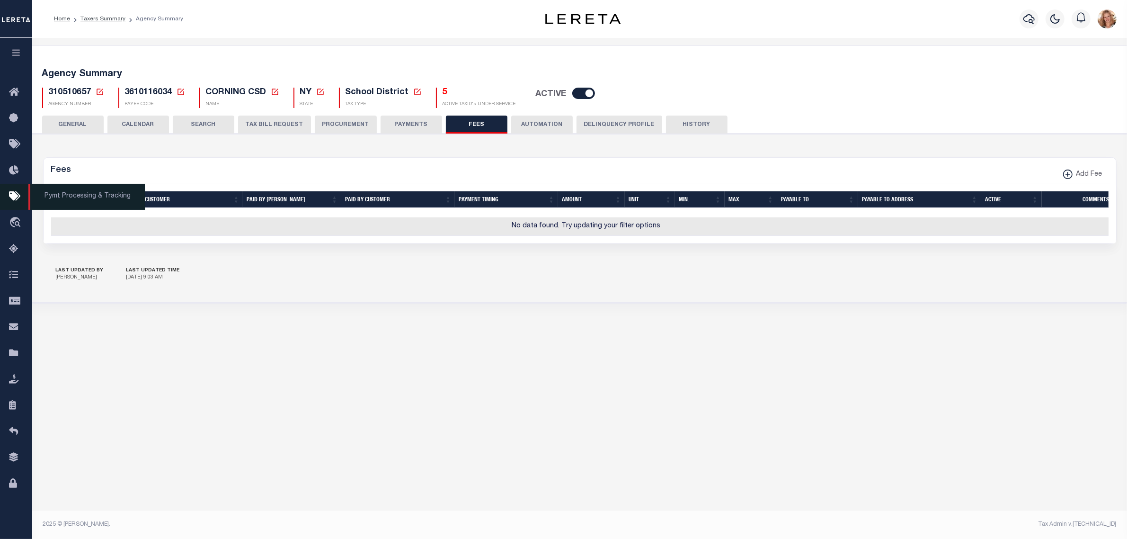
scroll to position [0, 0]
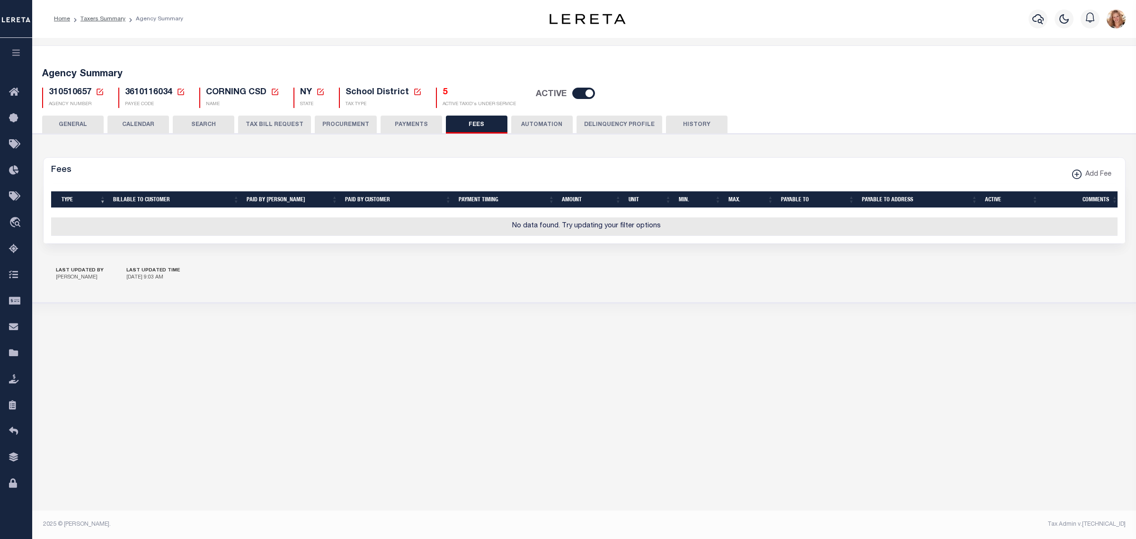
drag, startPoint x: 86, startPoint y: 122, endPoint x: 96, endPoint y: 101, distance: 23.1
click at [86, 122] on button "GENERAL" at bounding box center [73, 125] width 62 height 18
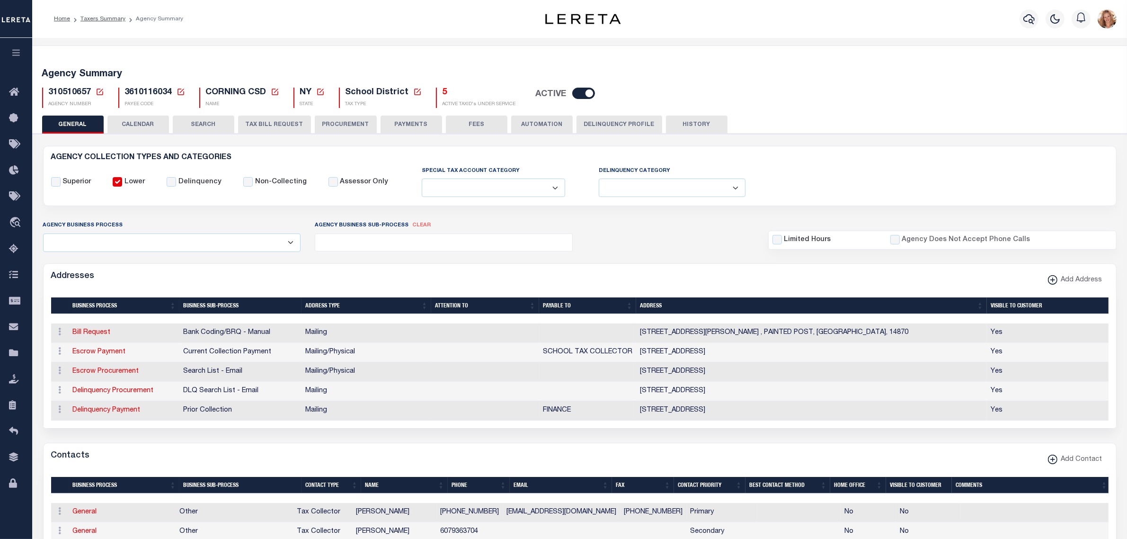
click at [99, 91] on icon at bounding box center [100, 92] width 7 height 7
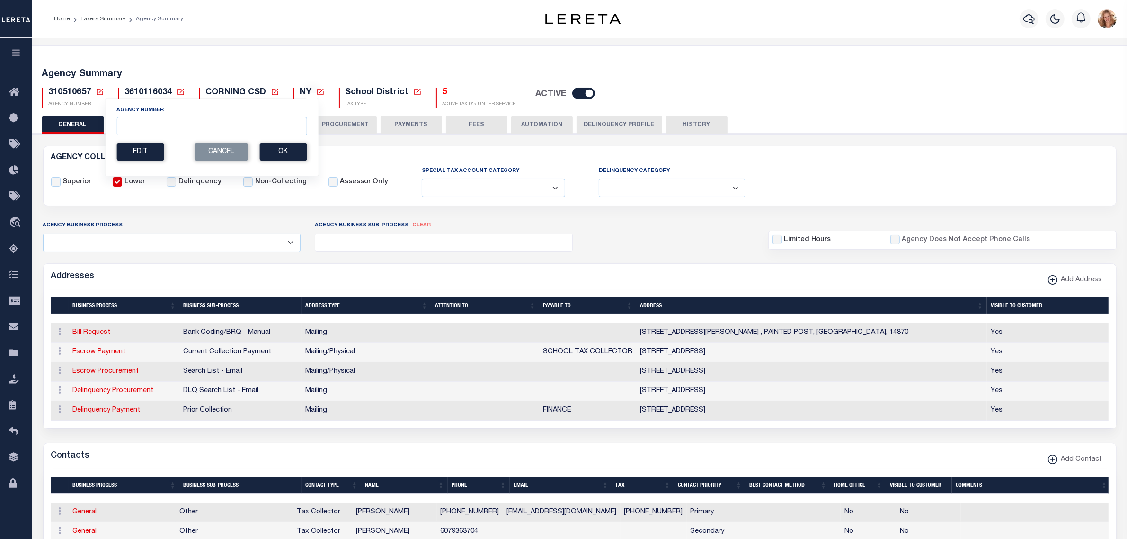
click at [96, 88] on link at bounding box center [100, 92] width 9 height 9
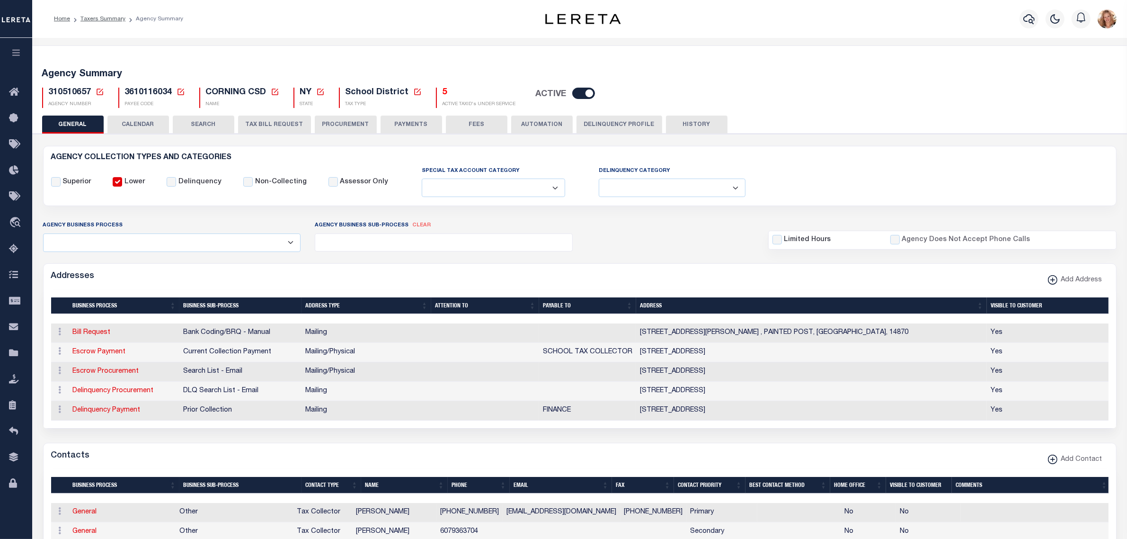
click at [98, 93] on icon at bounding box center [100, 92] width 9 height 9
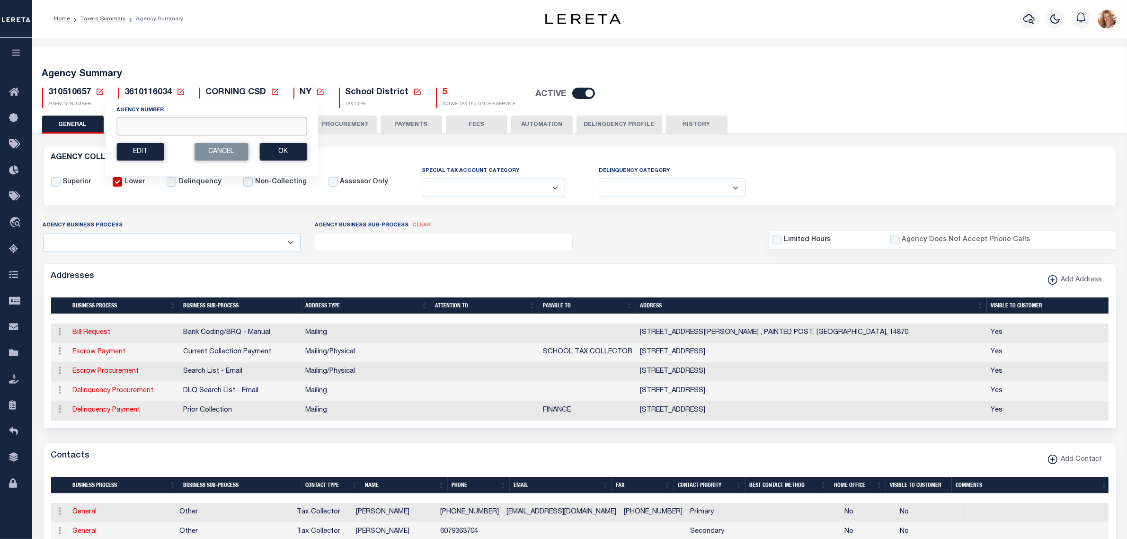
drag, startPoint x: 139, startPoint y: 131, endPoint x: 170, endPoint y: 134, distance: 30.9
click at [139, 131] on input "Agency Number" at bounding box center [211, 126] width 190 height 18
type input "310590647"
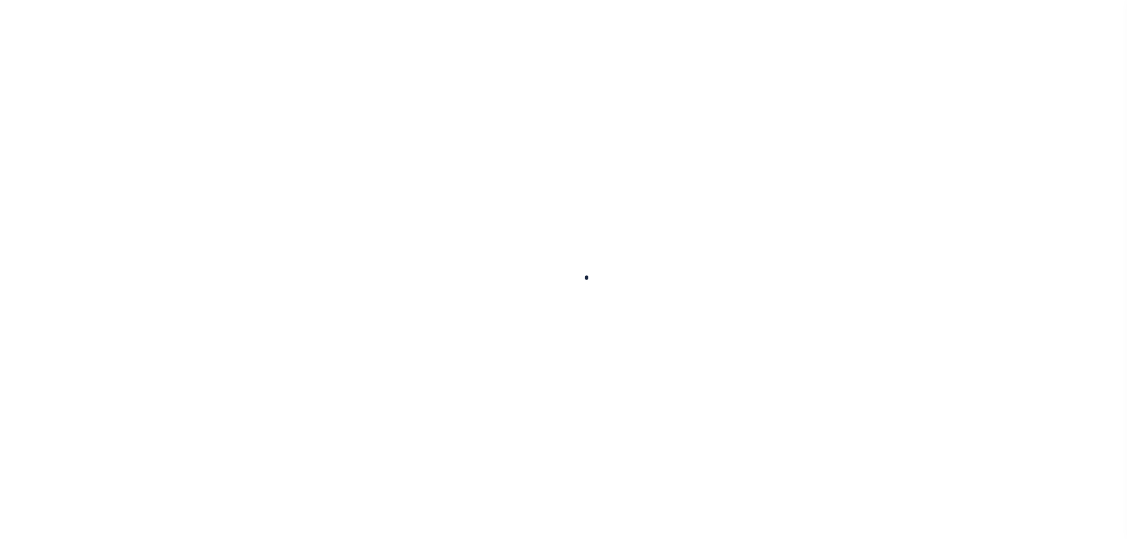
select select
checkbox input "false"
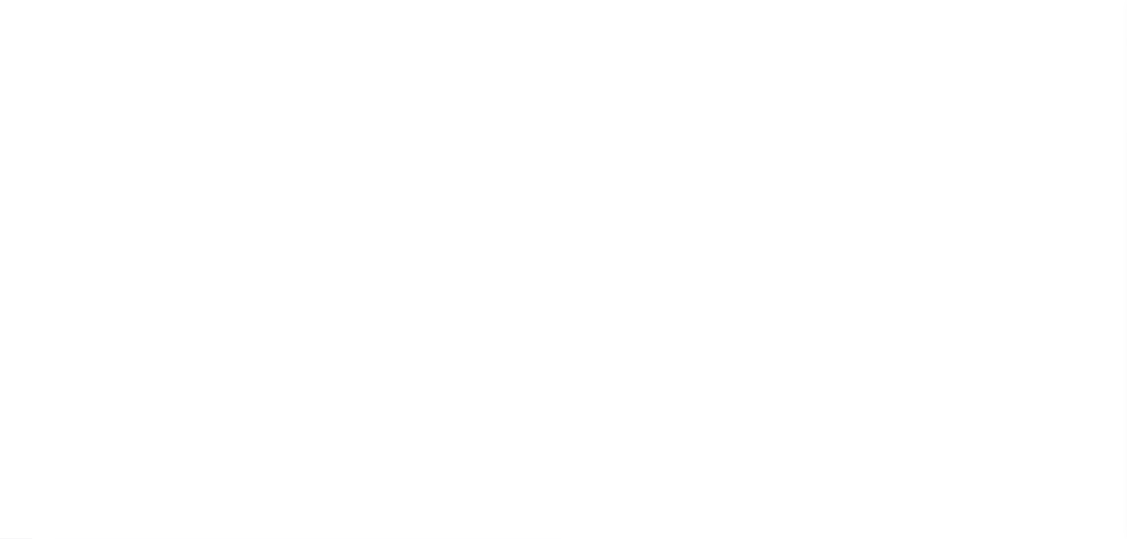
checkbox input "false"
type input "3611716043"
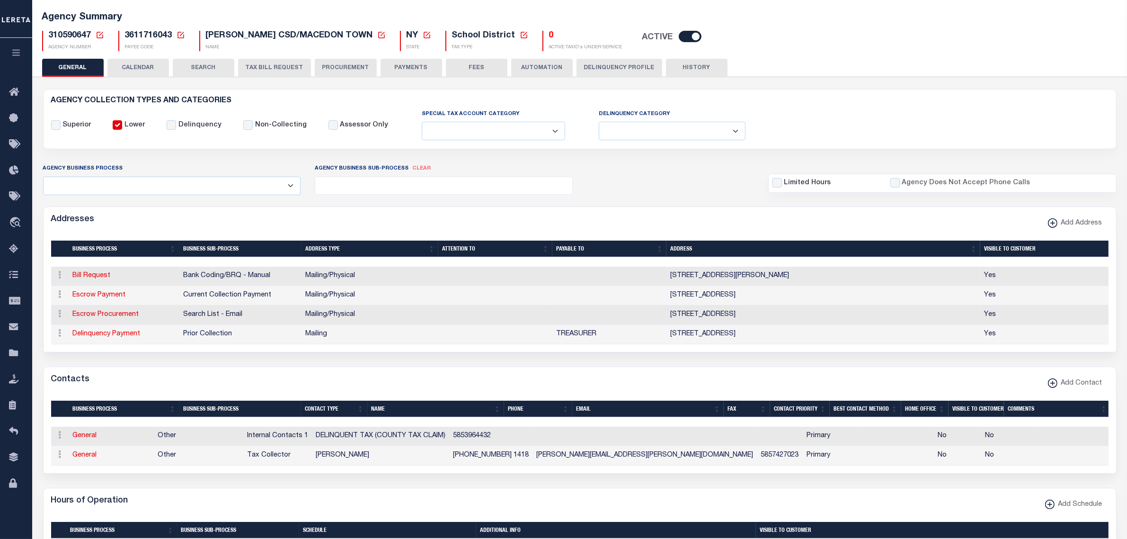
scroll to position [59, 0]
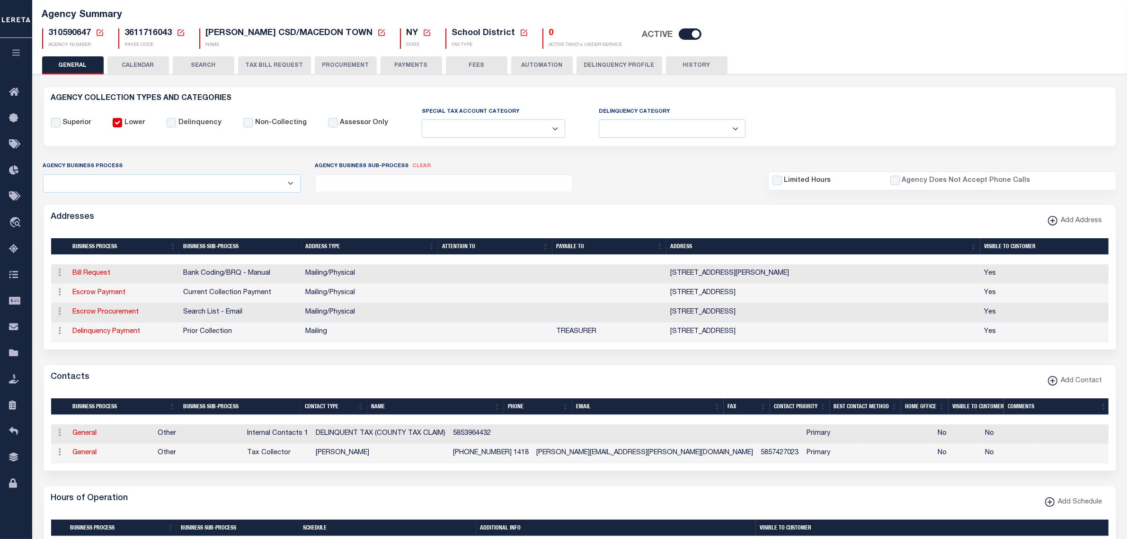
click at [707, 67] on button "HISTORY" at bounding box center [697, 65] width 62 height 18
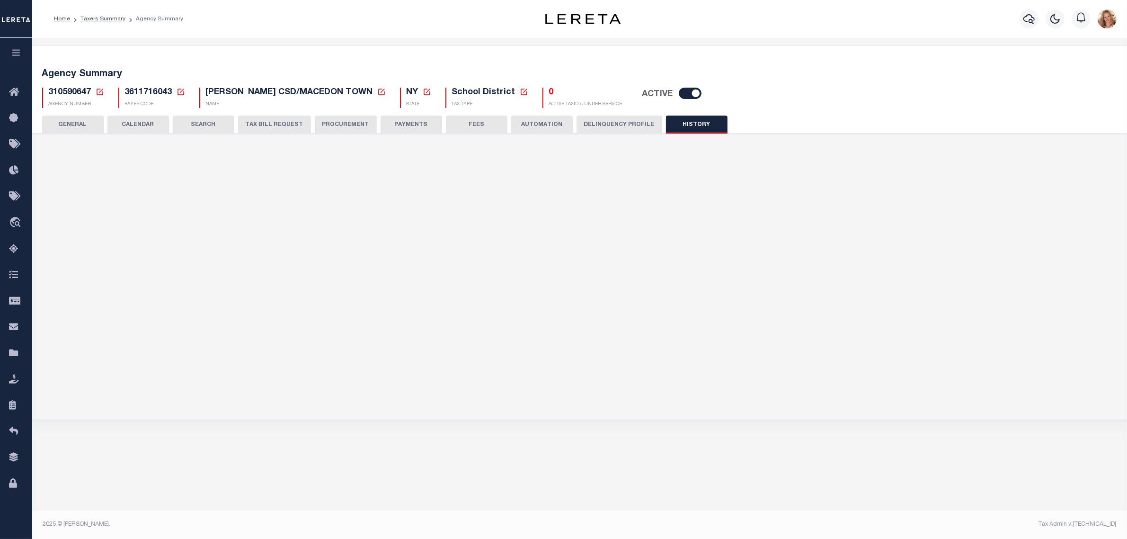
scroll to position [0, 0]
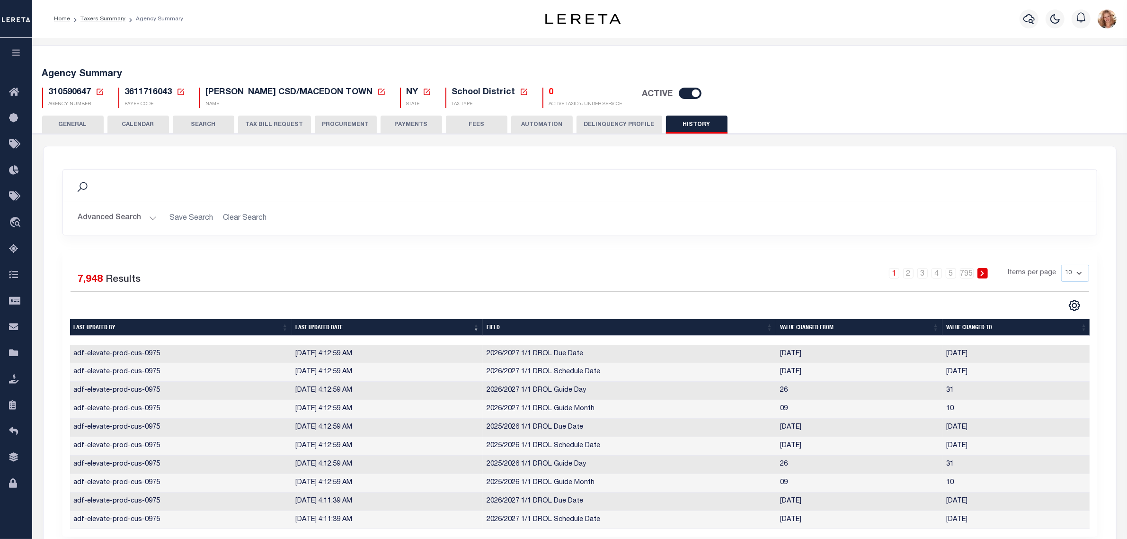
click at [120, 214] on button "Advanced Search" at bounding box center [117, 218] width 79 height 18
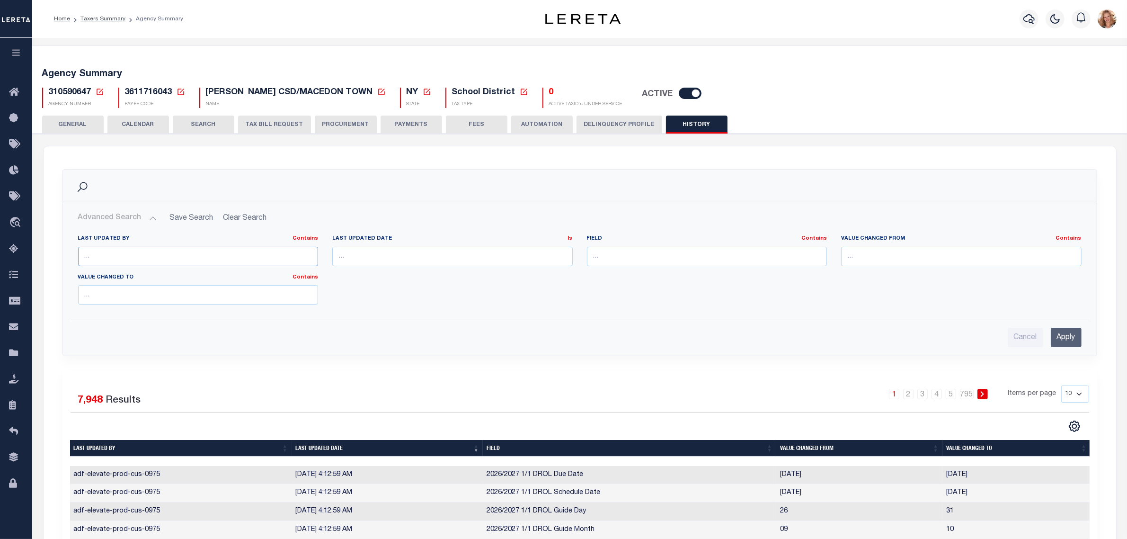
click at [118, 250] on input "text" at bounding box center [198, 256] width 241 height 19
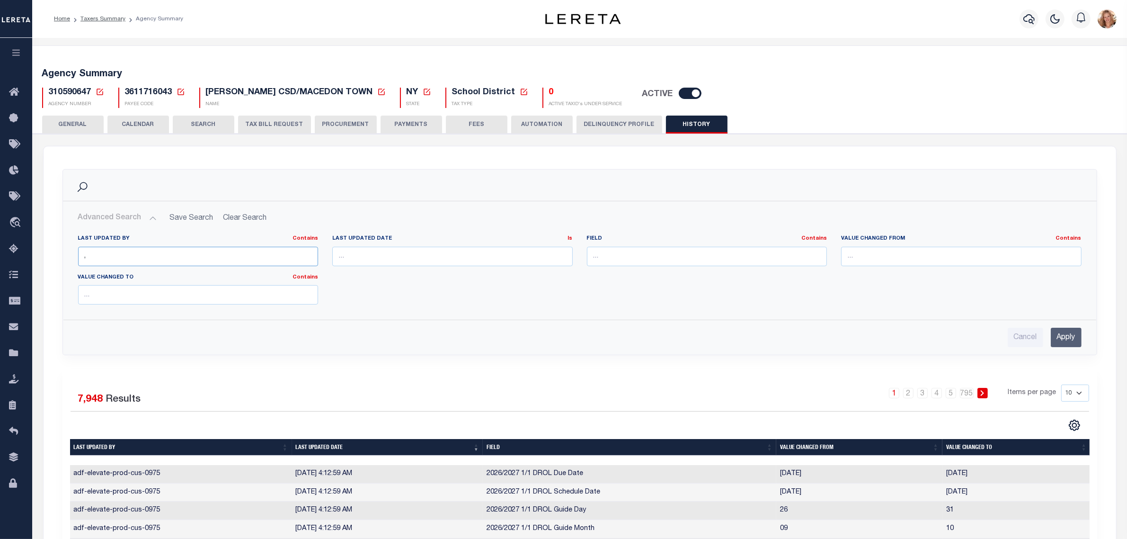
type input ","
click at [1076, 347] on input "Apply" at bounding box center [1066, 337] width 31 height 19
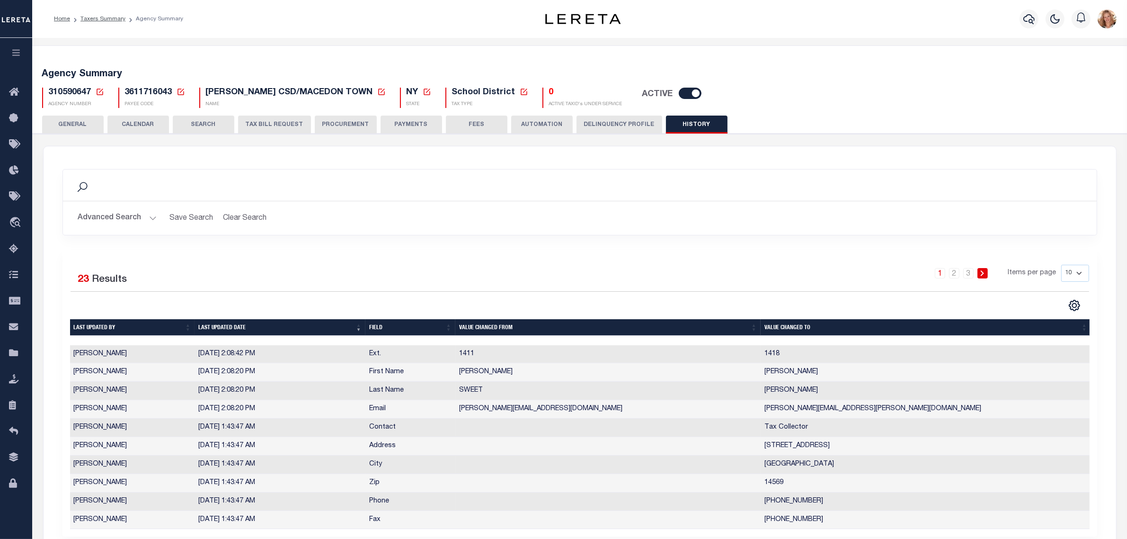
click at [67, 121] on button "GENERAL" at bounding box center [73, 125] width 62 height 18
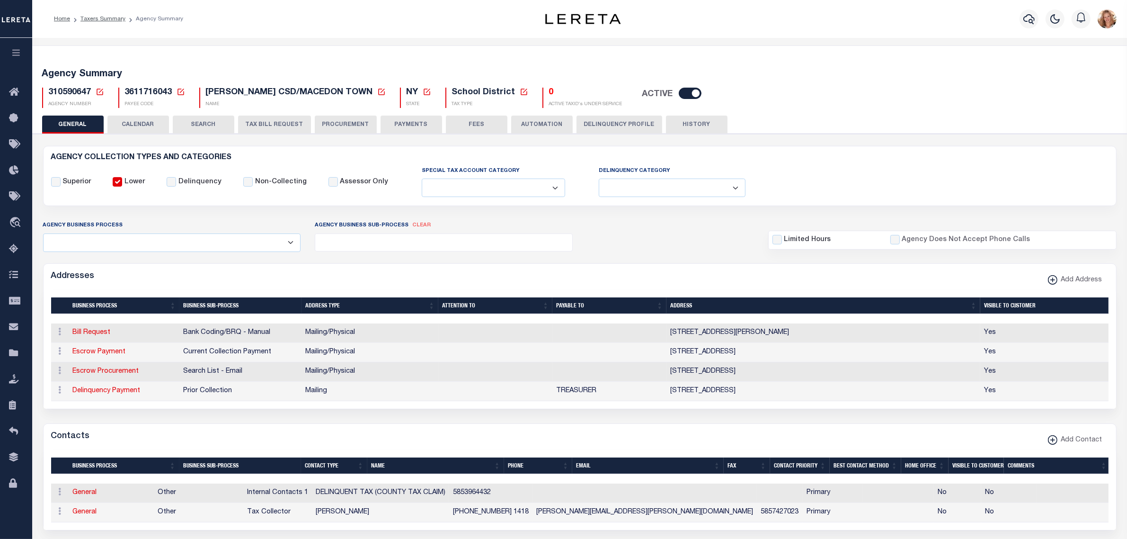
click at [98, 91] on icon at bounding box center [100, 92] width 9 height 9
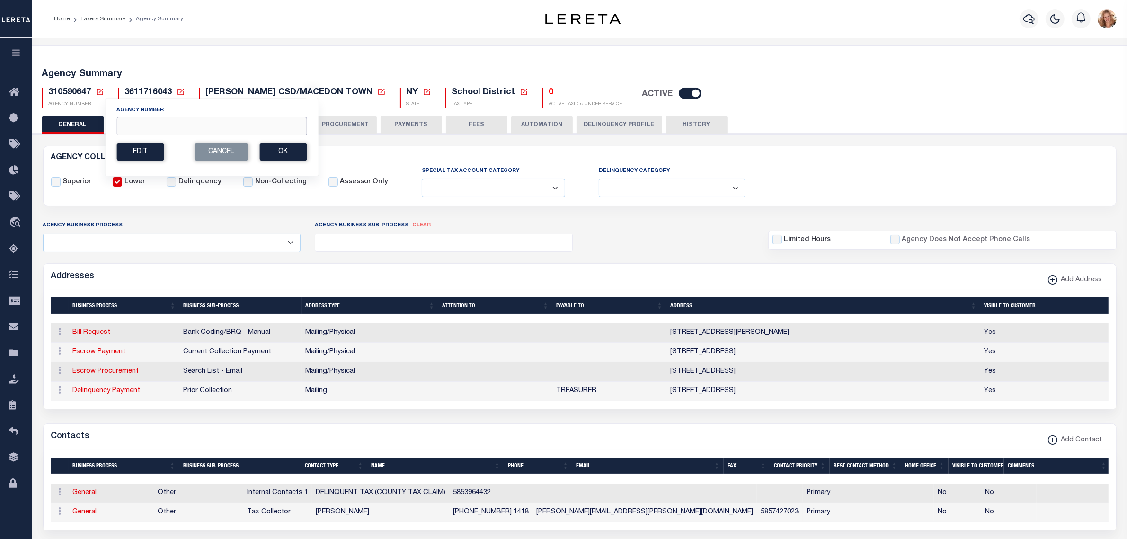
click at [133, 124] on input "Agency Number" at bounding box center [211, 126] width 190 height 18
type input "470021101"
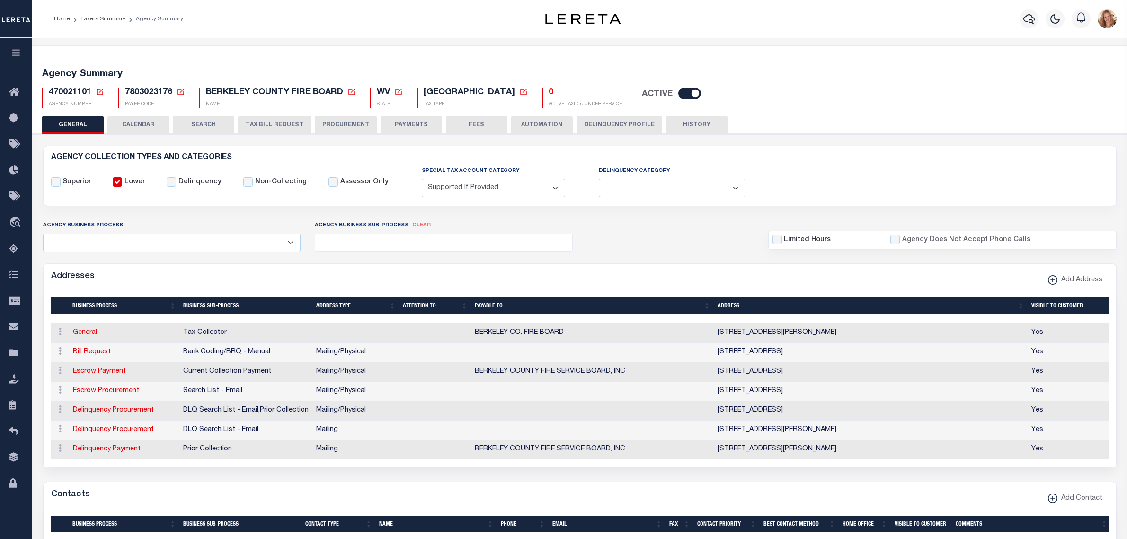
select select "2"
select select
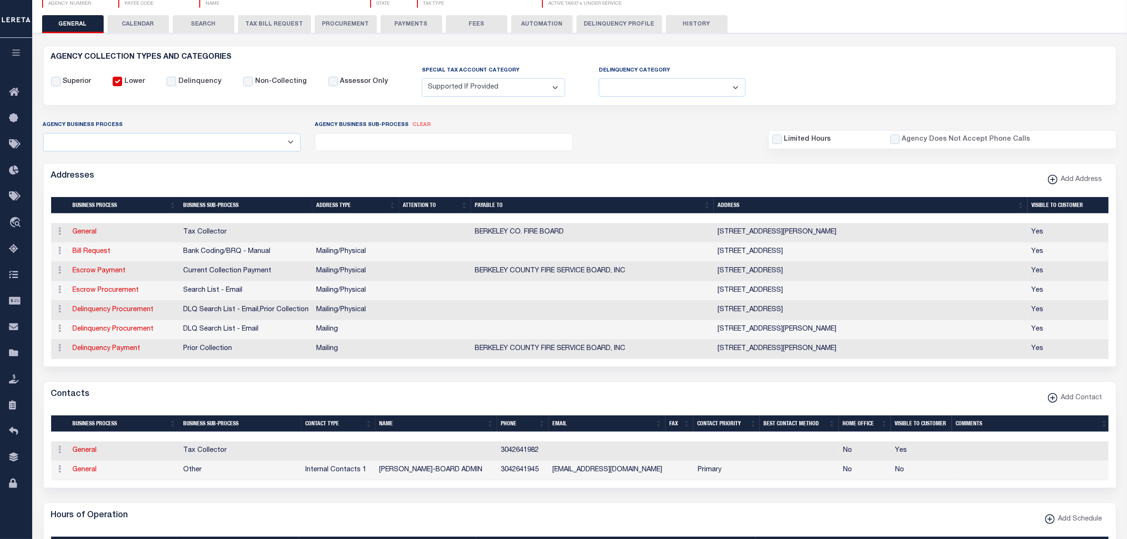
scroll to position [178, 0]
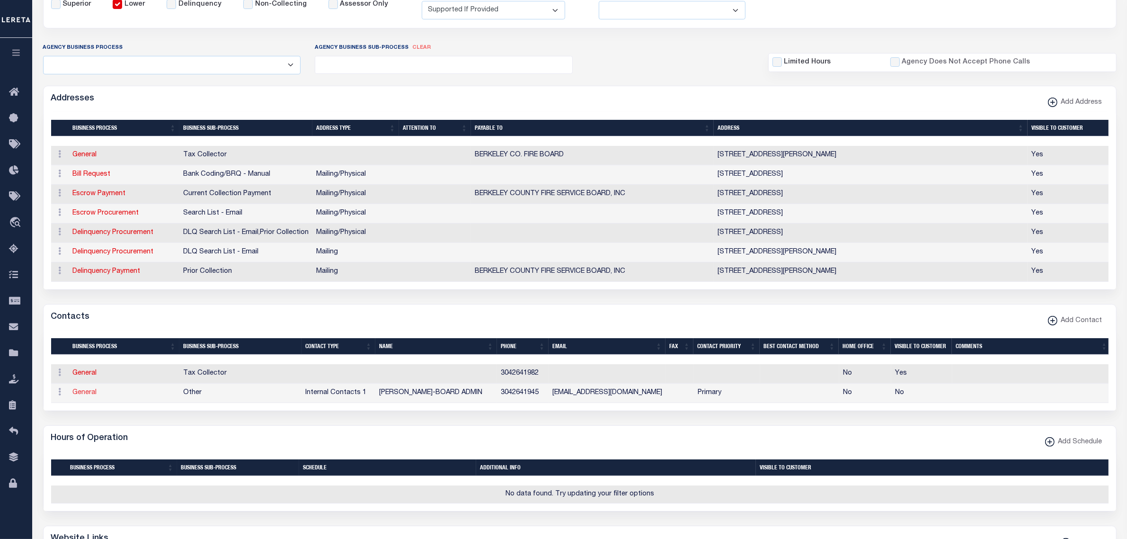
click at [81, 396] on link "General" at bounding box center [85, 392] width 24 height 7
checkbox input "false"
select select
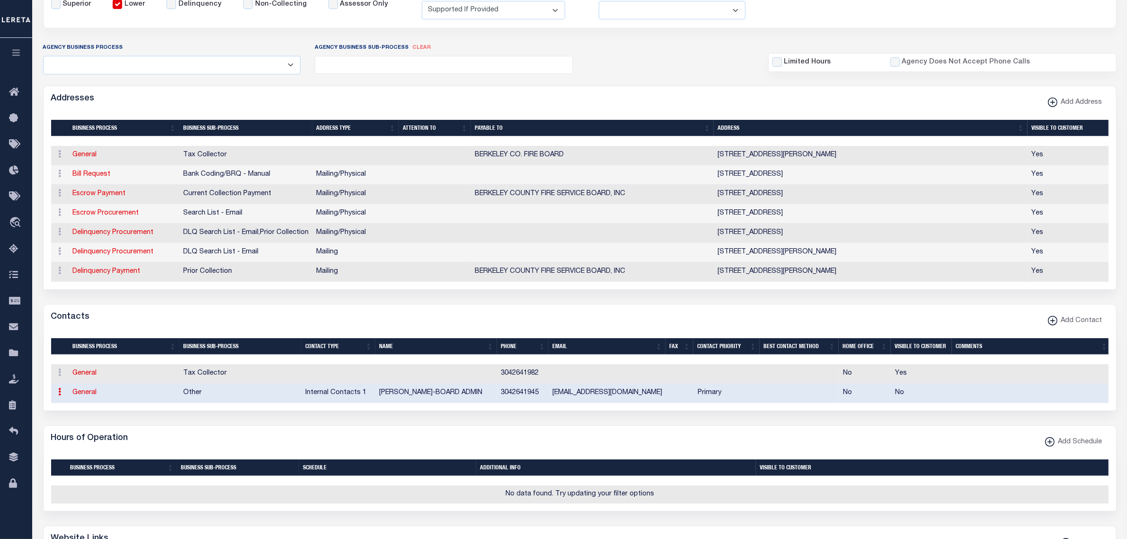
select select "5"
select select "1"
type input "[PERSON_NAME]"
type input "CROSS-BOARD"
type input "ADMIN"
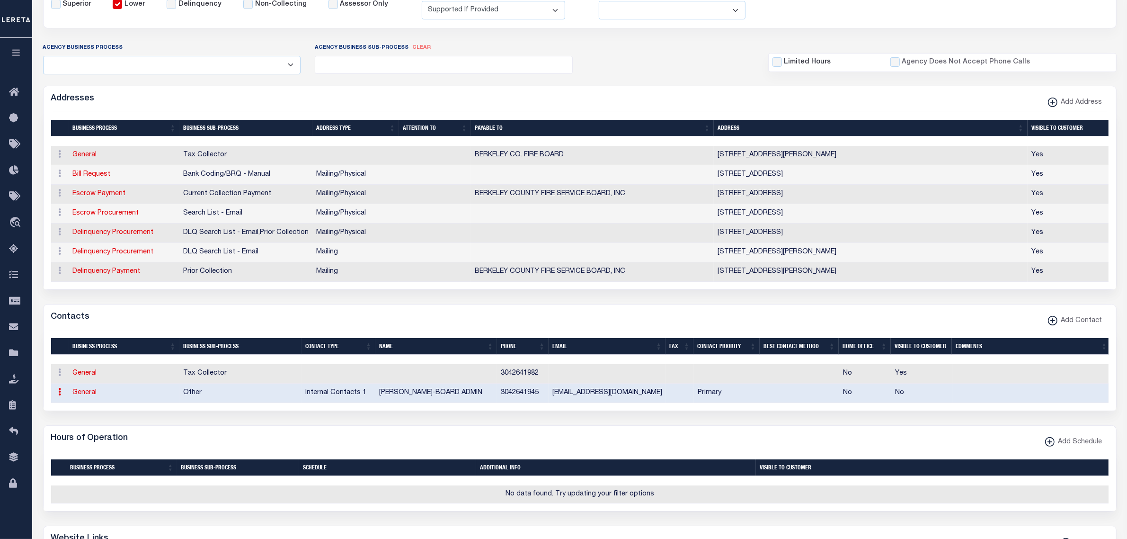
type input "3042641945"
type input "[EMAIL_ADDRESS][DOMAIN_NAME]"
select select "6"
select select "39"
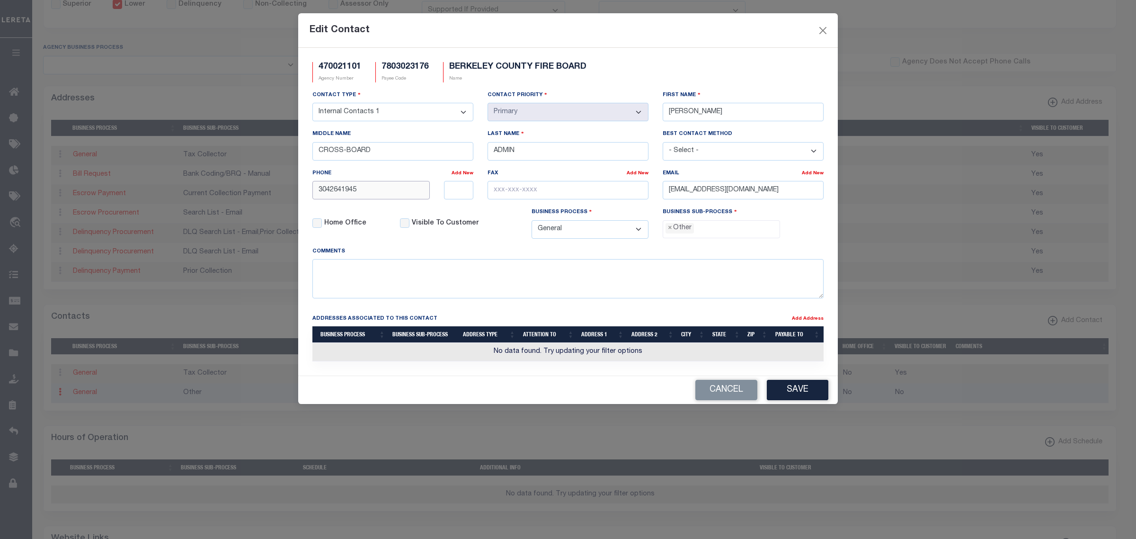
click at [347, 197] on input "3042641945" at bounding box center [371, 190] width 117 height 18
type input "[PHONE_NUMBER]"
click at [505, 188] on input "text" at bounding box center [568, 190] width 161 height 18
paste input "[PHONE_NUMBER]"
type input "[PHONE_NUMBER]"
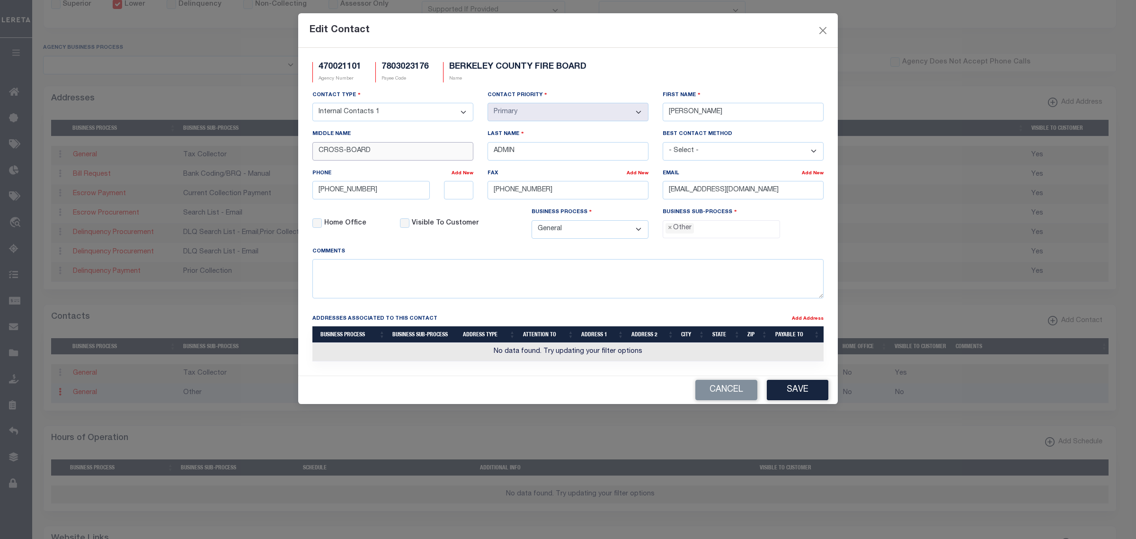
drag, startPoint x: 342, startPoint y: 152, endPoint x: 311, endPoint y: 152, distance: 30.8
click at [311, 152] on div "Middle Name CROSS-BOARD" at bounding box center [392, 148] width 175 height 39
click at [777, 398] on button "Save" at bounding box center [798, 390] width 62 height 20
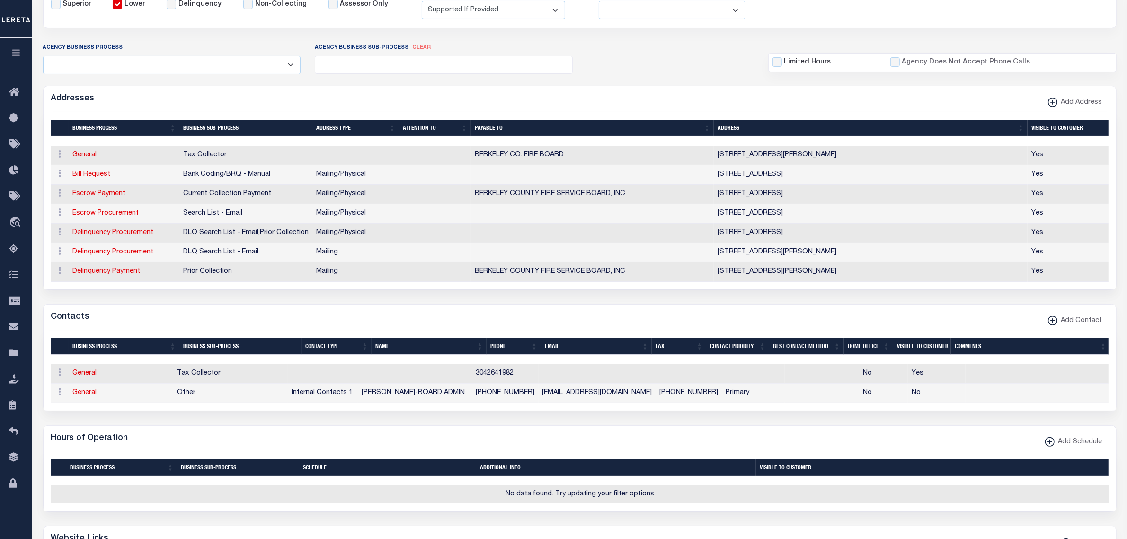
scroll to position [0, 0]
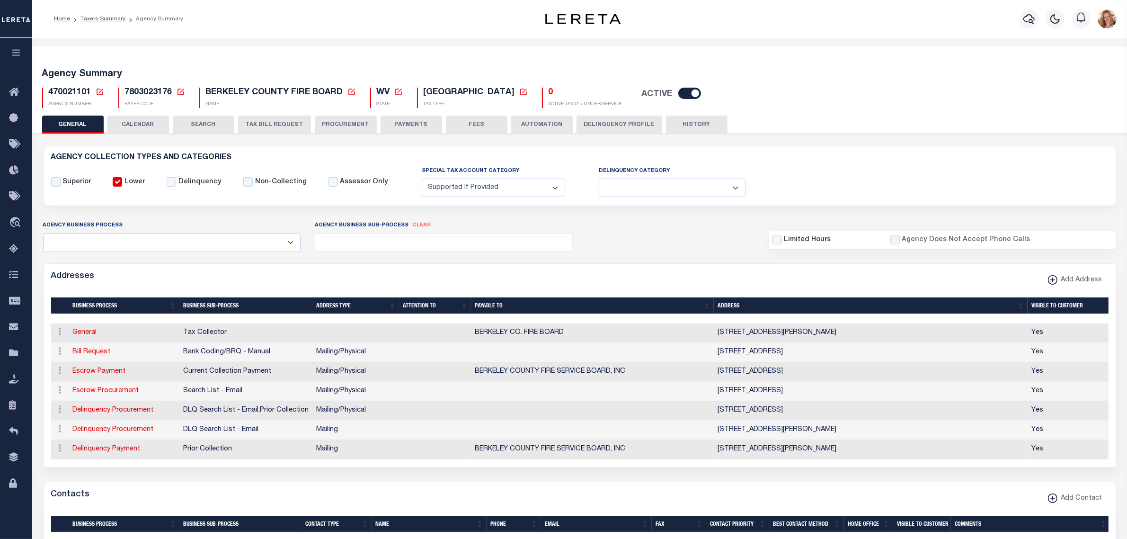
click at [273, 132] on button "TAX BILL REQUEST" at bounding box center [274, 125] width 73 height 18
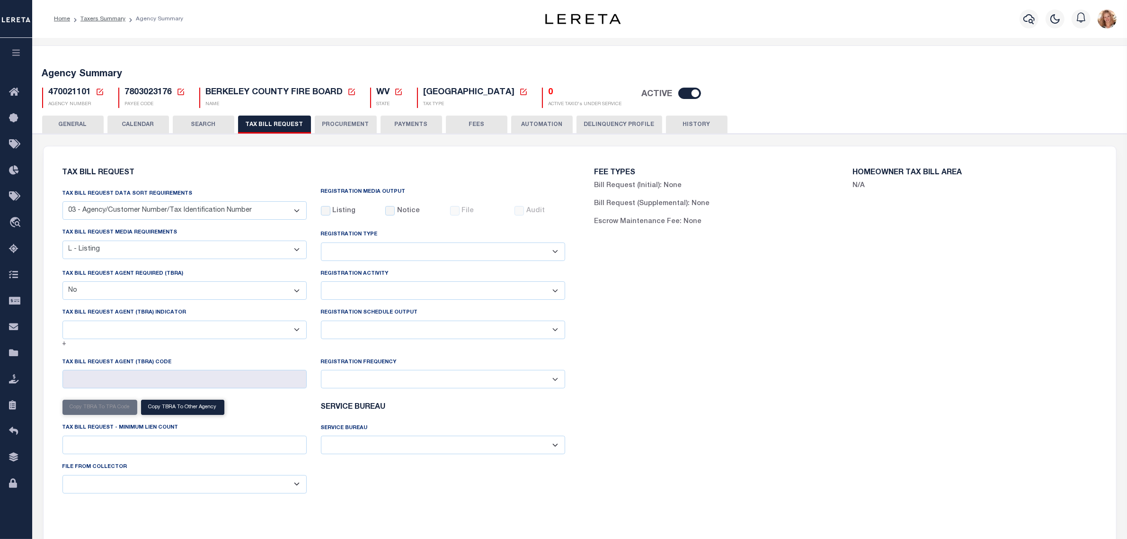
click at [392, 125] on button "PAYMENTS" at bounding box center [412, 125] width 62 height 18
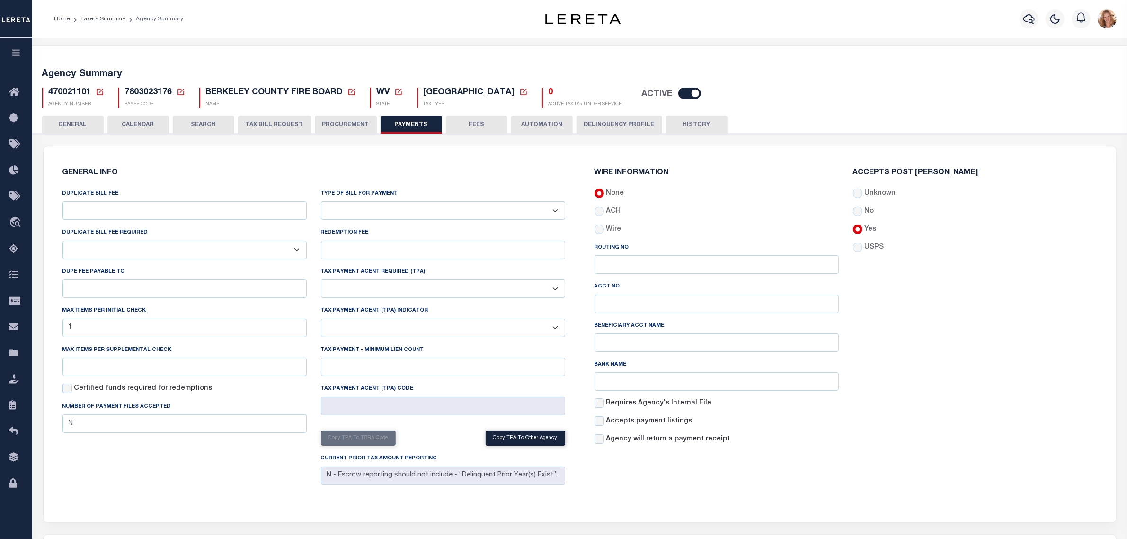
click at [74, 130] on button "GENERAL" at bounding box center [73, 125] width 62 height 18
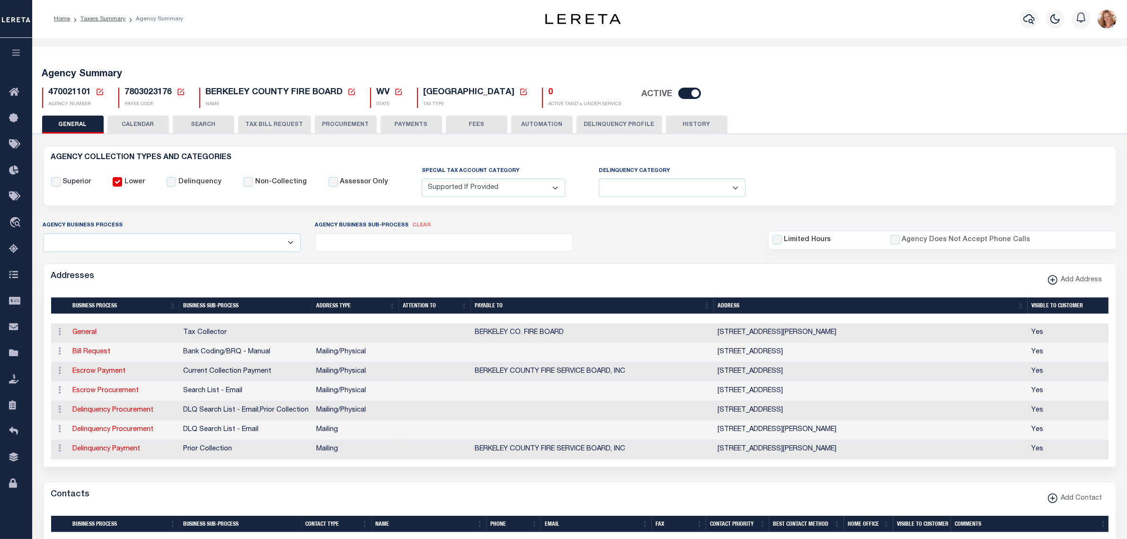
click at [98, 92] on icon at bounding box center [100, 92] width 9 height 9
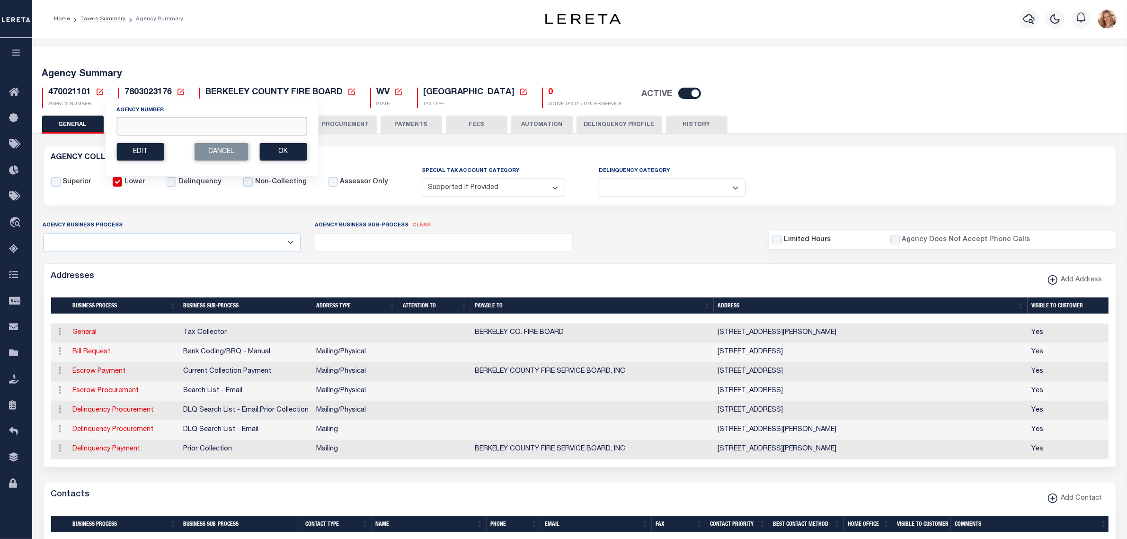
click at [143, 126] on input "Agency Number" at bounding box center [211, 126] width 190 height 18
type input "480050407"
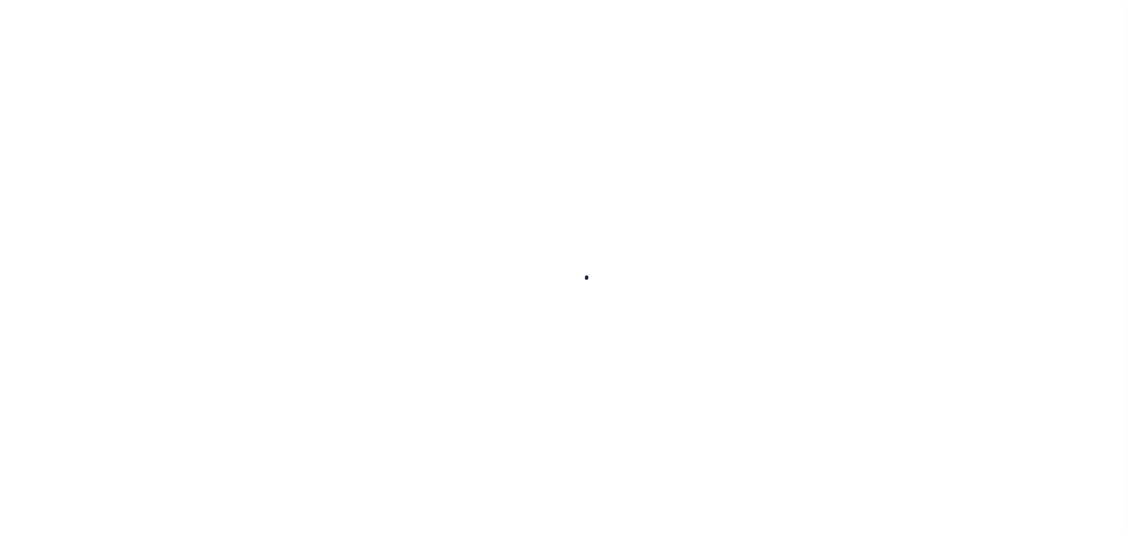
select select
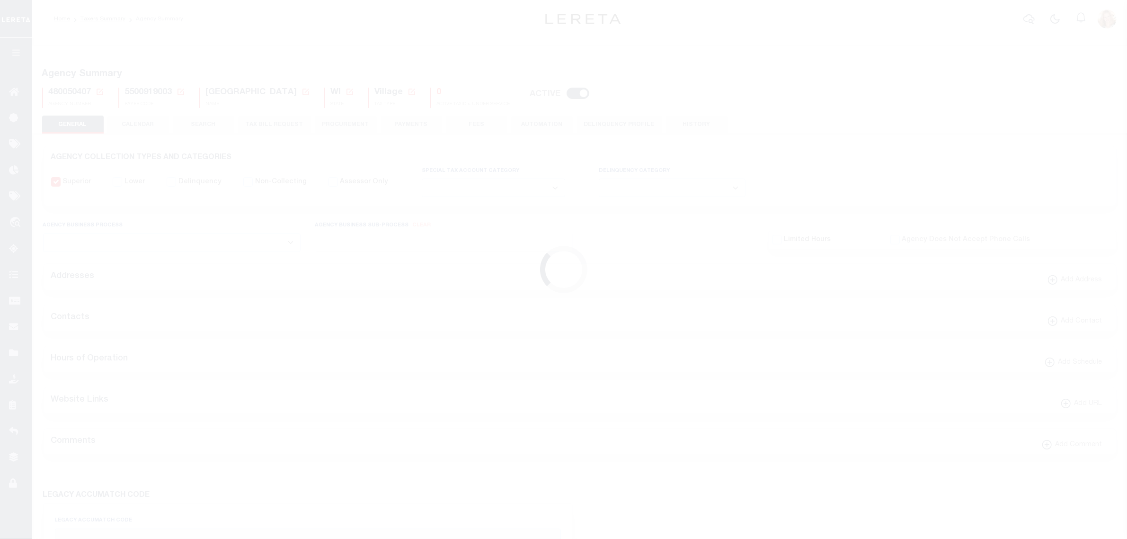
checkbox input "false"
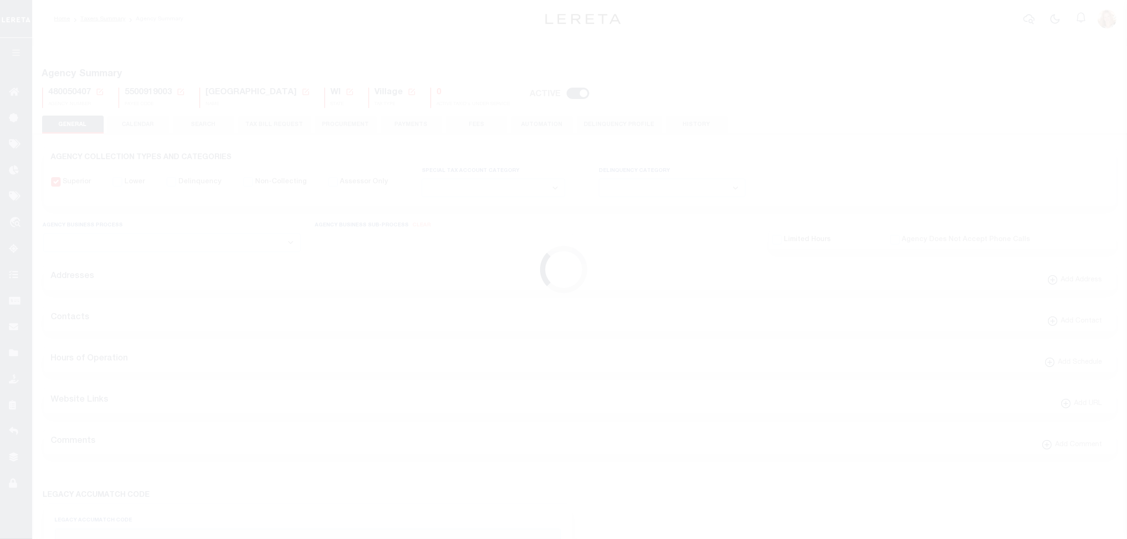
type input "5500919003"
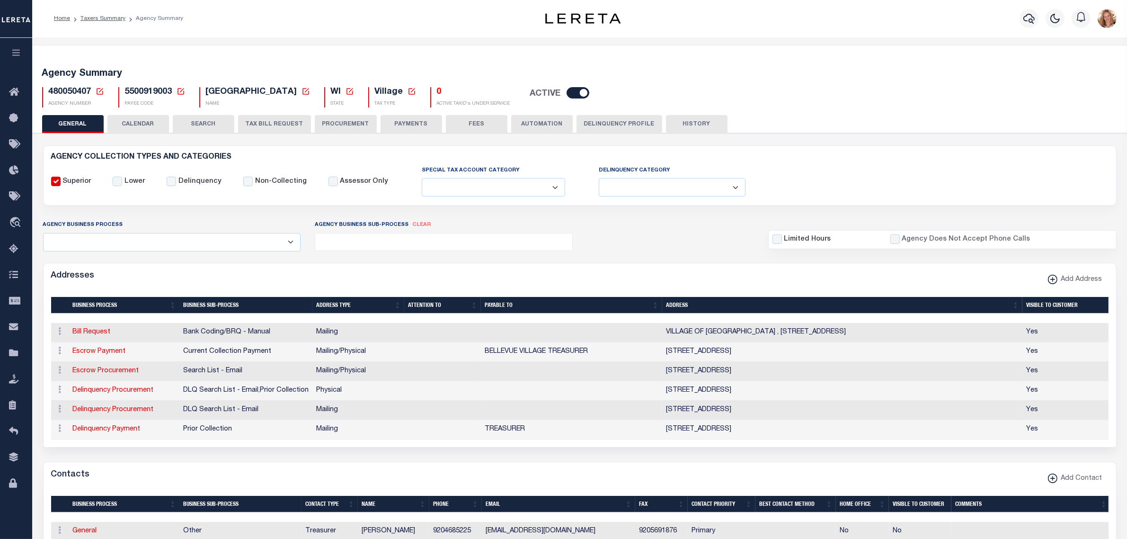
scroll to position [59, 0]
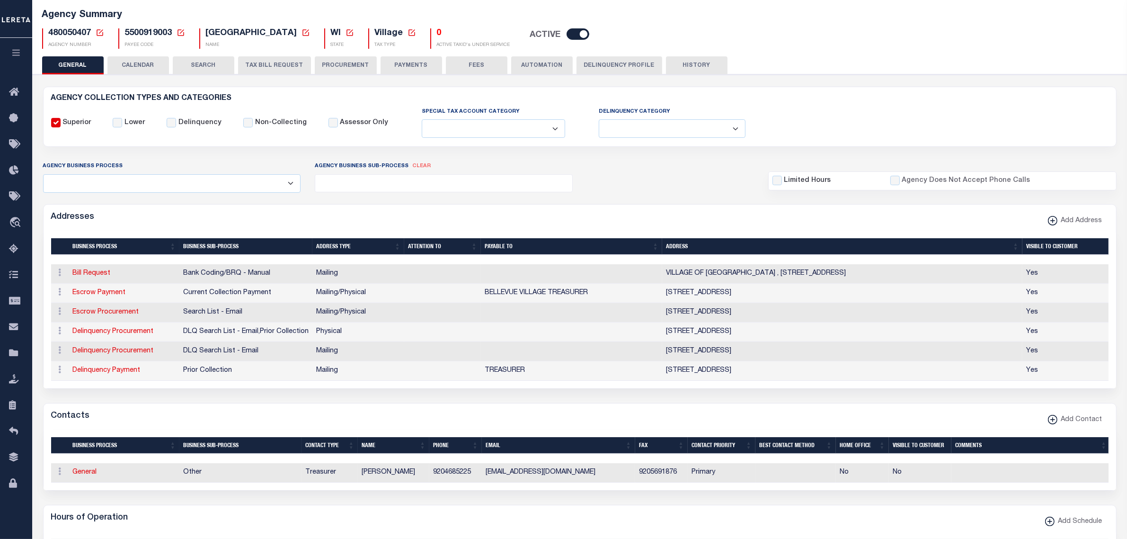
click at [254, 60] on button "TAX BILL REQUEST" at bounding box center [274, 65] width 73 height 18
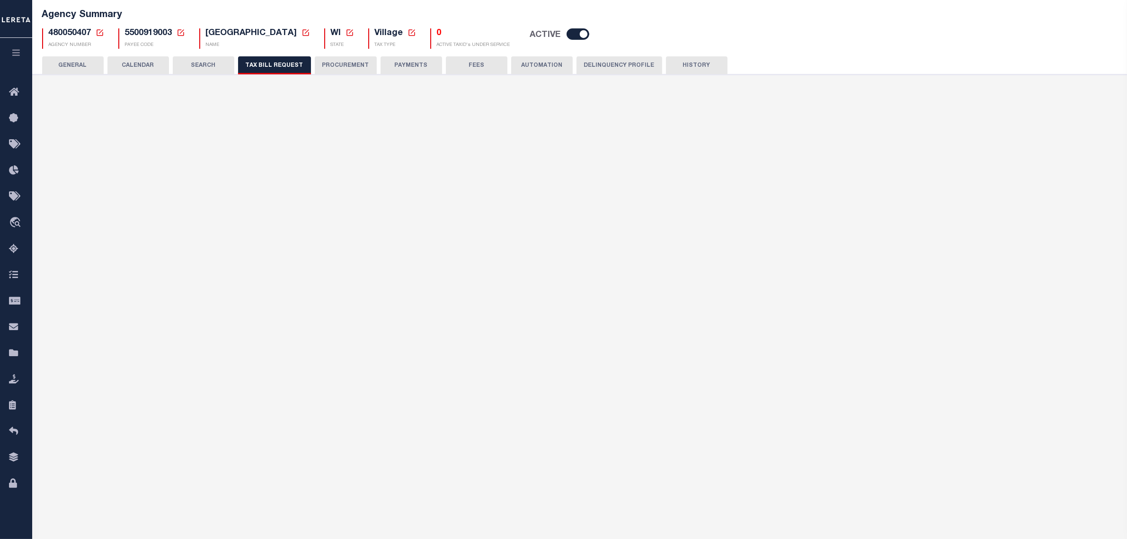
select select "27"
checkbox input "false"
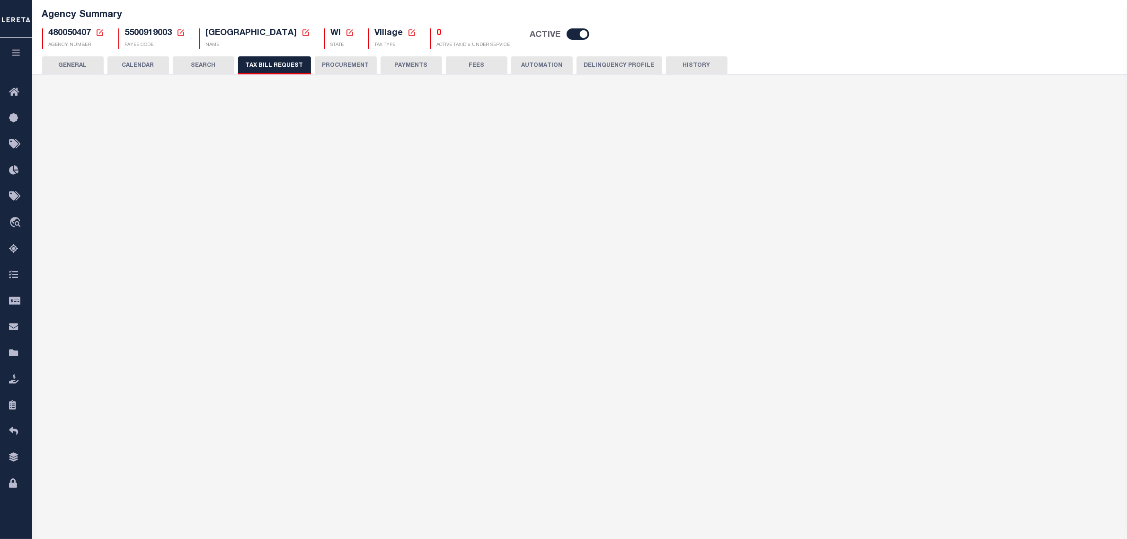
select select "24"
select select "false"
select select
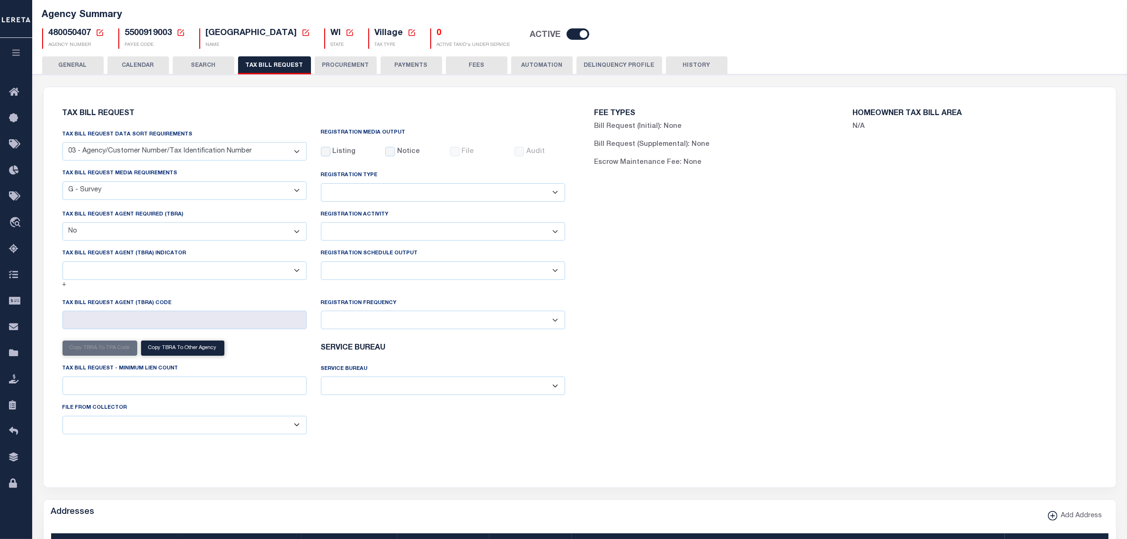
click at [398, 58] on button "PAYMENTS" at bounding box center [412, 65] width 62 height 18
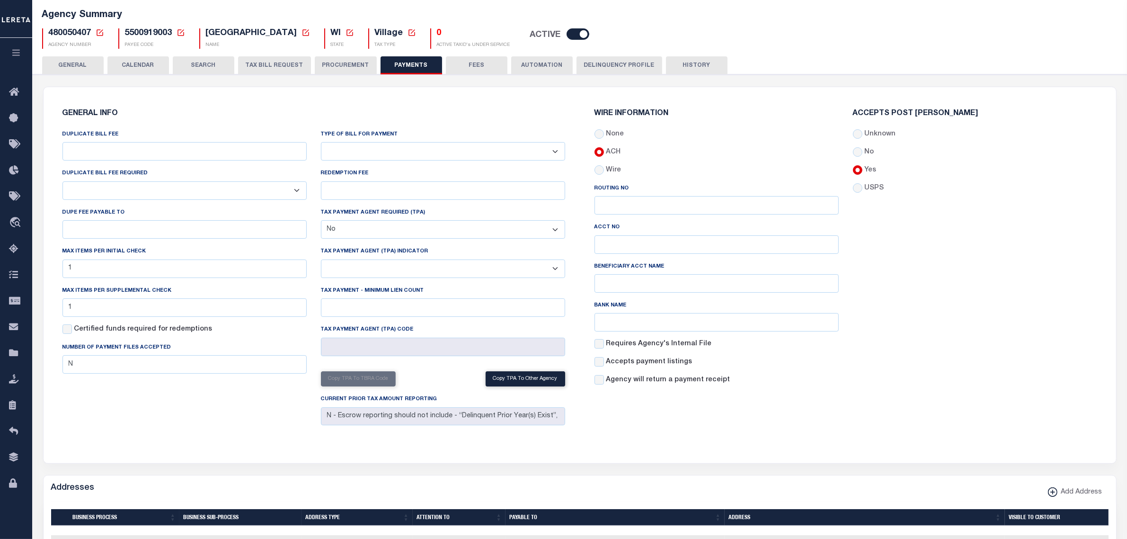
click at [88, 65] on button "GENERAL" at bounding box center [73, 65] width 62 height 18
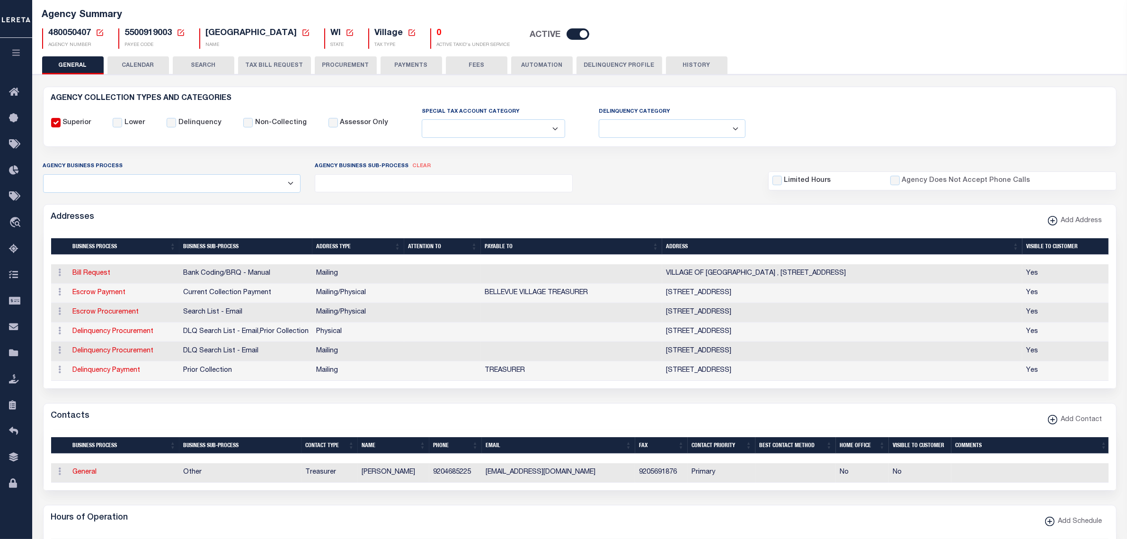
click at [472, 64] on button "FEES" at bounding box center [477, 65] width 62 height 18
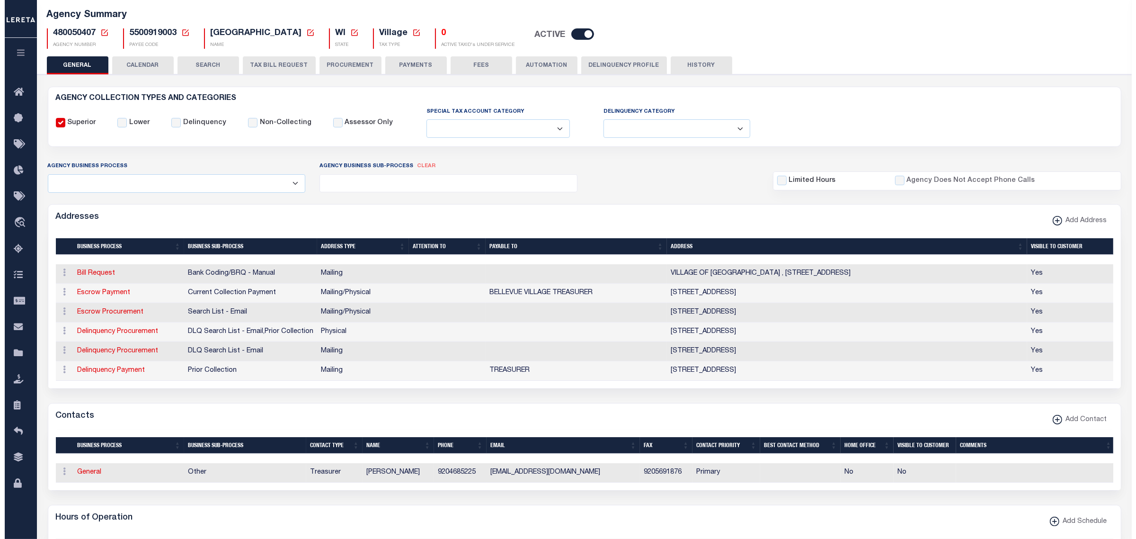
scroll to position [0, 0]
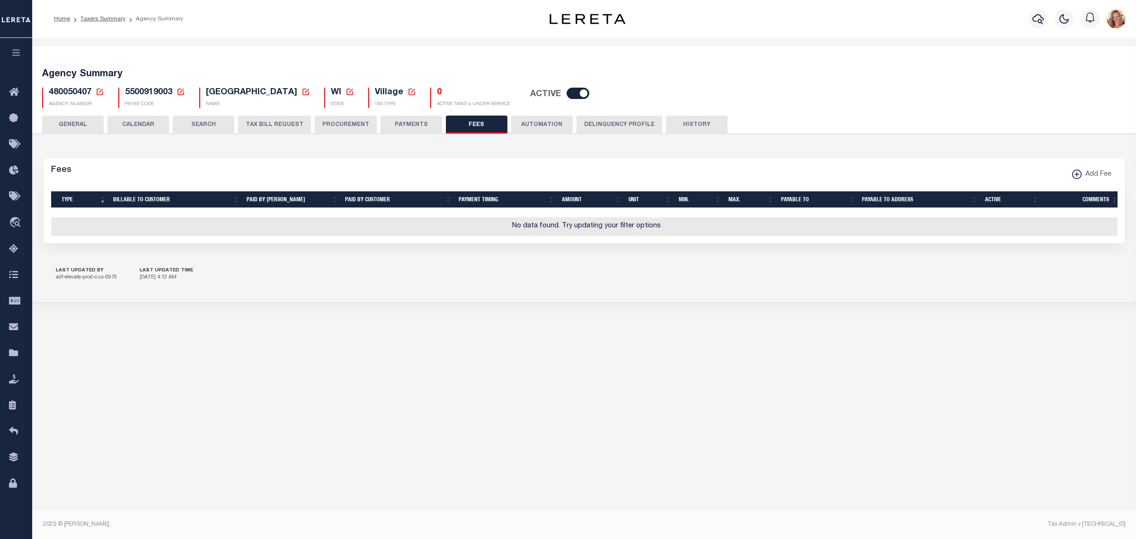
click at [77, 126] on button "GENERAL" at bounding box center [73, 125] width 62 height 18
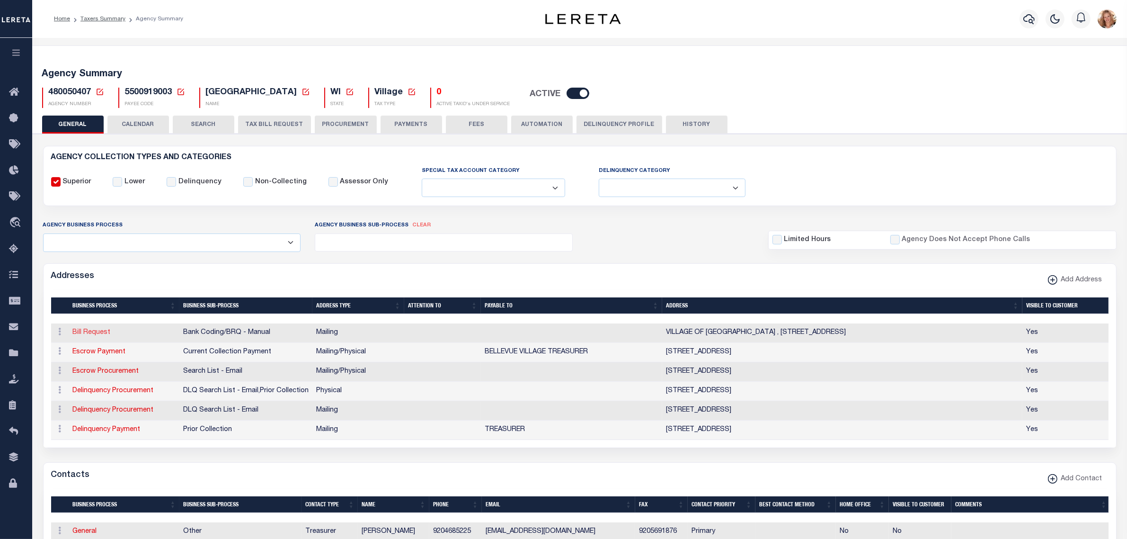
click at [90, 336] on link "Bill Request" at bounding box center [92, 332] width 38 height 7
select select "1"
checkbox input "false"
select select
type input "VILLAGE OF [GEOGRAPHIC_DATA]"
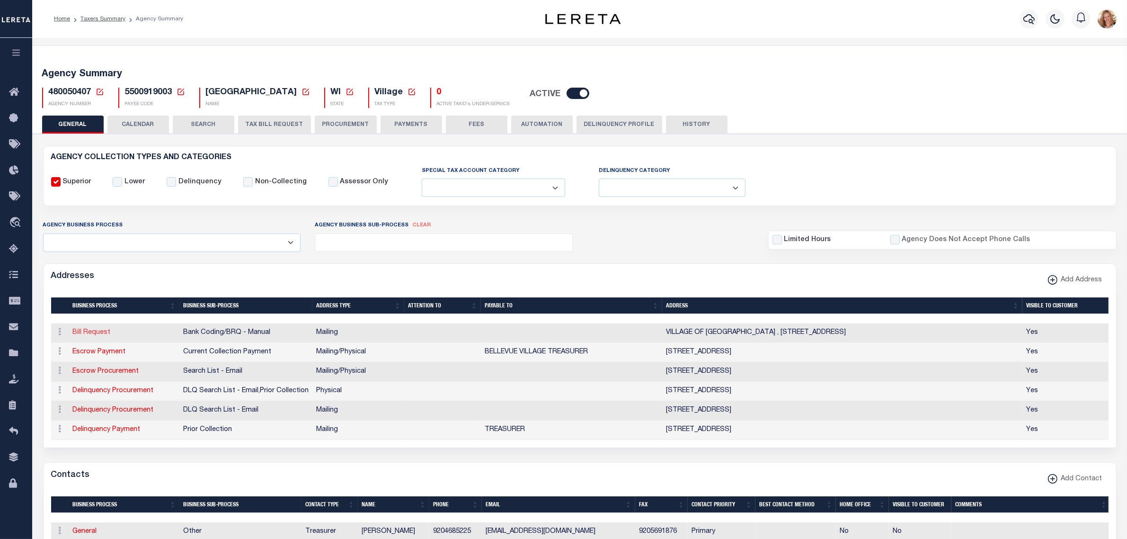
type input "[STREET_ADDRESS]"
type input "BELLEVUE"
select select "WI"
type input "54311"
checkbox input "true"
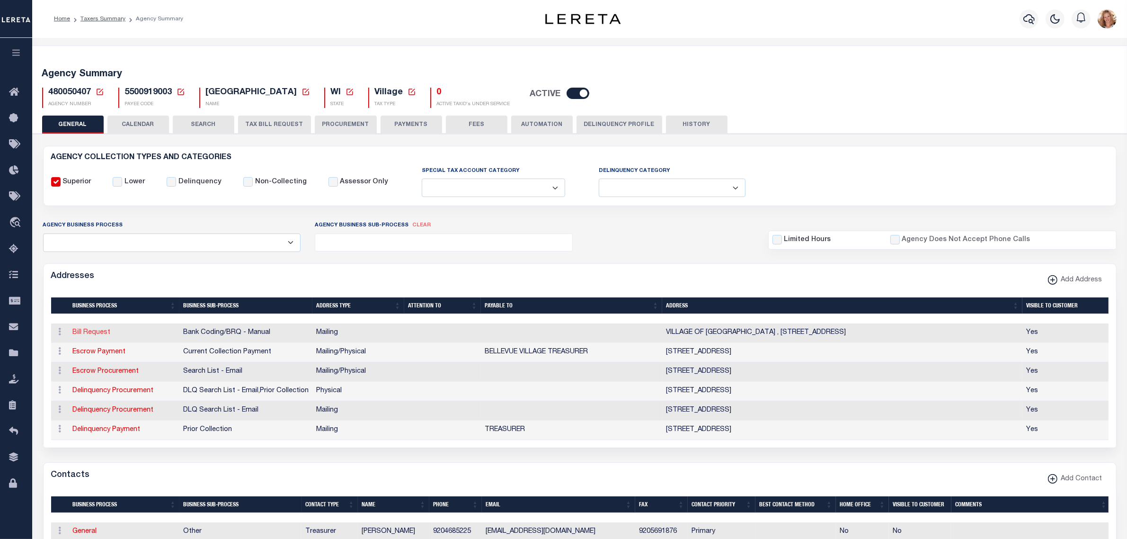
select select "1"
select select "2"
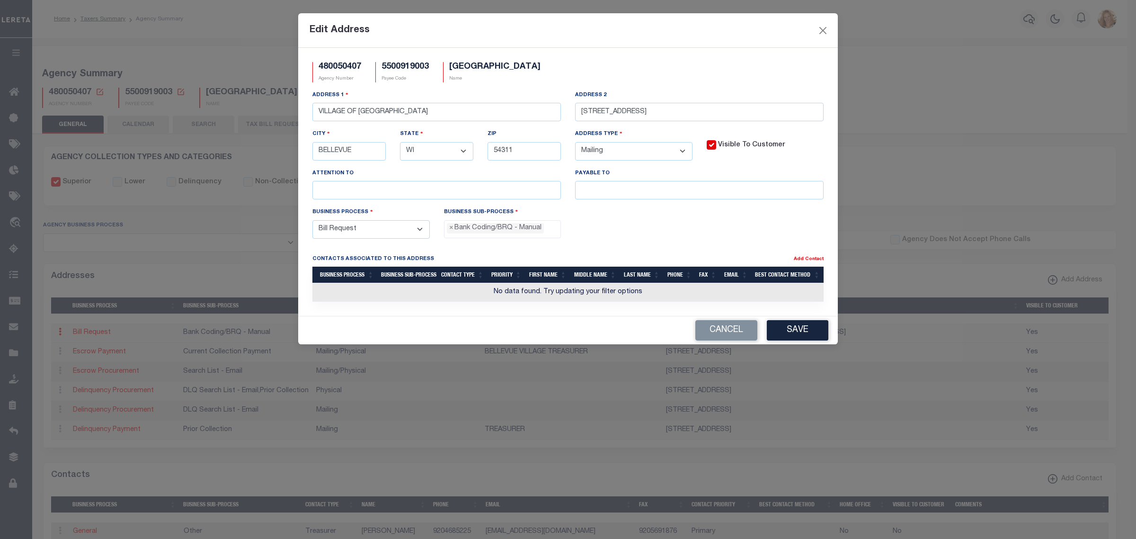
scroll to position [17, 0]
drag, startPoint x: 318, startPoint y: 114, endPoint x: 394, endPoint y: 112, distance: 75.3
click at [394, 112] on input "VILLAGE OF [GEOGRAPHIC_DATA]" at bounding box center [437, 112] width 249 height 18
click at [390, 194] on input "text" at bounding box center [437, 190] width 249 height 18
paste input "VILLAGE OF [GEOGRAPHIC_DATA]"
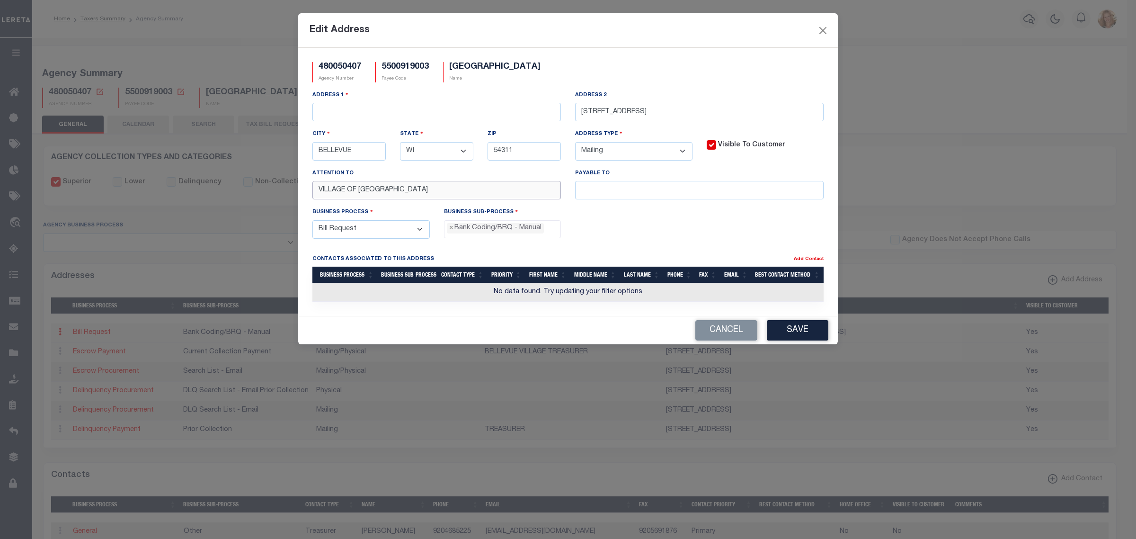
type input "VILLAGE OF [GEOGRAPHIC_DATA]"
click at [538, 112] on input "text" at bounding box center [437, 112] width 249 height 18
type input "[STREET_ADDRESS][PERSON_NAME]"
click at [793, 334] on button "Save" at bounding box center [798, 330] width 62 height 20
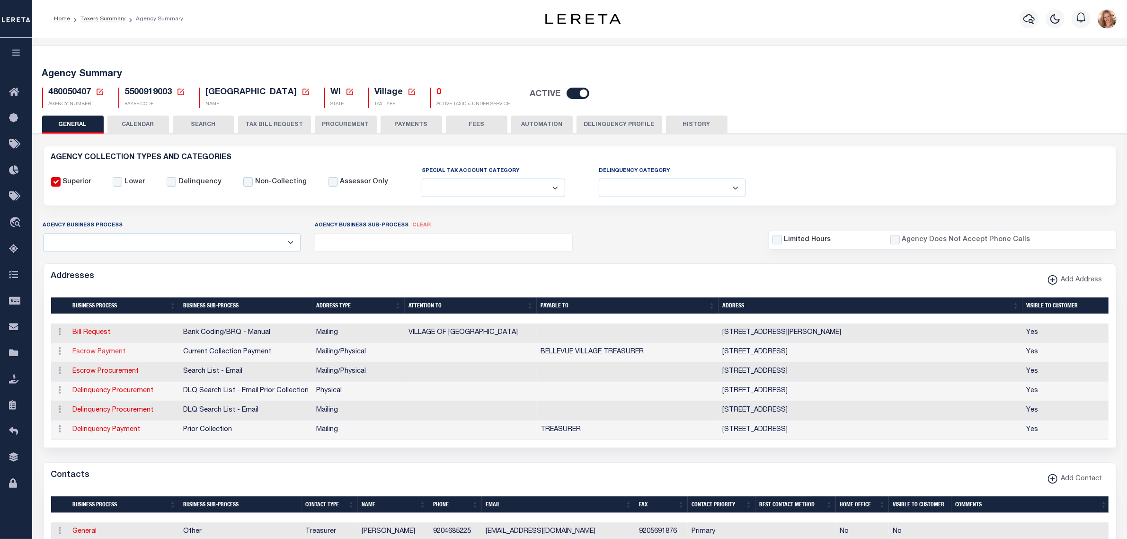
click at [106, 351] on link "Escrow Payment" at bounding box center [99, 352] width 53 height 7
select select
select select "1"
checkbox input "false"
select select
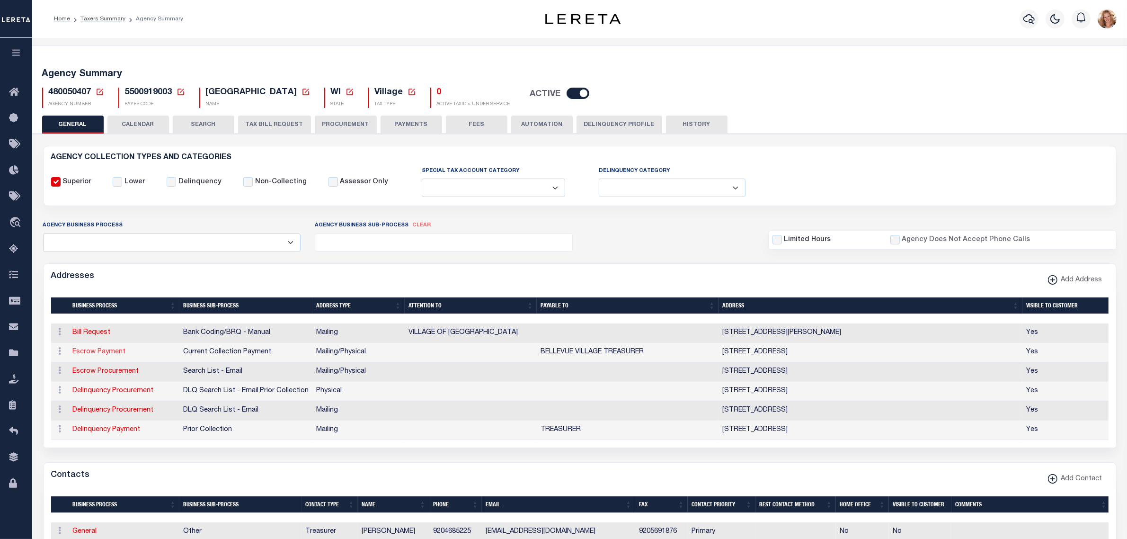
select select
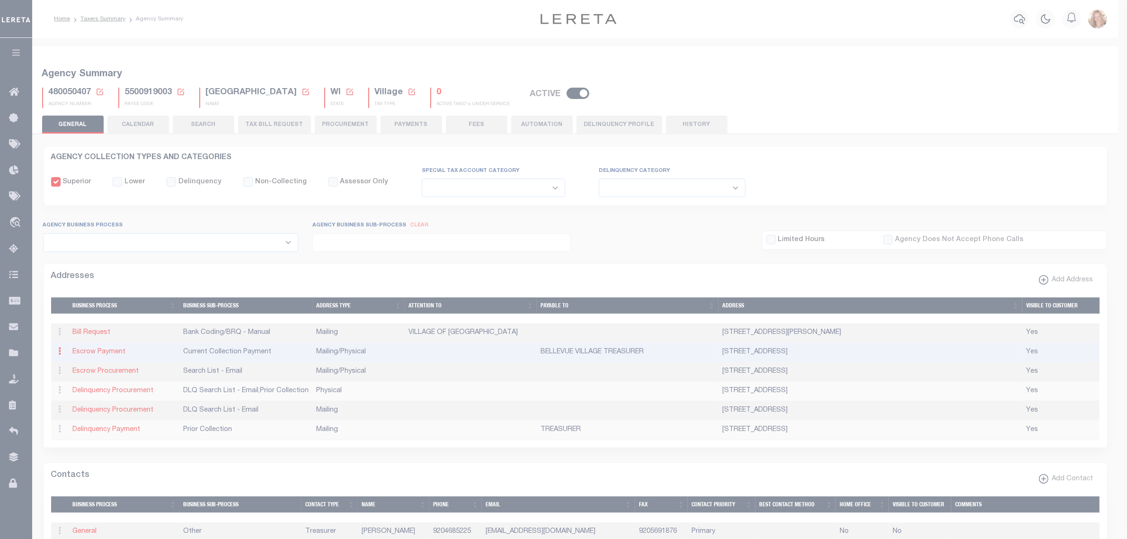
type input "[STREET_ADDRESS]"
type input "BELLEVUE"
select select "WI"
type input "54311"
select select "5"
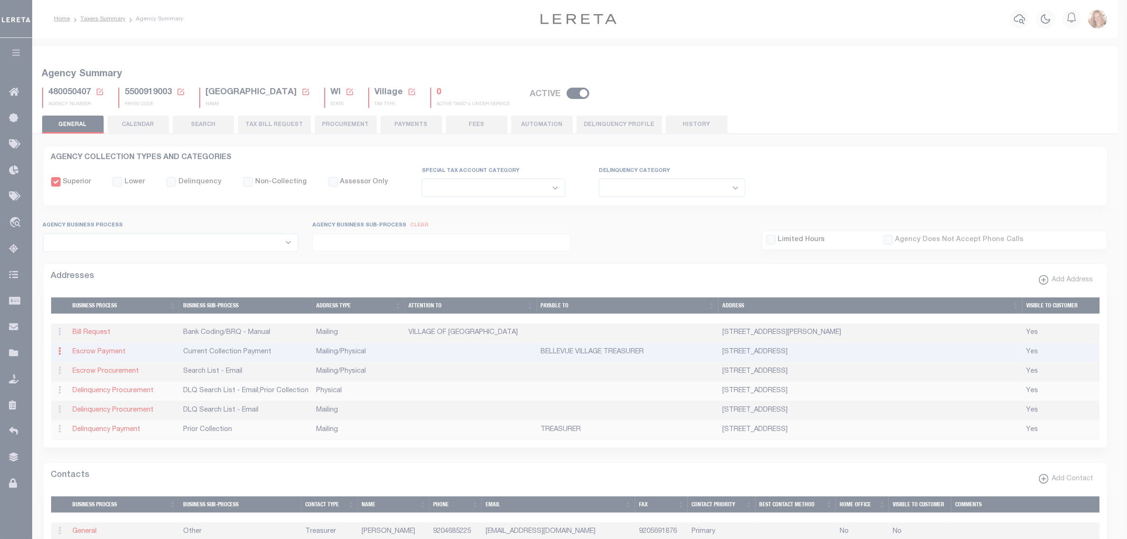
checkbox input "true"
type input "BELLEVUE VILLAGE TREASURER"
select select "3"
select select "11"
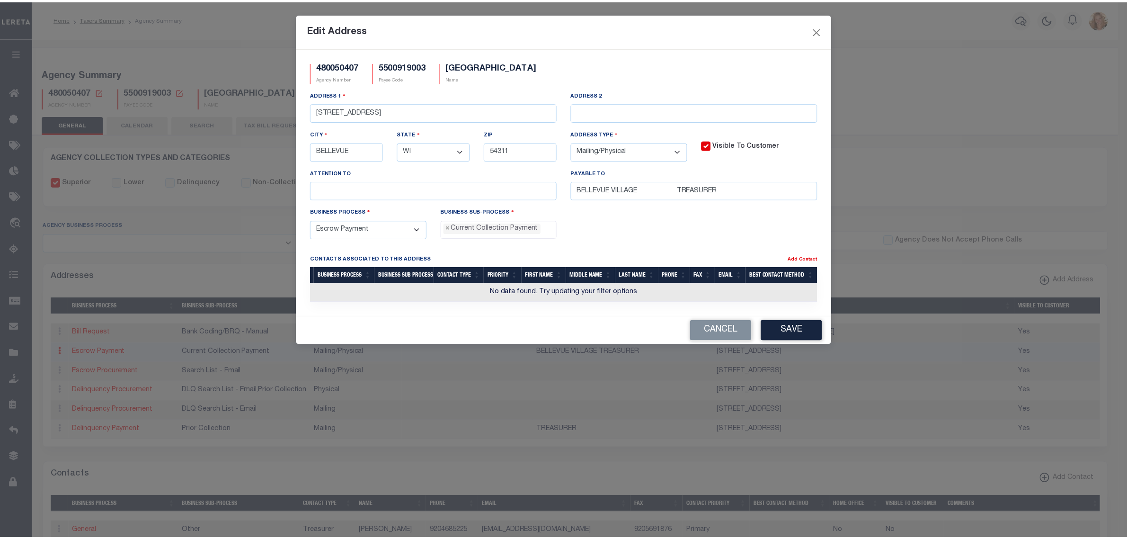
scroll to position [16, 0]
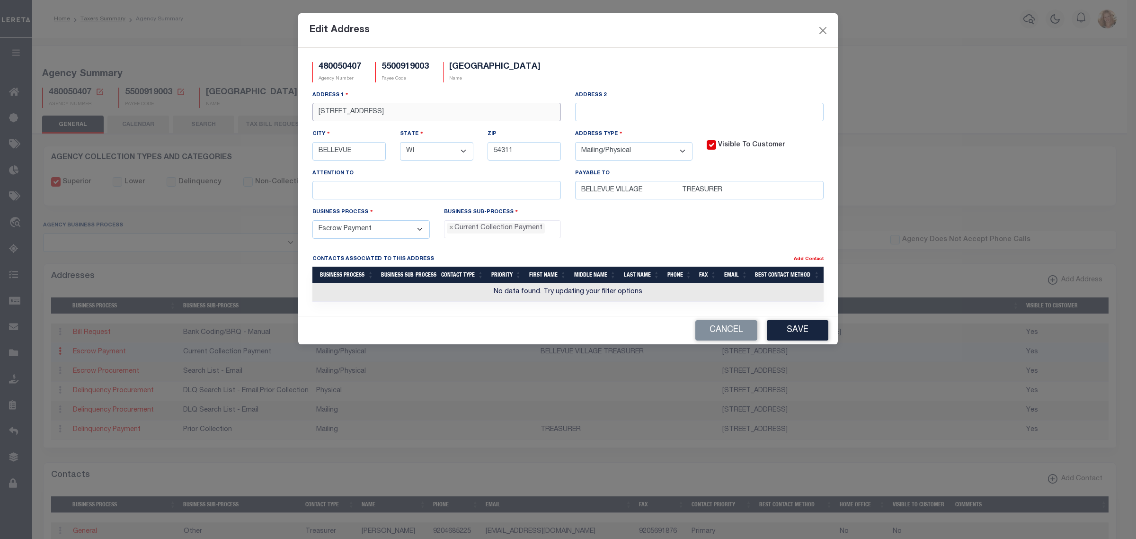
drag, startPoint x: 314, startPoint y: 116, endPoint x: 495, endPoint y: 116, distance: 180.9
click at [495, 116] on input "[STREET_ADDRESS]" at bounding box center [437, 112] width 249 height 18
type input "[STREET_ADDRESS][PERSON_NAME]"
click at [647, 191] on input "BELLEVUE VILLAGE TREASURER" at bounding box center [699, 190] width 249 height 18
type input "BELLEVUE VILLAGE TREASURER"
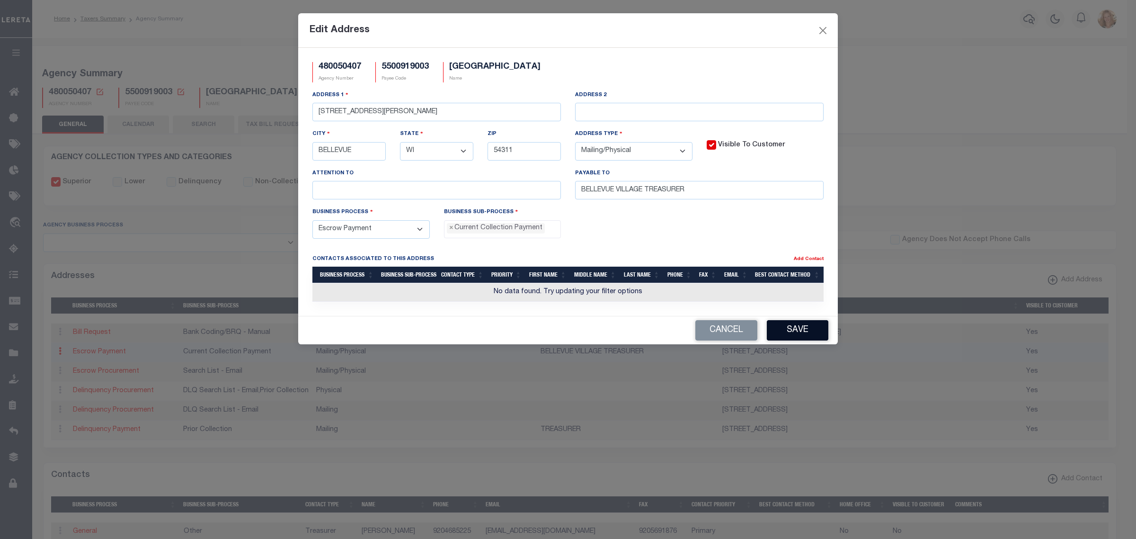
click at [799, 334] on button "Save" at bounding box center [798, 330] width 62 height 20
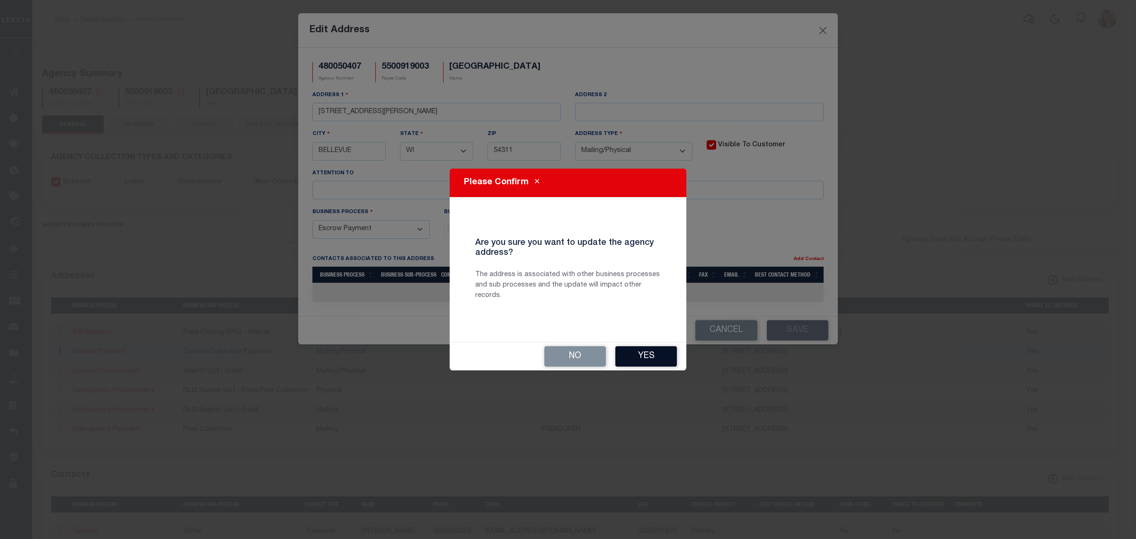
click at [625, 349] on button "Yes" at bounding box center [647, 356] width 62 height 20
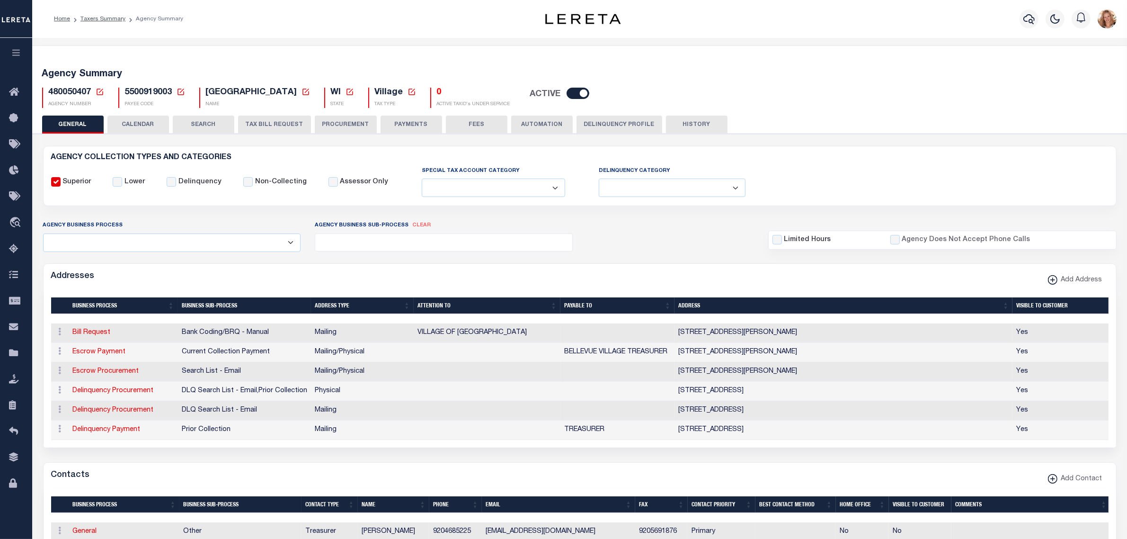
scroll to position [118, 0]
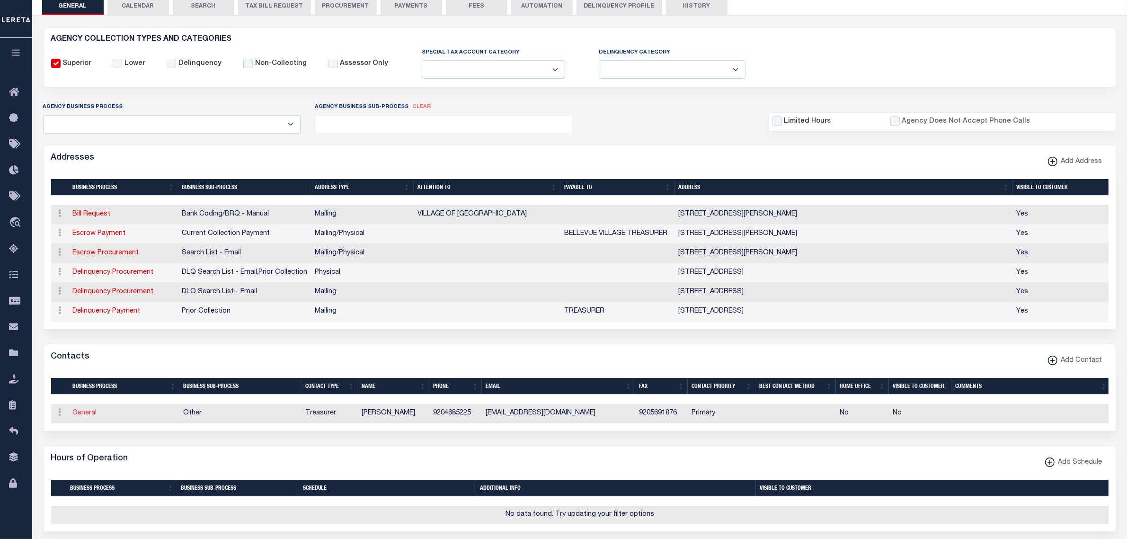
click at [83, 416] on link "General" at bounding box center [85, 413] width 24 height 7
checkbox input "false"
select select
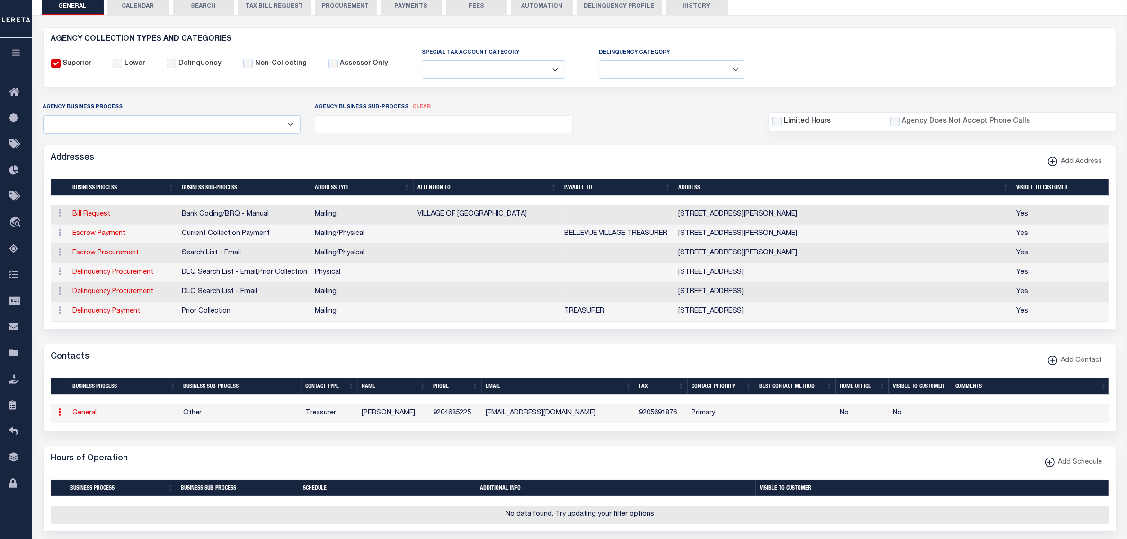
select select "3"
select select "1"
type input "[PERSON_NAME]"
type input "9204685225"
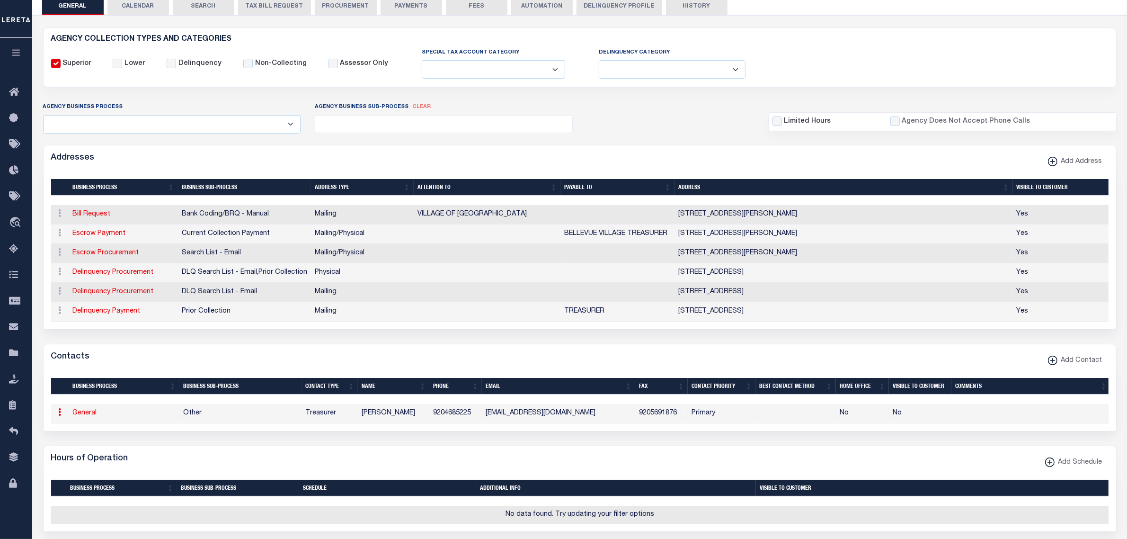
type input "9205691876"
type input "[EMAIL_ADDRESS][DOMAIN_NAME]"
select select "6"
select select "39"
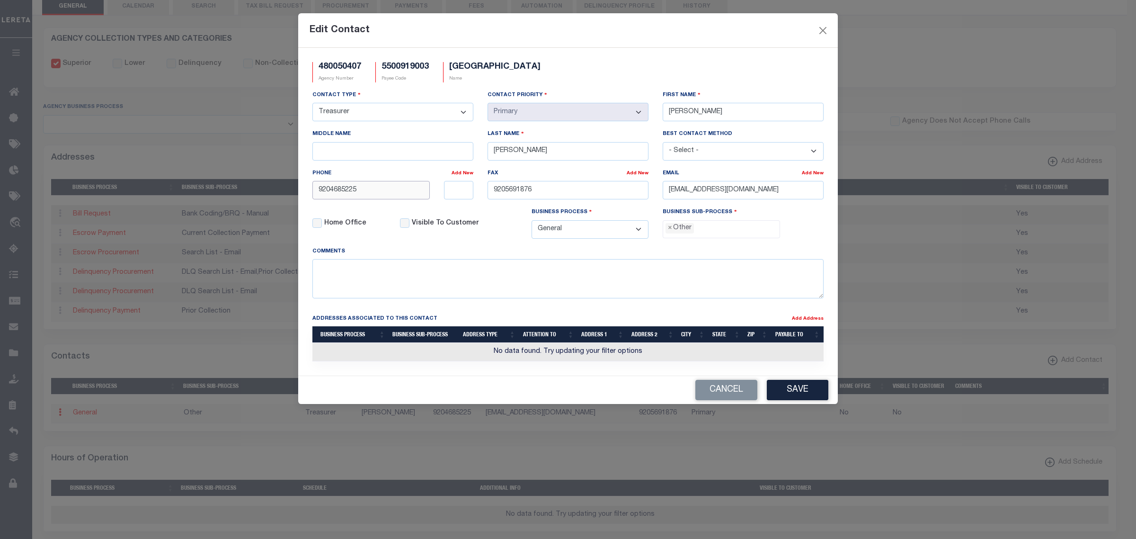
click at [387, 195] on input "9204685225" at bounding box center [371, 190] width 117 height 18
type input "[PHONE_NUMBER]"
click at [527, 195] on input "9205691876" at bounding box center [568, 190] width 161 height 18
paste input "-468-419"
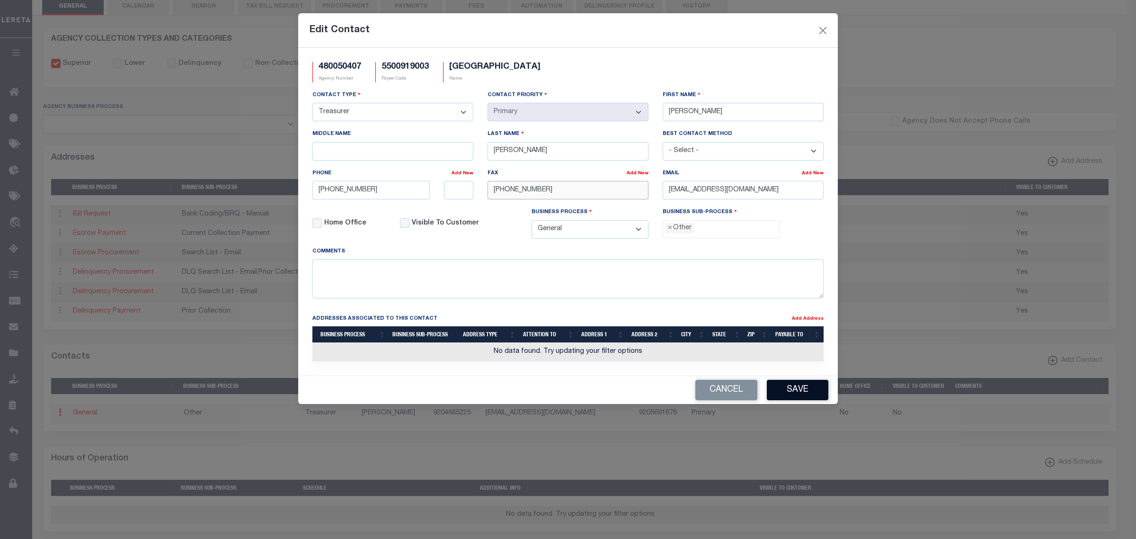
type input "[PHONE_NUMBER]"
click at [791, 398] on button "Save" at bounding box center [798, 390] width 62 height 20
